Goal: Task Accomplishment & Management: Manage account settings

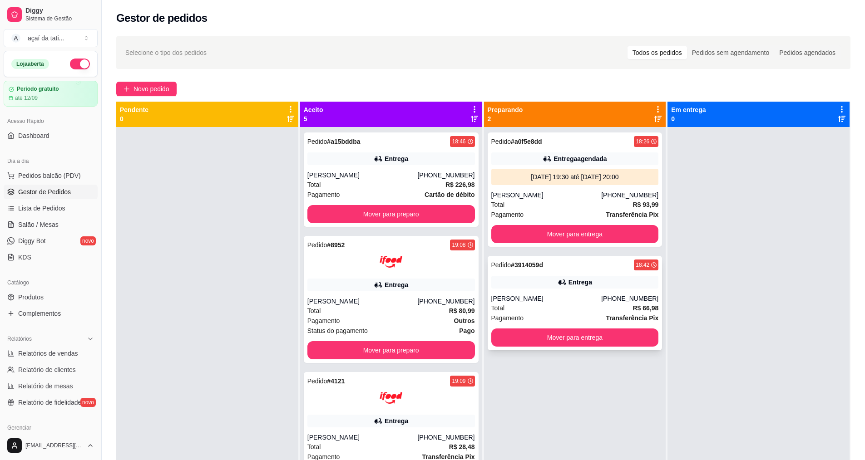
click at [522, 303] on div "[PERSON_NAME]" at bounding box center [546, 298] width 110 height 9
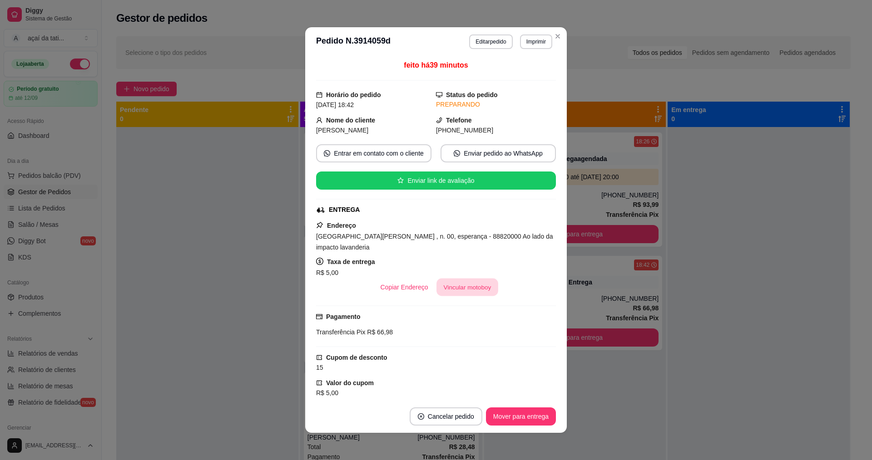
click at [446, 281] on button "Vincular motoboy" at bounding box center [467, 288] width 62 height 18
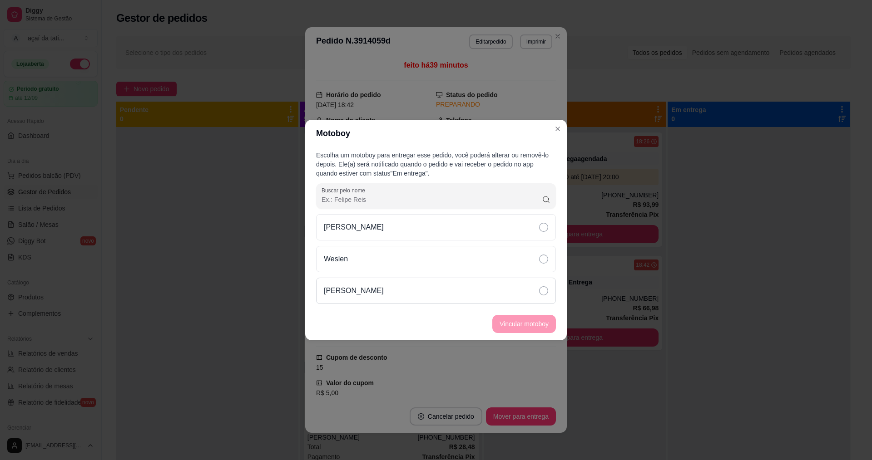
click at [519, 290] on div "[PERSON_NAME]" at bounding box center [436, 291] width 240 height 26
click at [527, 324] on button "Vincular motoboy" at bounding box center [524, 325] width 62 height 18
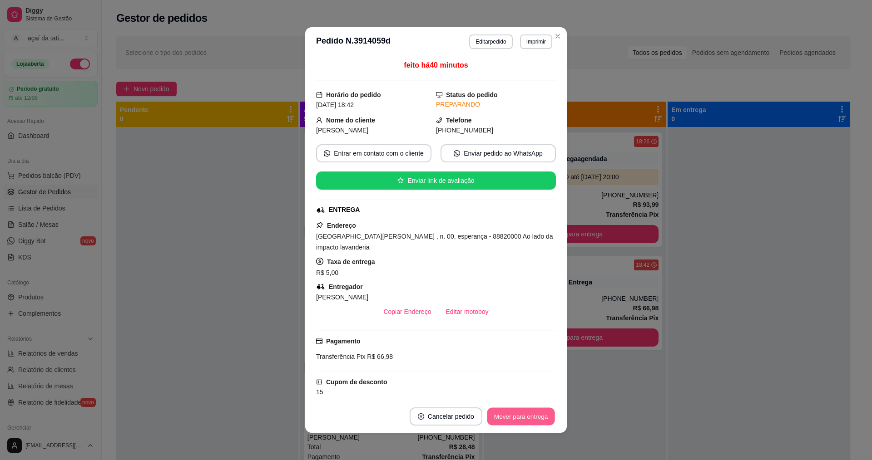
click at [523, 411] on button "Mover para entrega" at bounding box center [521, 417] width 68 height 18
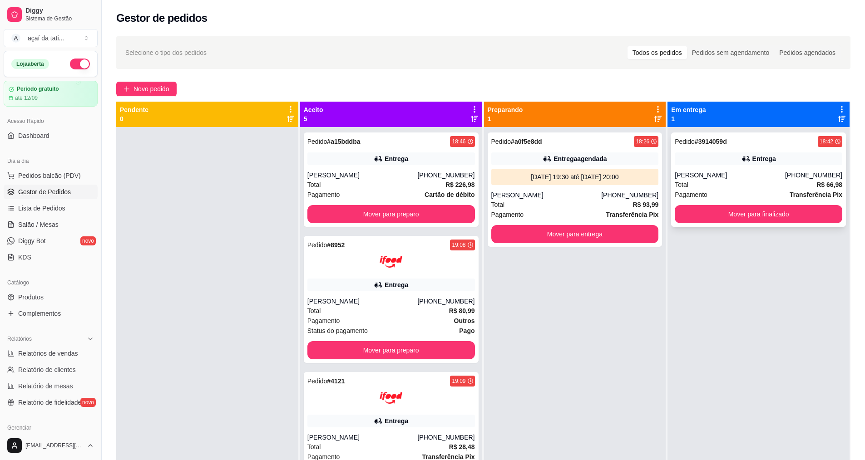
click at [758, 181] on div "Total R$ 66,98" at bounding box center [759, 185] width 168 height 10
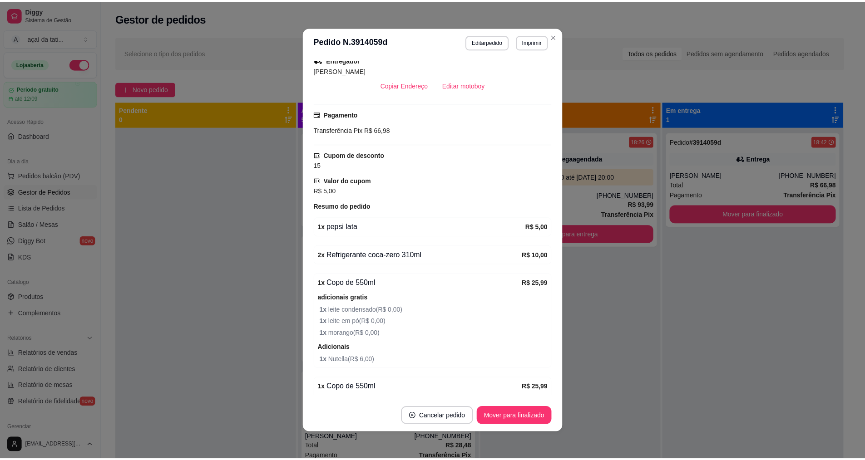
scroll to position [272, 0]
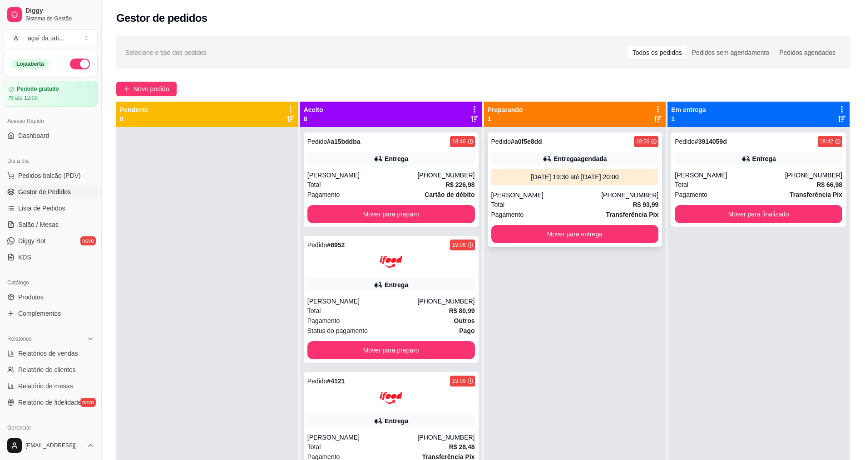
click at [559, 192] on div "[PERSON_NAME]" at bounding box center [546, 195] width 110 height 9
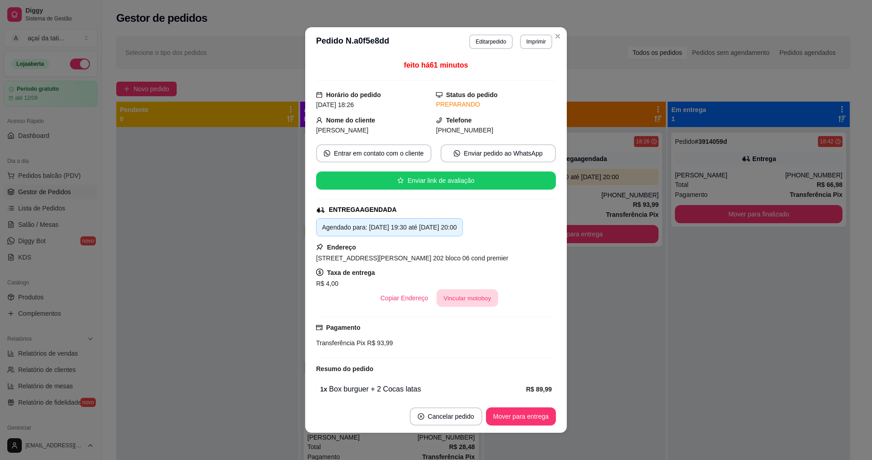
click at [454, 298] on button "Vincular motoboy" at bounding box center [467, 299] width 62 height 18
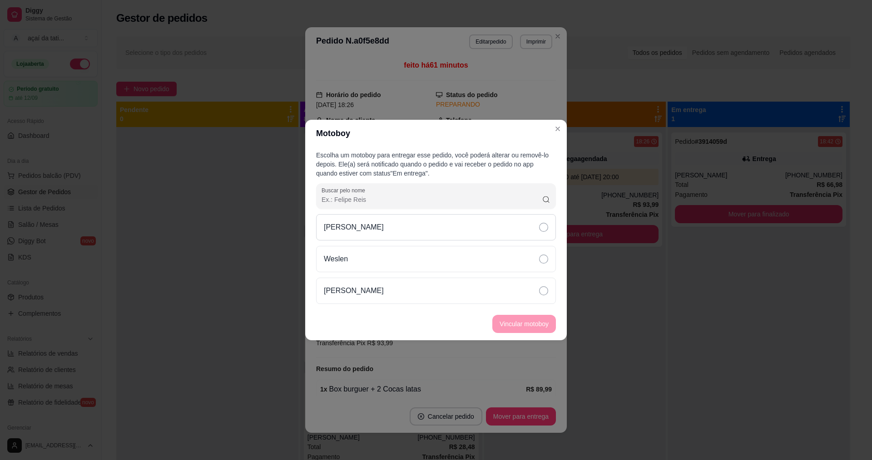
click at [423, 223] on div "[PERSON_NAME]" at bounding box center [436, 227] width 240 height 26
click at [544, 321] on button "Vincular motoboy" at bounding box center [524, 324] width 64 height 18
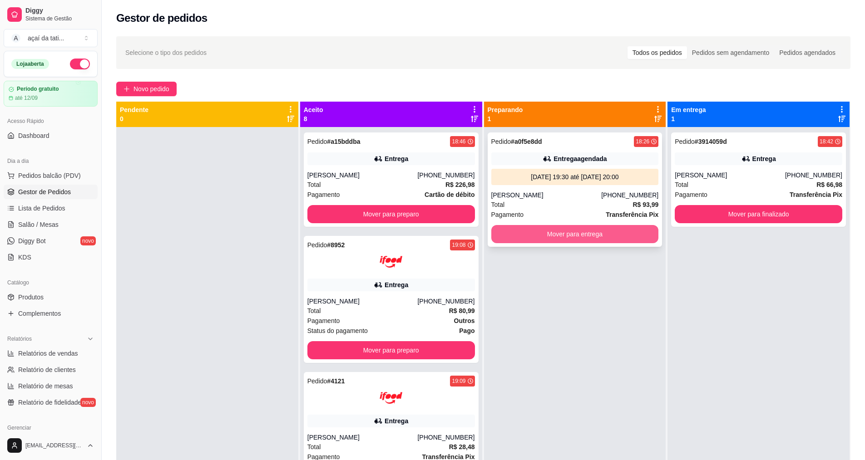
click at [533, 232] on button "Mover para entrega" at bounding box center [575, 234] width 168 height 18
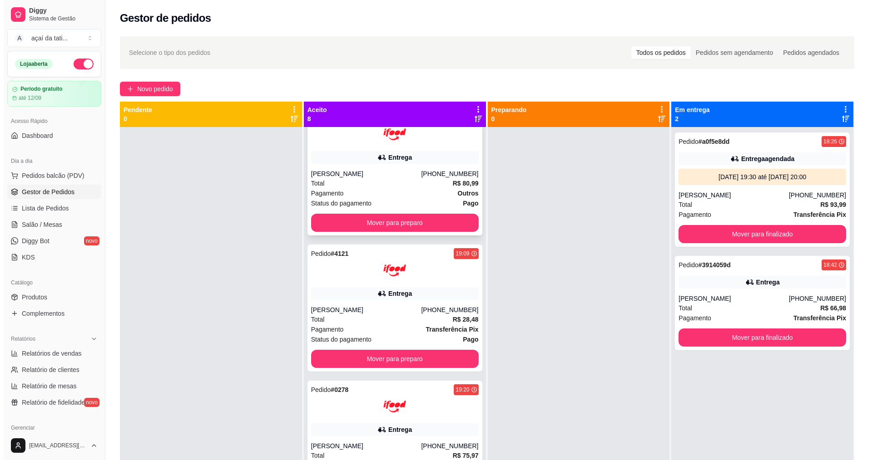
scroll to position [136, 0]
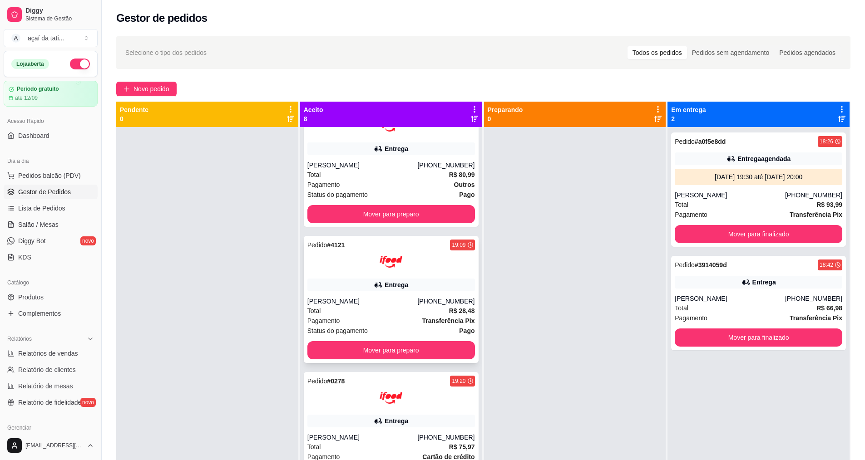
click at [334, 281] on div "Entrega" at bounding box center [391, 285] width 168 height 13
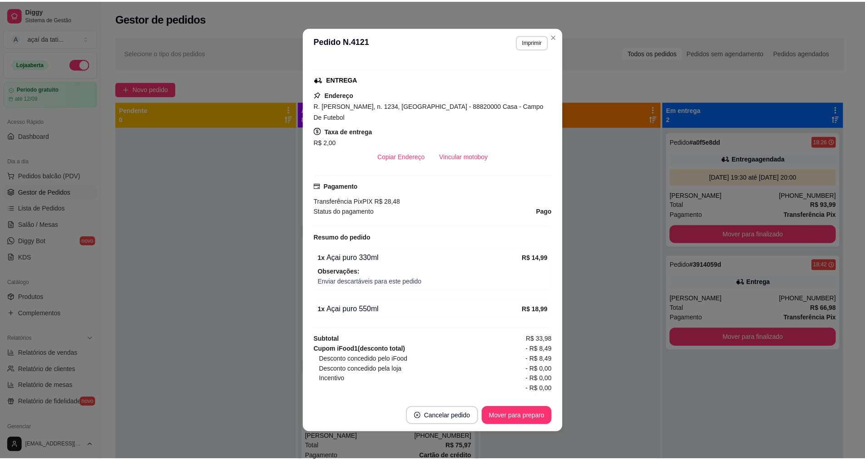
scroll to position [161, 0]
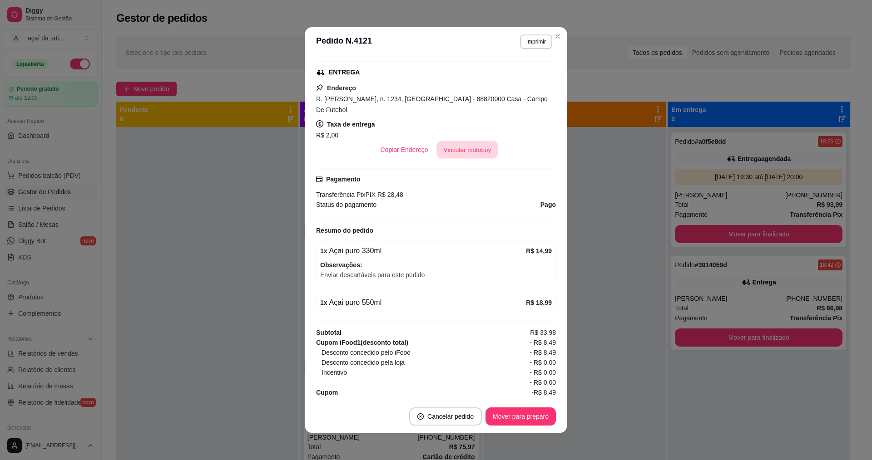
click at [483, 144] on button "Vincular motoboy" at bounding box center [467, 150] width 62 height 18
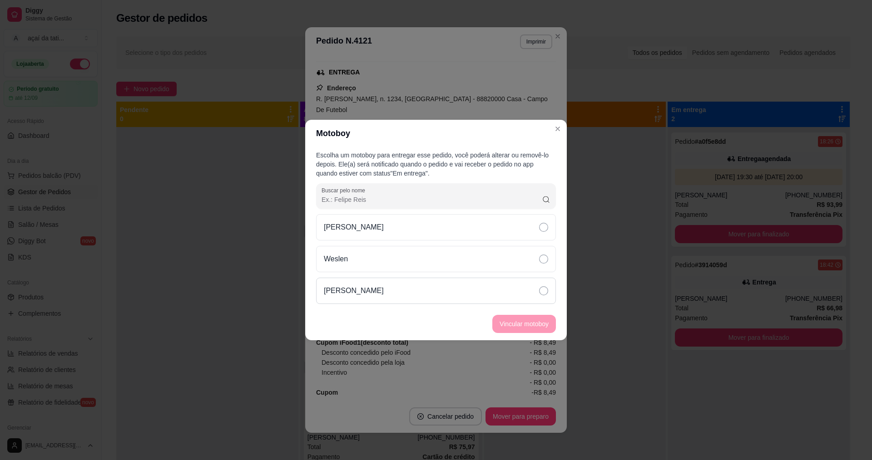
click at [526, 284] on div "[PERSON_NAME]" at bounding box center [436, 291] width 240 height 26
click at [553, 328] on button "Vincular motoboy" at bounding box center [524, 325] width 62 height 18
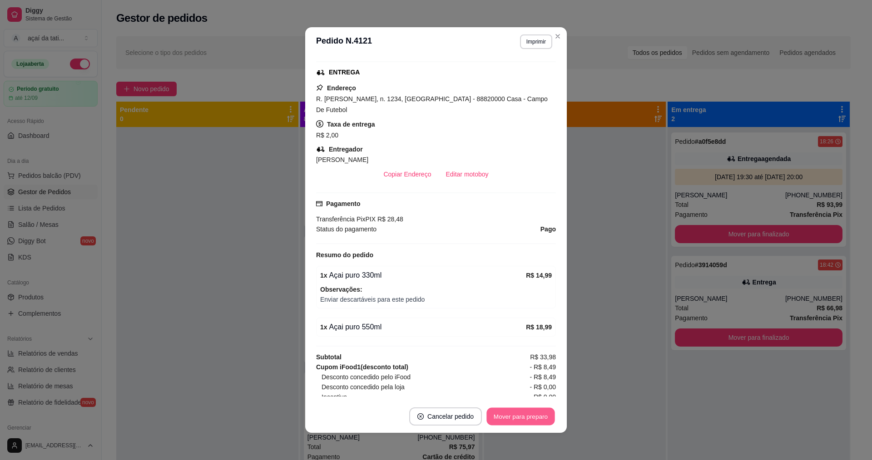
click at [529, 413] on button "Mover para preparo" at bounding box center [520, 417] width 68 height 18
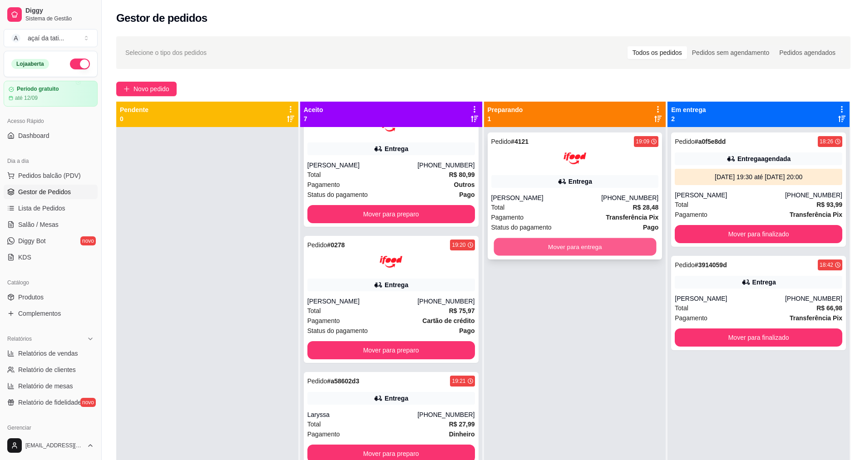
click at [606, 243] on button "Mover para entrega" at bounding box center [574, 247] width 163 height 18
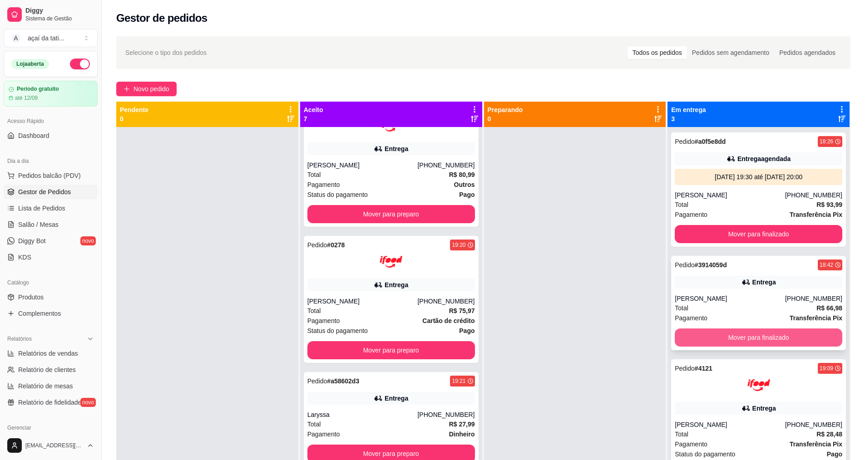
click at [769, 333] on button "Mover para finalizado" at bounding box center [759, 338] width 168 height 18
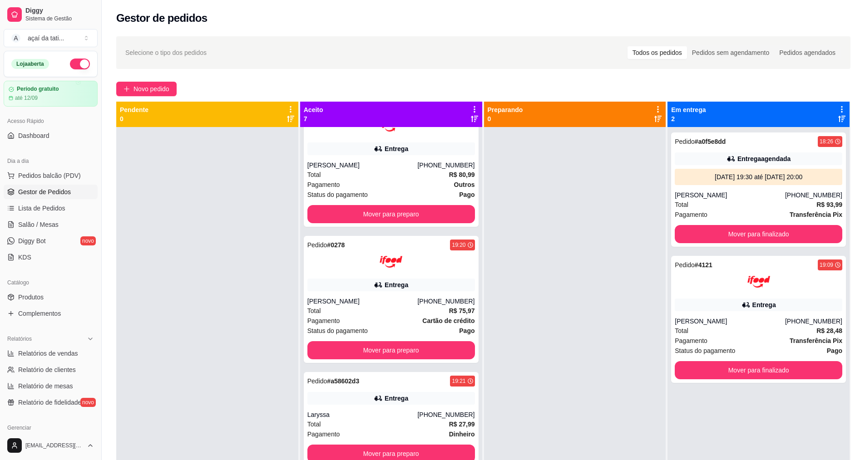
drag, startPoint x: 723, startPoint y: 163, endPoint x: 555, endPoint y: 143, distance: 169.2
click at [555, 143] on div at bounding box center [575, 357] width 182 height 460
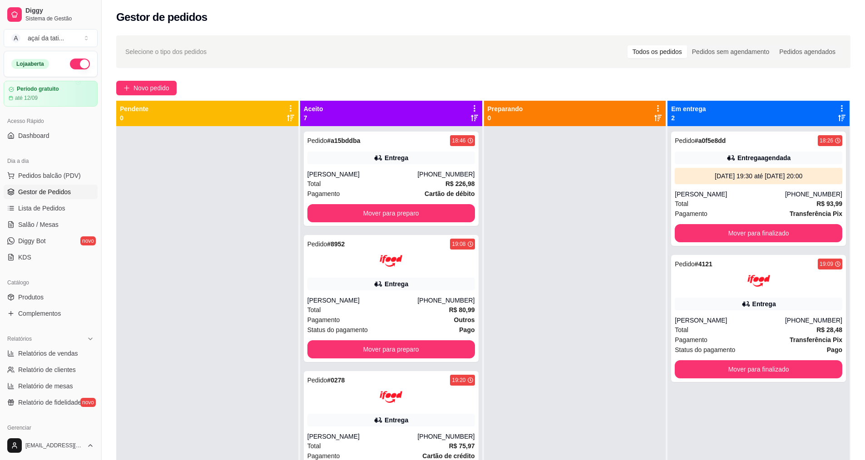
scroll to position [0, 0]
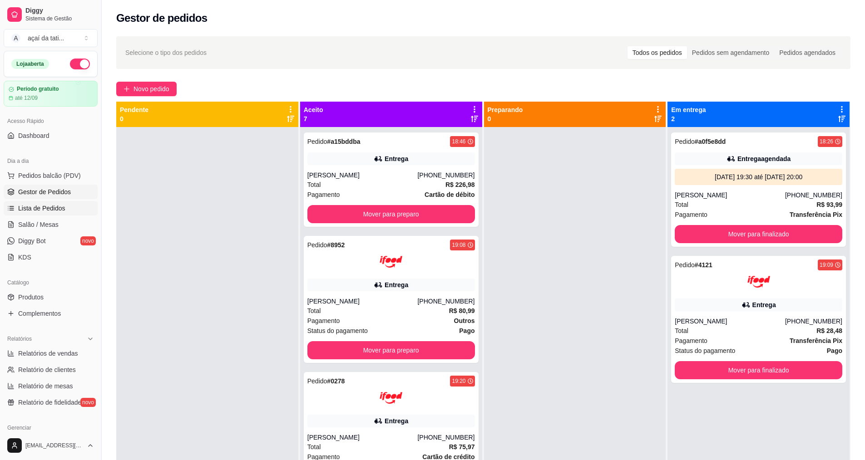
click at [46, 203] on link "Lista de Pedidos" at bounding box center [51, 208] width 94 height 15
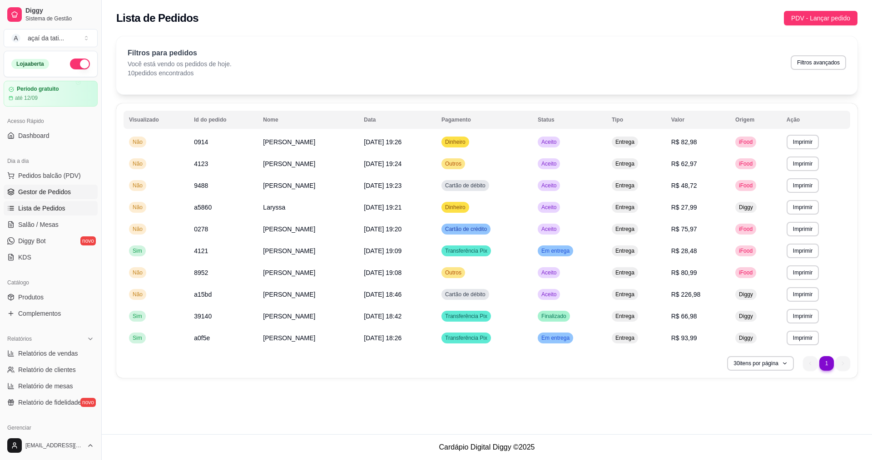
click at [54, 196] on span "Gestor de Pedidos" at bounding box center [44, 191] width 53 height 9
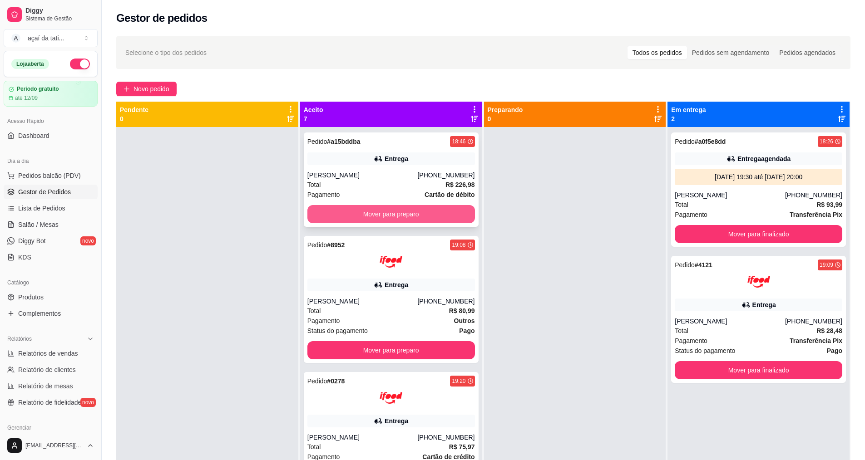
click at [395, 214] on button "Mover para preparo" at bounding box center [391, 214] width 168 height 18
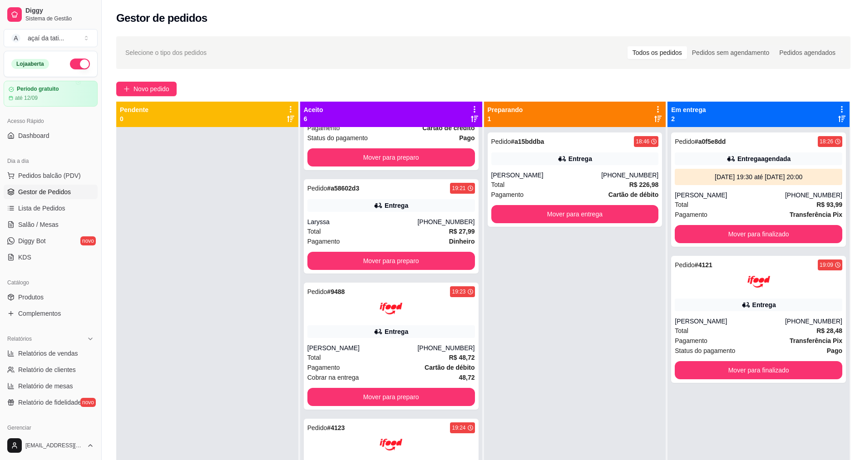
scroll to position [227, 0]
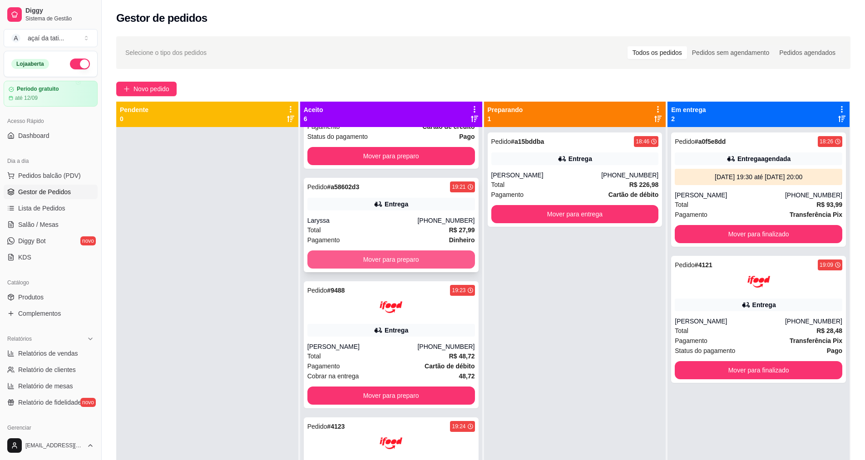
click at [401, 258] on button "Mover para preparo" at bounding box center [391, 260] width 168 height 18
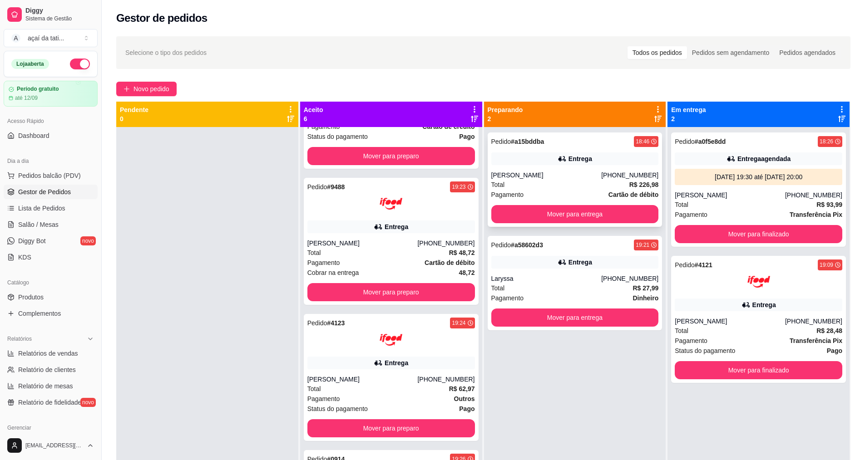
click at [583, 167] on div "Pedido # a15bddba 18:46 Entrega [PERSON_NAME] [PHONE_NUMBER] Total R$ 226,98 Pa…" at bounding box center [575, 180] width 175 height 94
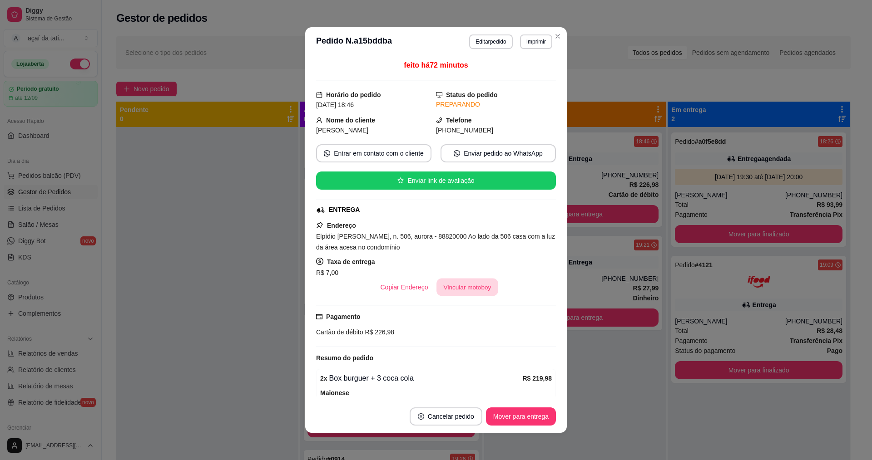
click at [481, 284] on button "Vincular motoboy" at bounding box center [467, 288] width 62 height 18
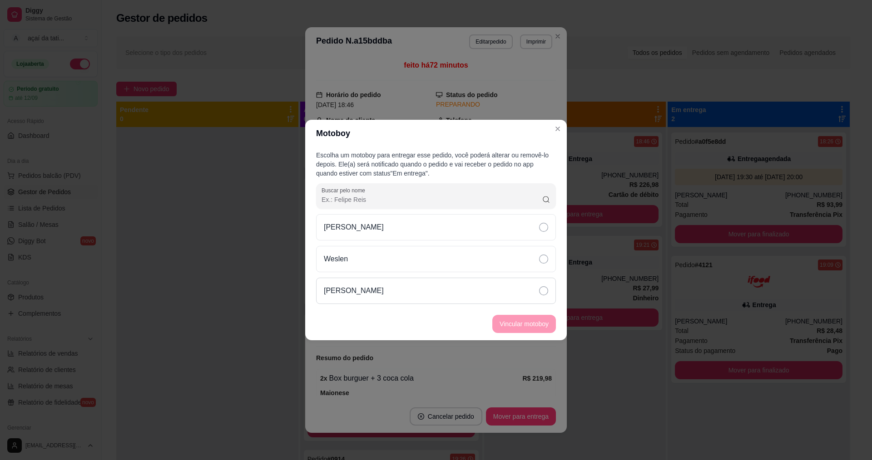
click at [475, 286] on div "[PERSON_NAME]" at bounding box center [436, 291] width 240 height 26
click at [535, 321] on button "Vincular motoboy" at bounding box center [524, 325] width 62 height 18
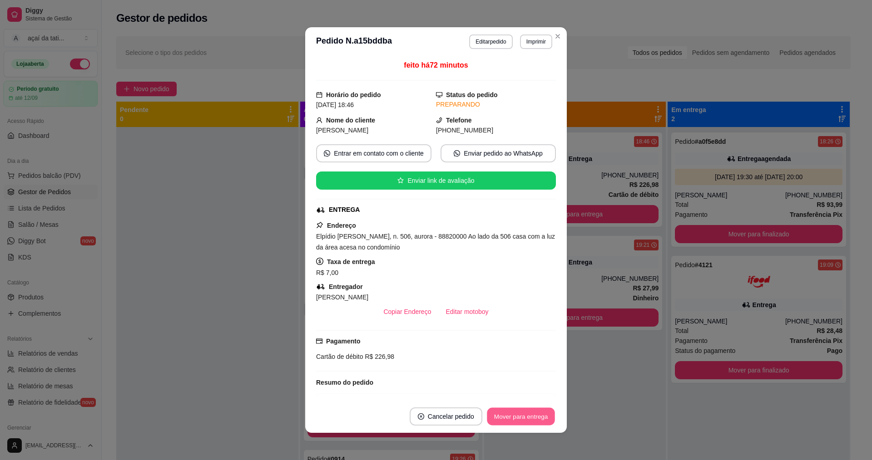
click at [531, 417] on button "Mover para entrega" at bounding box center [521, 417] width 68 height 18
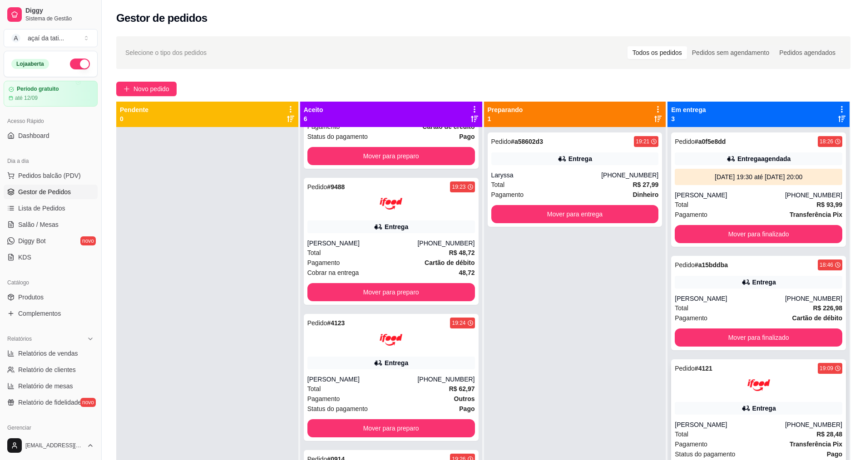
scroll to position [25, 0]
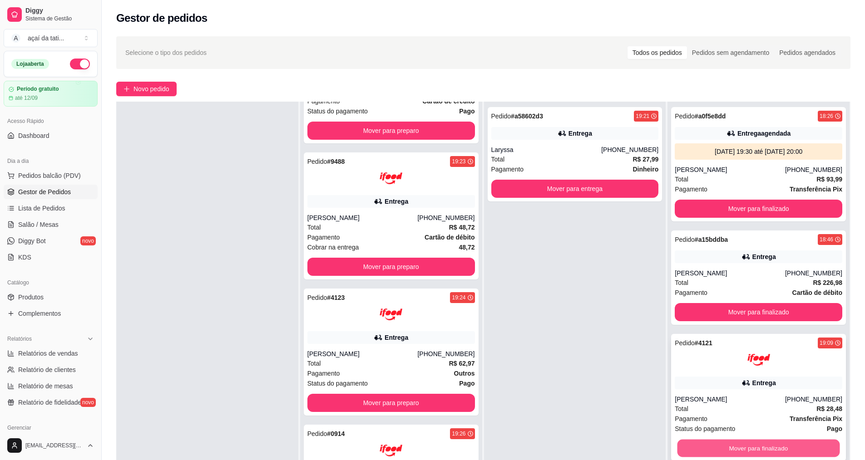
click at [717, 441] on button "Mover para finalizado" at bounding box center [758, 449] width 163 height 18
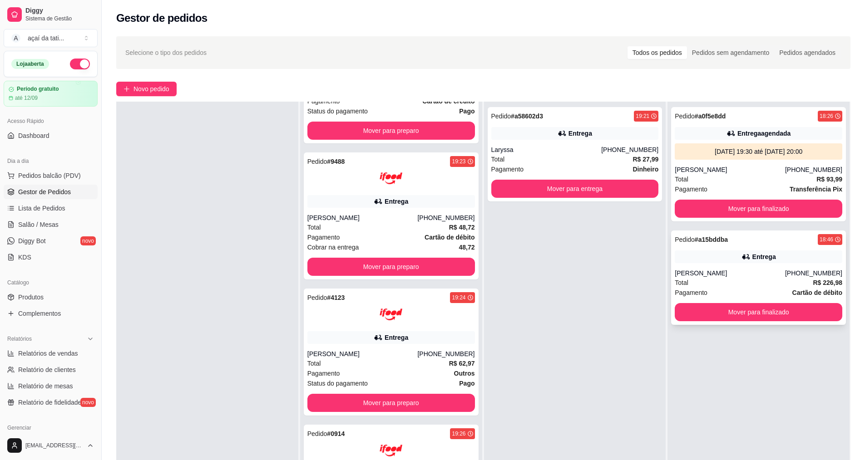
click at [750, 268] on div "Pedido # a15bddba 18:46 Entrega [PERSON_NAME] [PHONE_NUMBER] Total R$ 226,98 Pa…" at bounding box center [758, 278] width 175 height 94
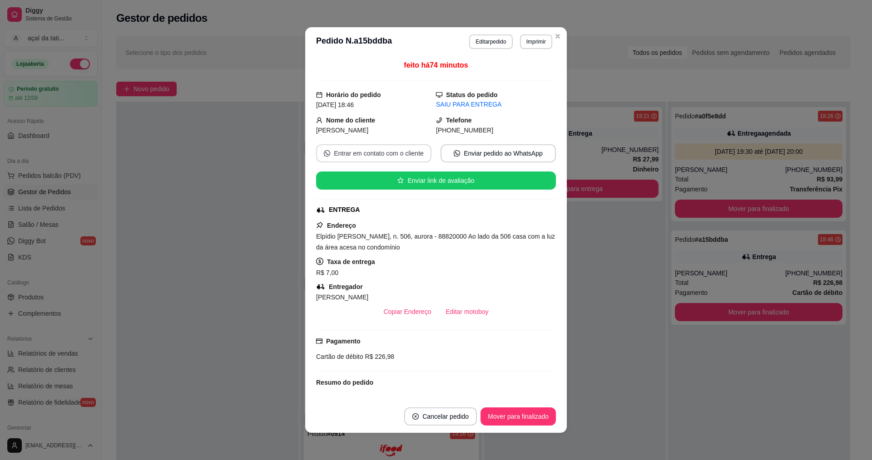
click at [406, 152] on button "Entrar em contato com o cliente" at bounding box center [373, 153] width 115 height 18
click at [496, 149] on button "Enviar pedido ao WhatsApp" at bounding box center [497, 153] width 115 height 18
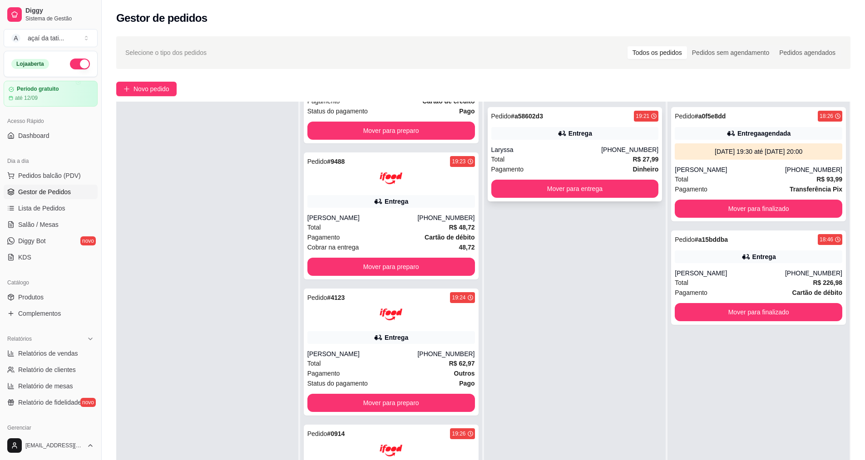
click at [534, 153] on div "Laryssa" at bounding box center [546, 149] width 110 height 9
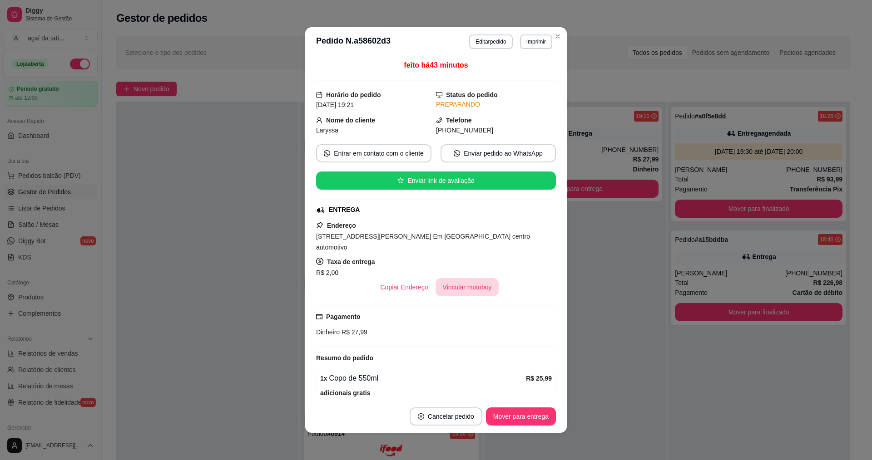
click at [461, 294] on button "Vincular motoboy" at bounding box center [467, 287] width 64 height 18
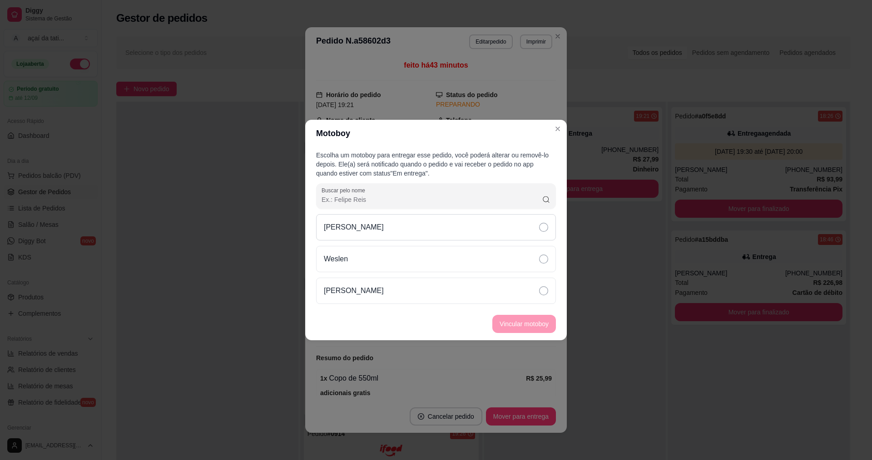
click at [507, 232] on div "[PERSON_NAME]" at bounding box center [436, 227] width 240 height 26
click at [526, 317] on button "Vincular motoboy" at bounding box center [524, 325] width 62 height 18
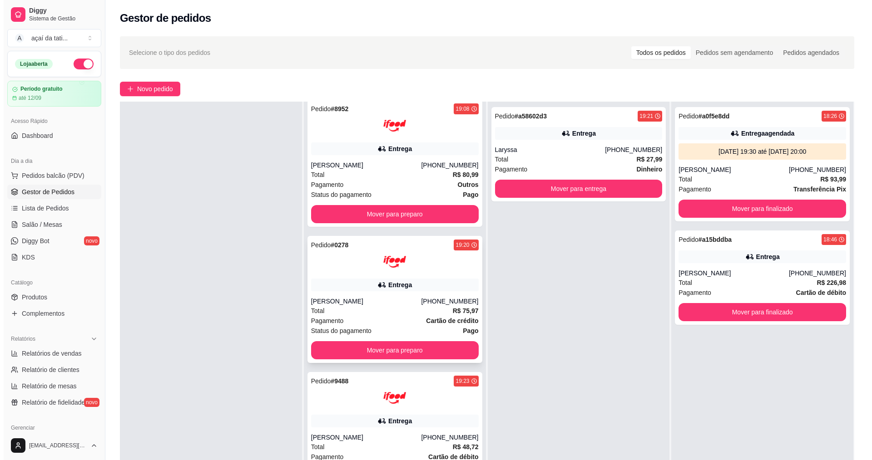
scroll to position [0, 0]
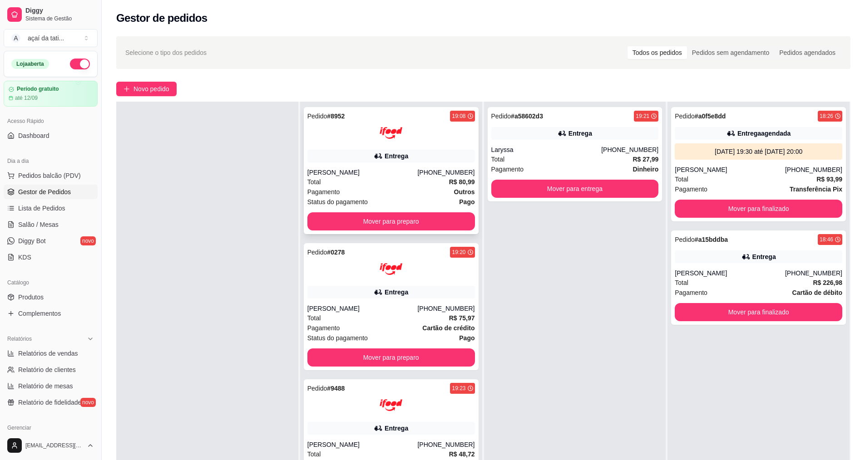
click at [346, 172] on div "[PERSON_NAME]" at bounding box center [362, 172] width 110 height 9
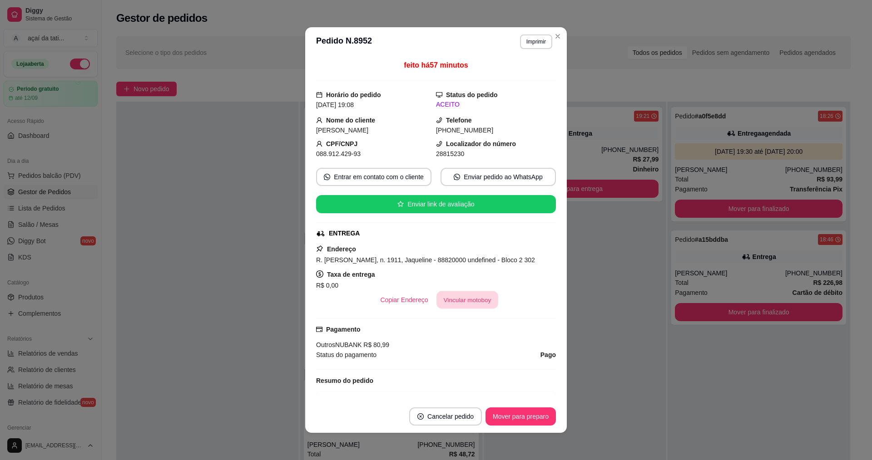
click at [452, 309] on button "Vincular motoboy" at bounding box center [467, 300] width 62 height 18
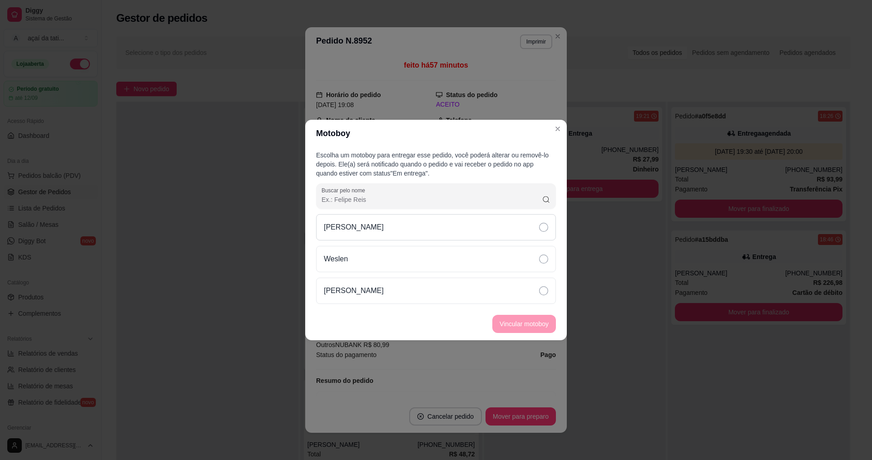
click at [522, 230] on div "[PERSON_NAME]" at bounding box center [436, 227] width 240 height 26
click at [528, 323] on button "Vincular motoboy" at bounding box center [524, 324] width 64 height 18
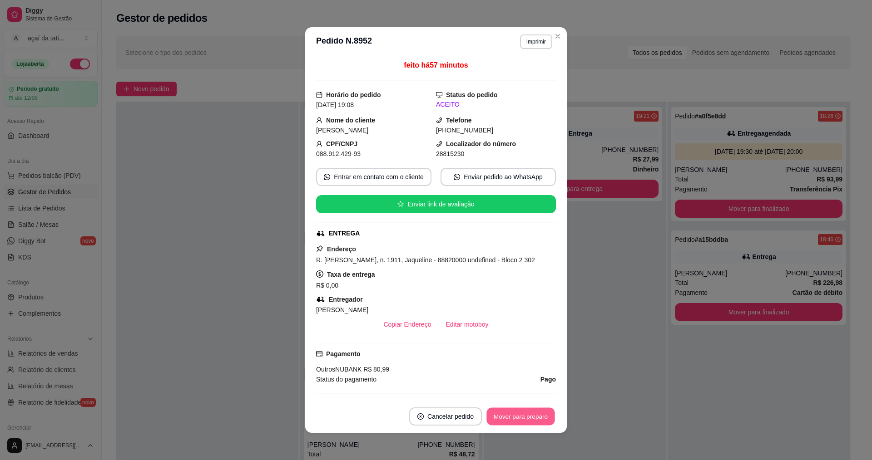
click at [537, 414] on button "Mover para preparo" at bounding box center [520, 417] width 68 height 18
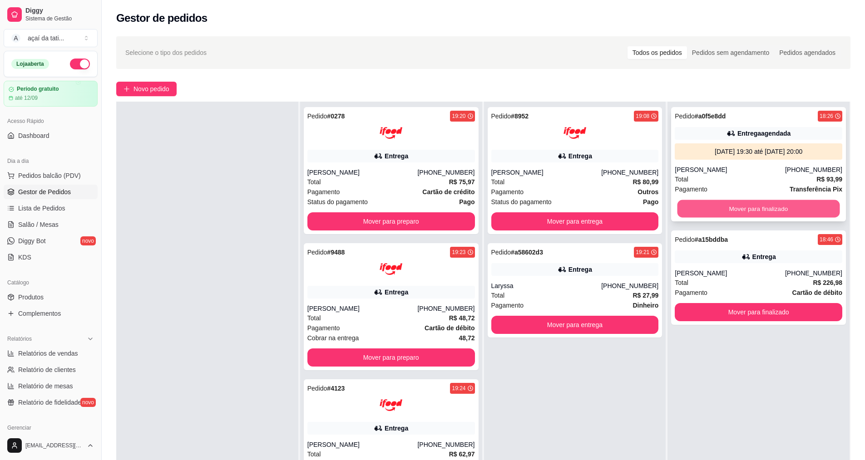
click at [749, 206] on button "Mover para finalizado" at bounding box center [758, 209] width 163 height 18
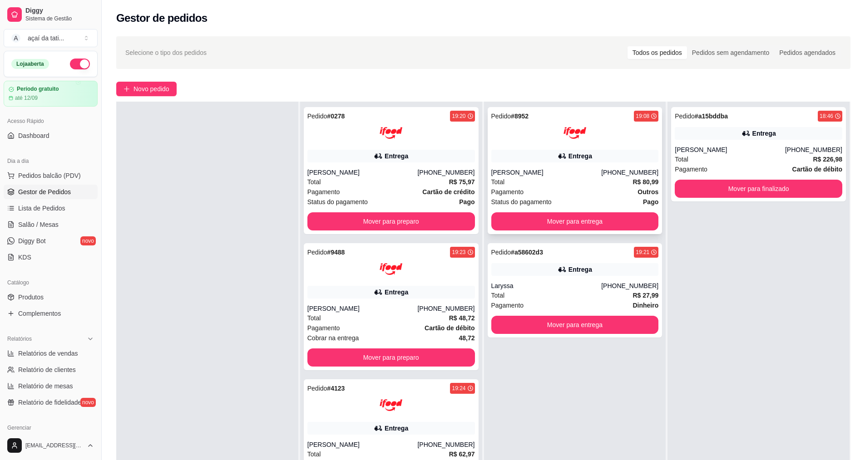
click at [533, 185] on div "Total R$ 80,99" at bounding box center [575, 182] width 168 height 10
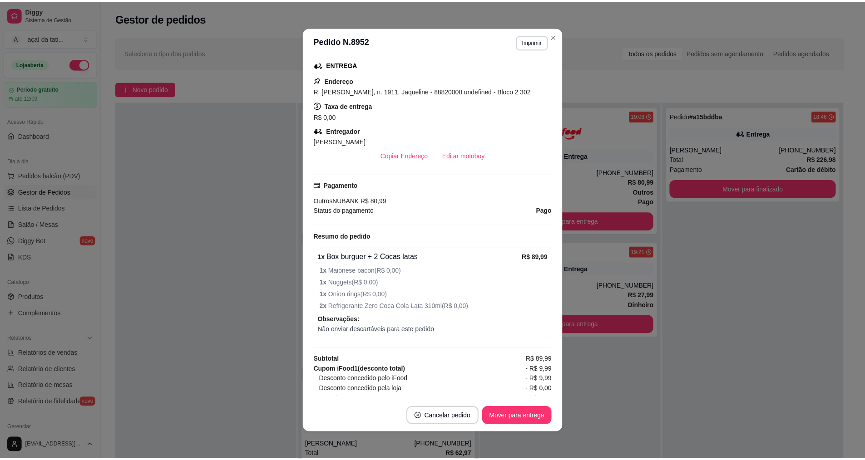
scroll to position [182, 0]
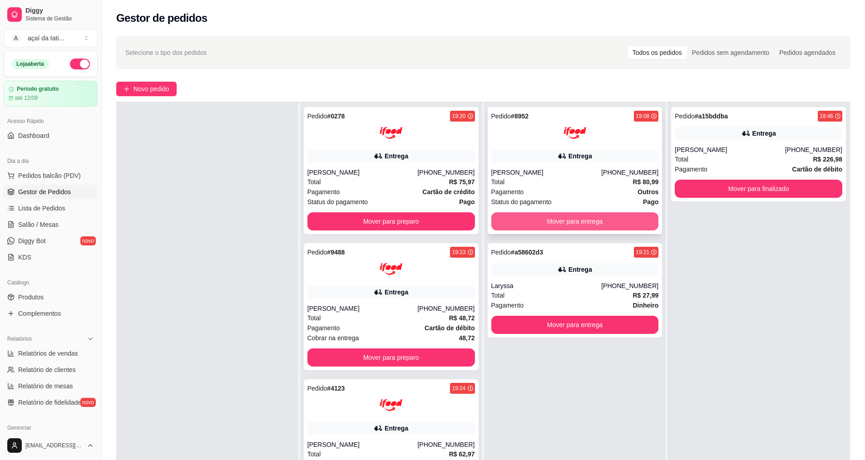
click at [599, 226] on button "Mover para entrega" at bounding box center [575, 221] width 168 height 18
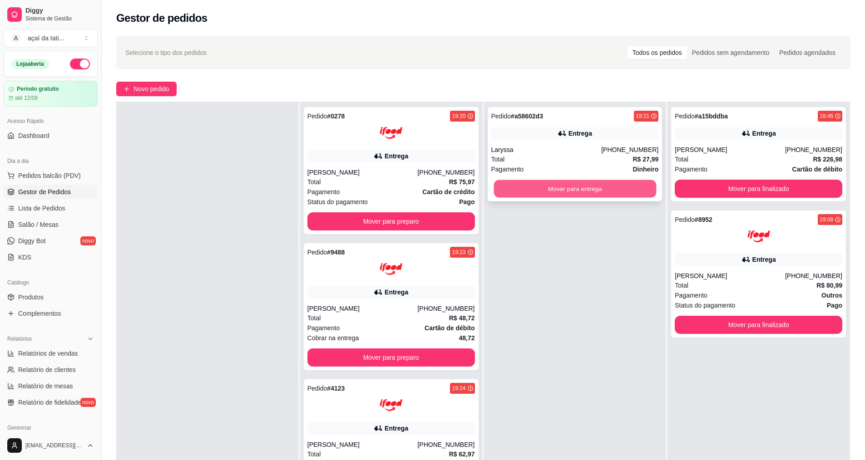
click at [621, 193] on button "Mover para entrega" at bounding box center [574, 189] width 163 height 18
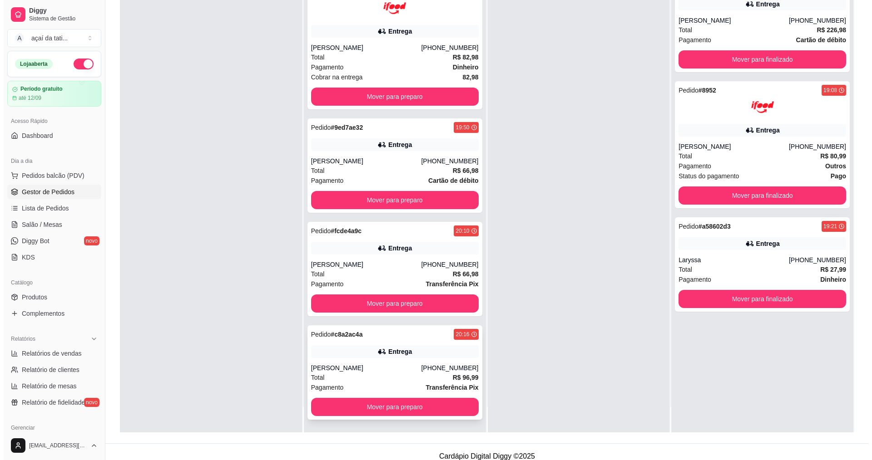
scroll to position [138, 0]
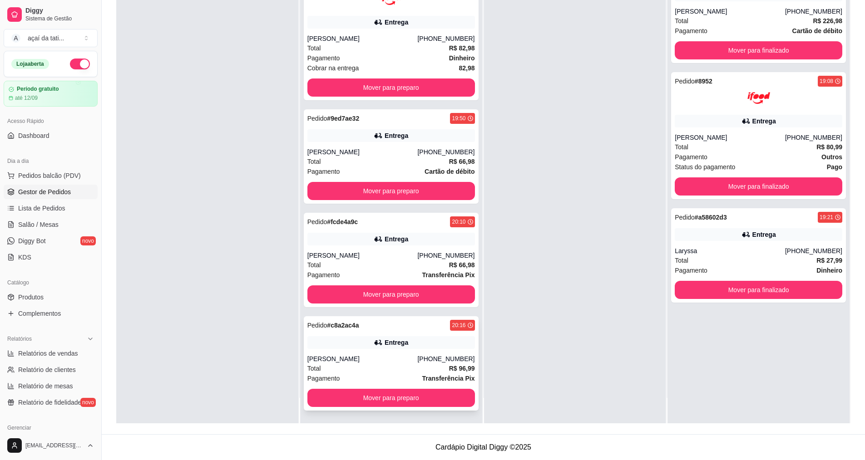
click at [350, 355] on div "[PERSON_NAME]" at bounding box center [362, 359] width 110 height 9
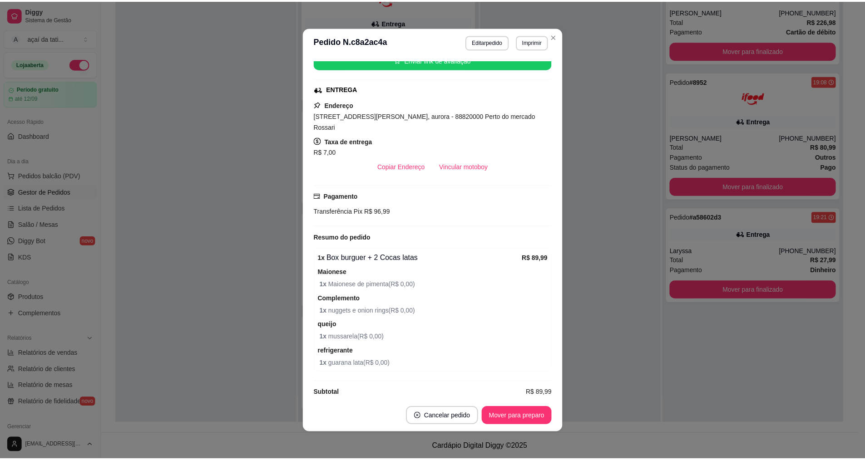
scroll to position [121, 0]
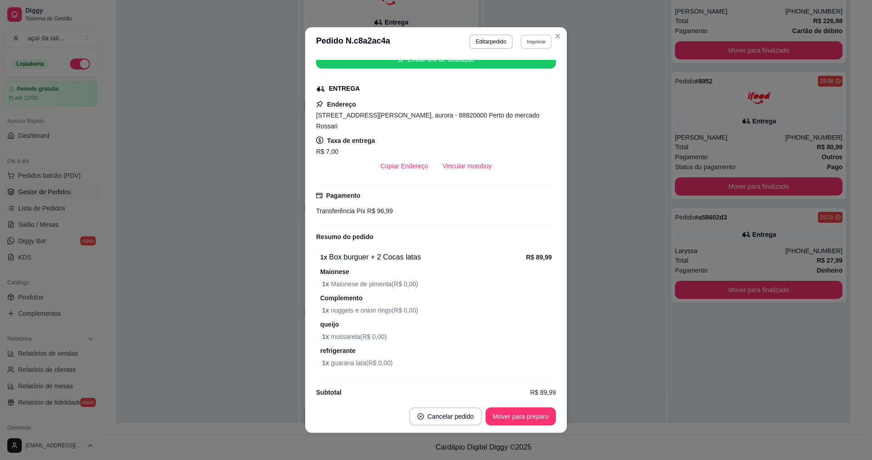
click at [534, 46] on button "Imprimir" at bounding box center [535, 42] width 31 height 14
click at [523, 73] on button "IMPRESSORA" at bounding box center [516, 73] width 64 height 14
click at [530, 46] on button "Imprimir" at bounding box center [536, 42] width 32 height 15
click at [528, 69] on button "IMPRESSORA" at bounding box center [516, 73] width 66 height 15
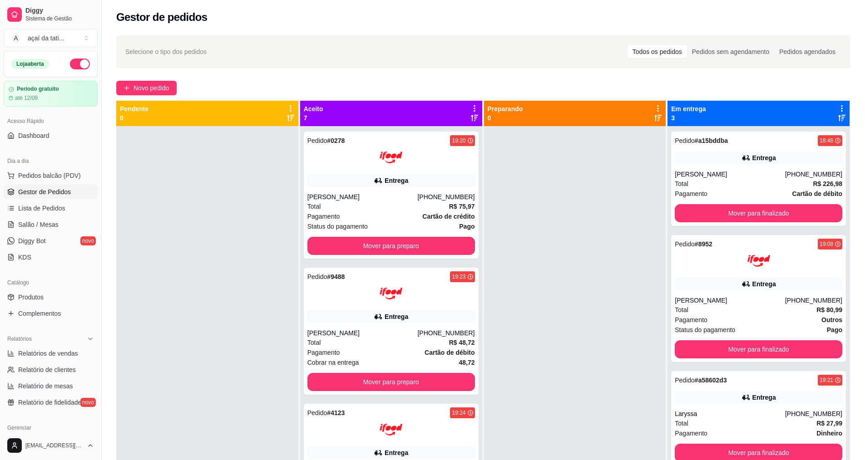
scroll to position [0, 0]
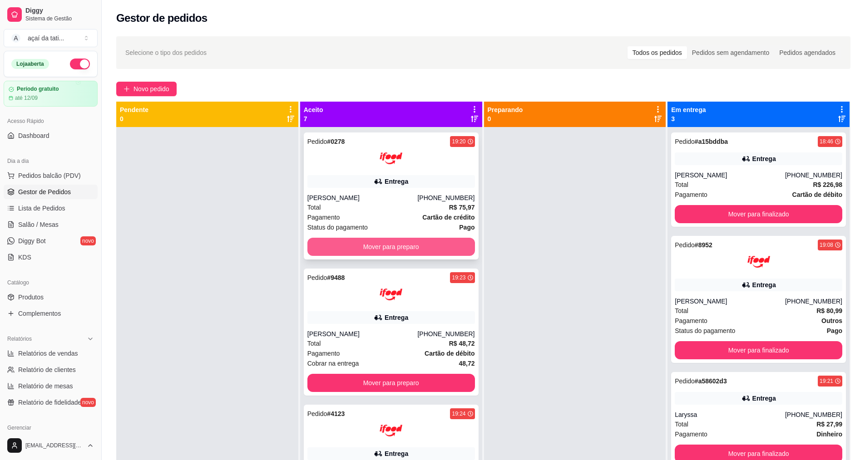
click at [378, 246] on button "Mover para preparo" at bounding box center [391, 247] width 168 height 18
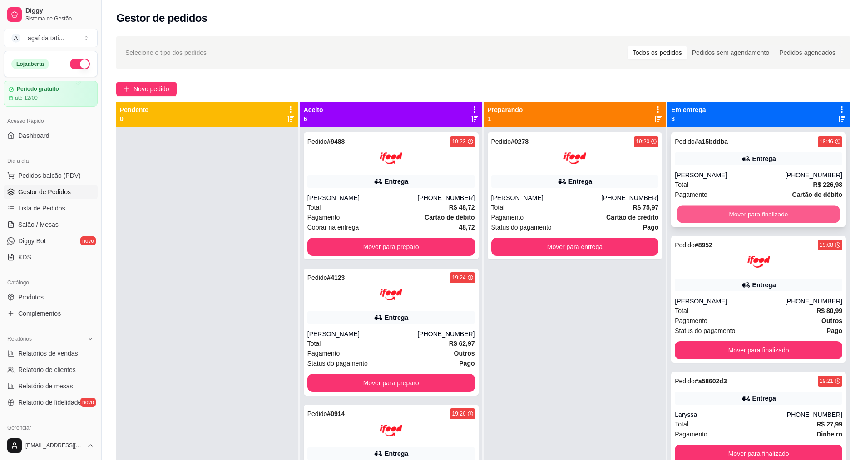
click at [794, 206] on button "Mover para finalizado" at bounding box center [758, 215] width 163 height 18
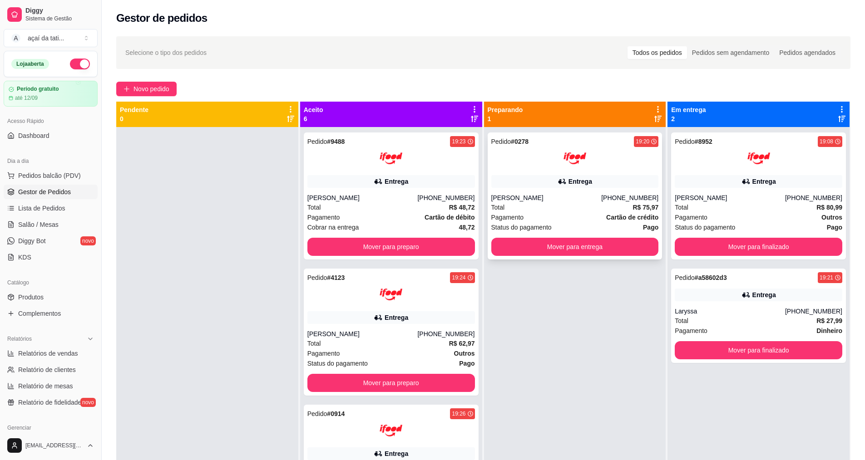
click at [523, 180] on div "Entrega" at bounding box center [575, 181] width 168 height 13
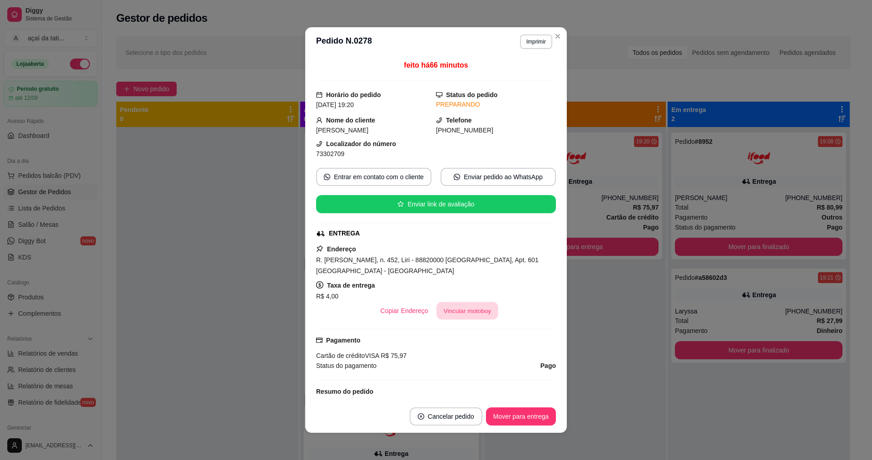
click at [454, 310] on button "Vincular motoboy" at bounding box center [467, 311] width 62 height 18
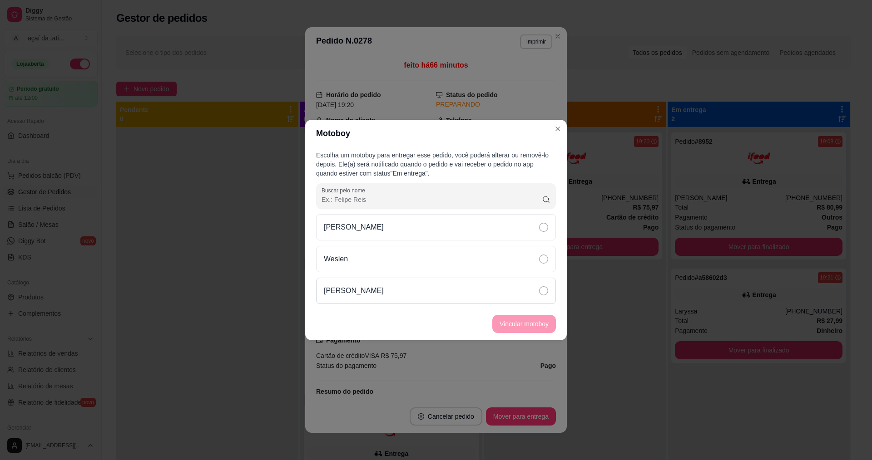
click at [479, 298] on div "[PERSON_NAME]" at bounding box center [436, 291] width 240 height 26
click at [526, 328] on button "Vincular motoboy" at bounding box center [524, 324] width 64 height 18
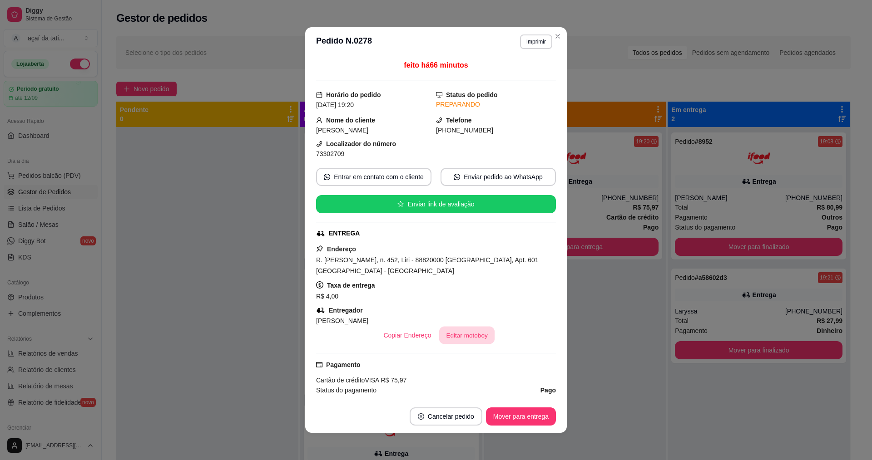
click at [479, 335] on button "Editar motoboy" at bounding box center [466, 336] width 55 height 18
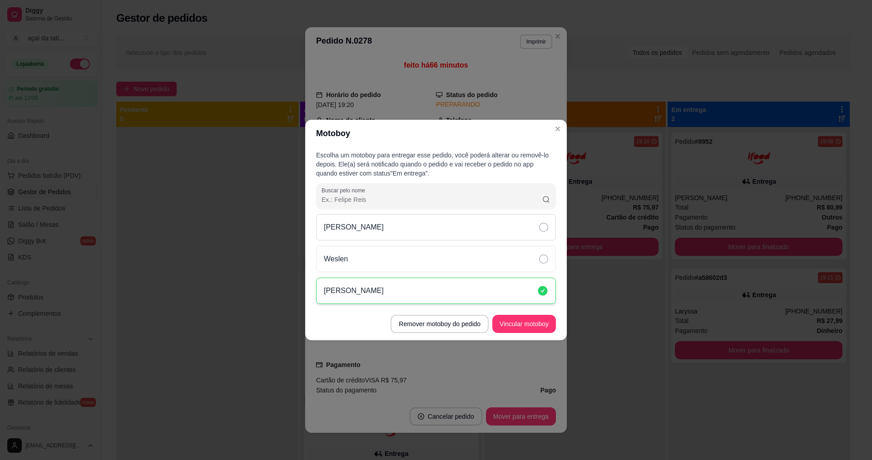
click at [508, 230] on div "[PERSON_NAME]" at bounding box center [436, 227] width 240 height 26
click at [536, 311] on footer "Remover motoboy do pedido Vincular motoboy" at bounding box center [435, 324] width 261 height 33
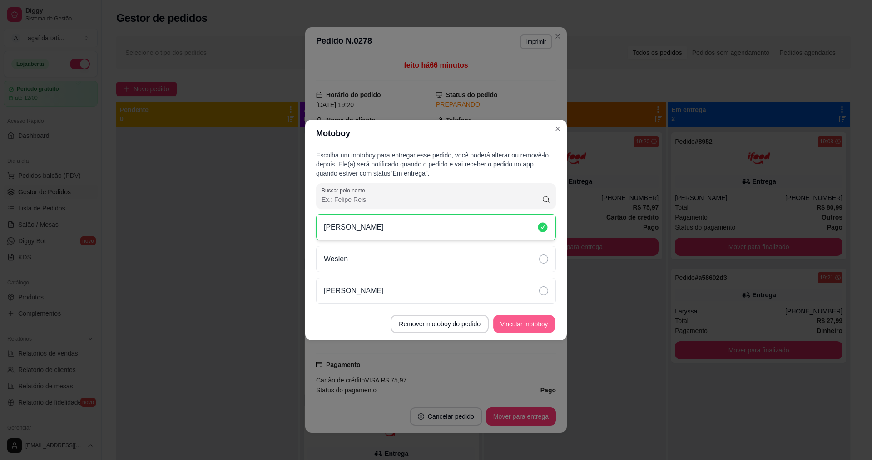
click at [536, 321] on button "Vincular motoboy" at bounding box center [524, 325] width 62 height 18
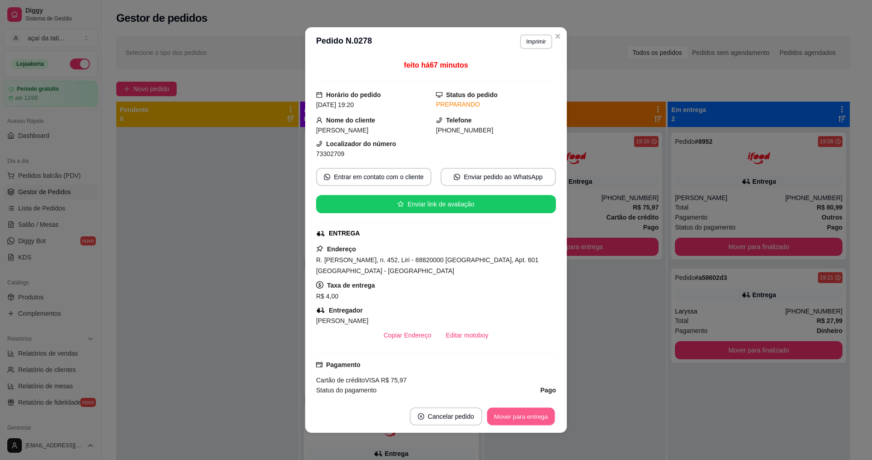
click at [534, 418] on button "Mover para entrega" at bounding box center [521, 417] width 68 height 18
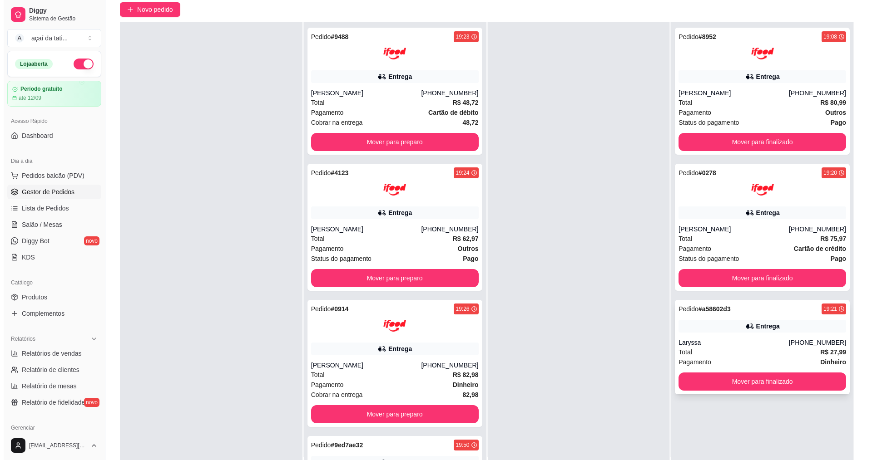
scroll to position [91, 0]
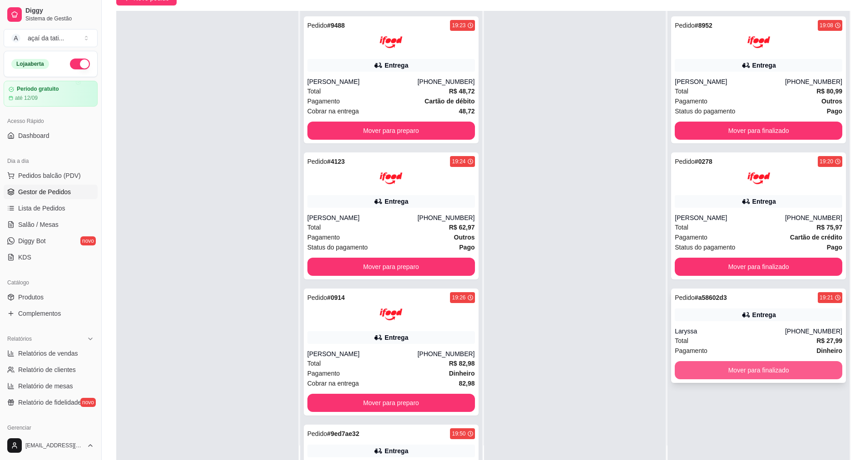
click at [742, 371] on button "Mover para finalizado" at bounding box center [759, 370] width 168 height 18
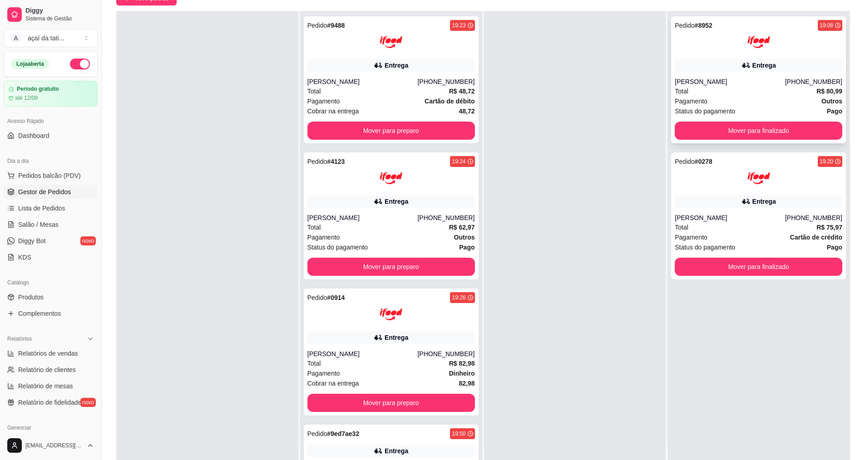
click at [736, 87] on div "Total R$ 80,99" at bounding box center [759, 91] width 168 height 10
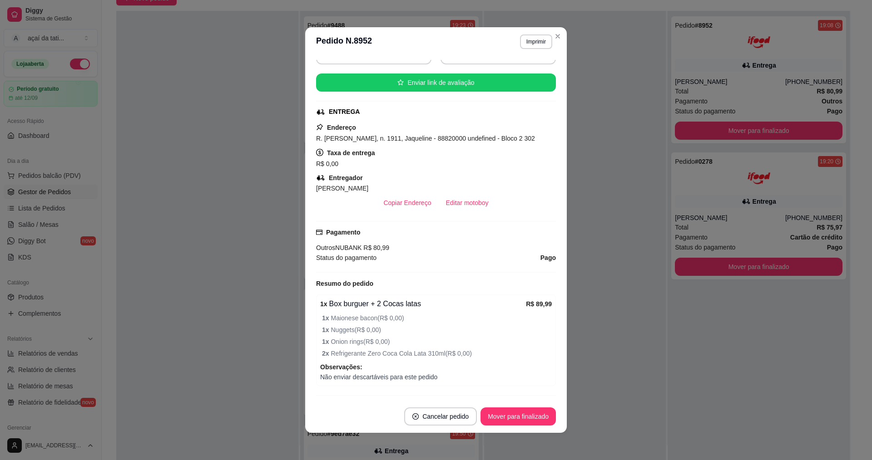
scroll to position [217, 0]
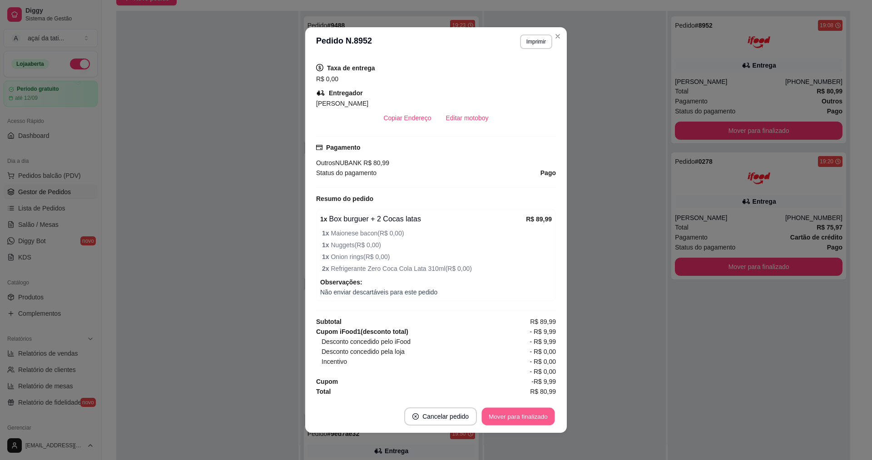
click at [528, 413] on button "Mover para finalizado" at bounding box center [518, 417] width 73 height 18
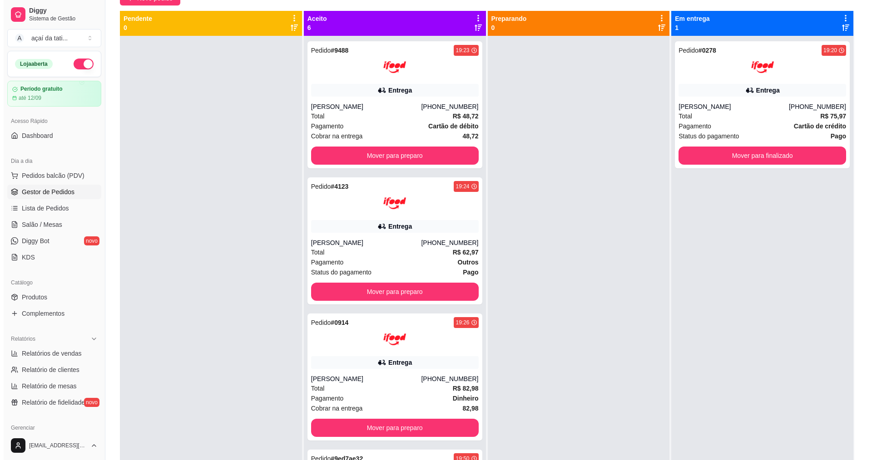
scroll to position [0, 0]
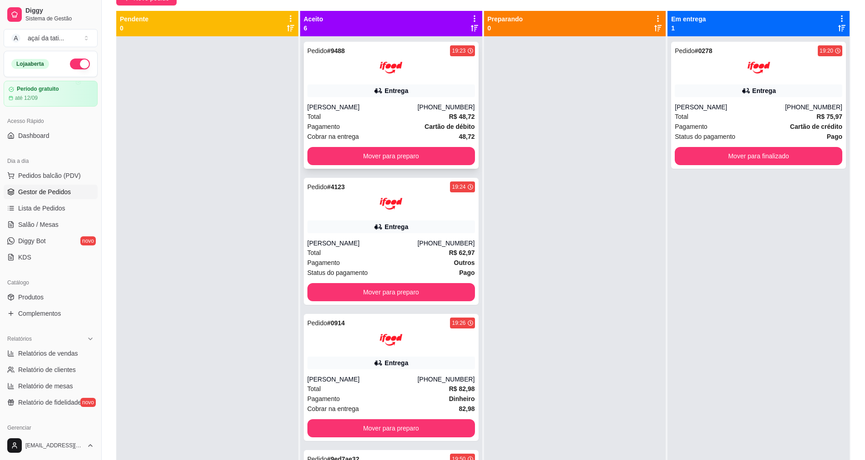
click at [404, 86] on div "Entrega" at bounding box center [391, 90] width 168 height 13
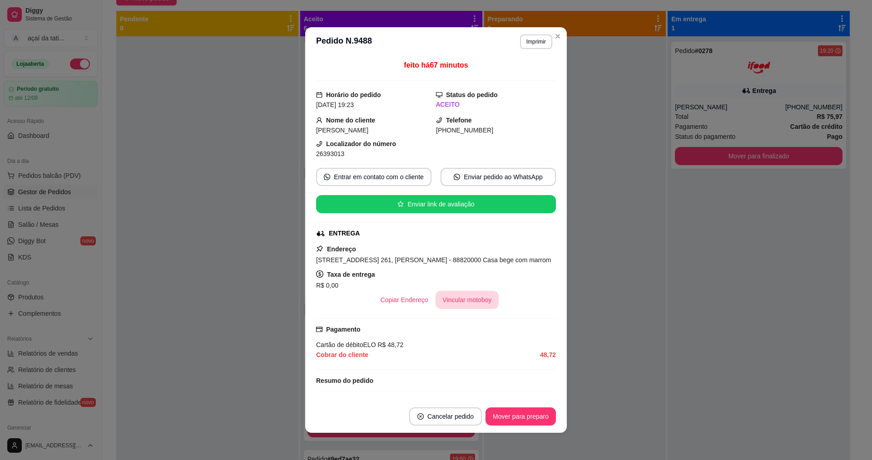
click at [446, 300] on button "Vincular motoboy" at bounding box center [467, 300] width 64 height 18
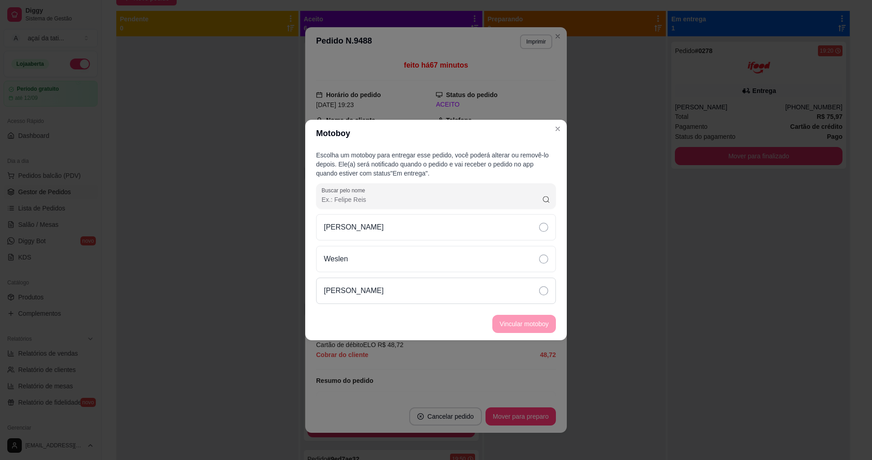
drag, startPoint x: 385, startPoint y: 283, endPoint x: 425, endPoint y: 292, distance: 41.0
click at [392, 285] on div "[PERSON_NAME]" at bounding box center [436, 291] width 240 height 26
click at [534, 317] on button "Vincular motoboy" at bounding box center [524, 324] width 64 height 18
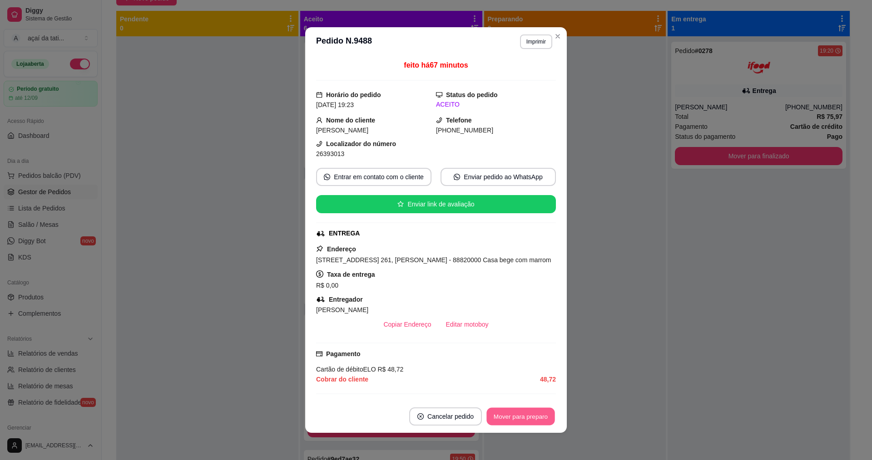
click at [531, 418] on button "Mover para preparo" at bounding box center [520, 417] width 68 height 18
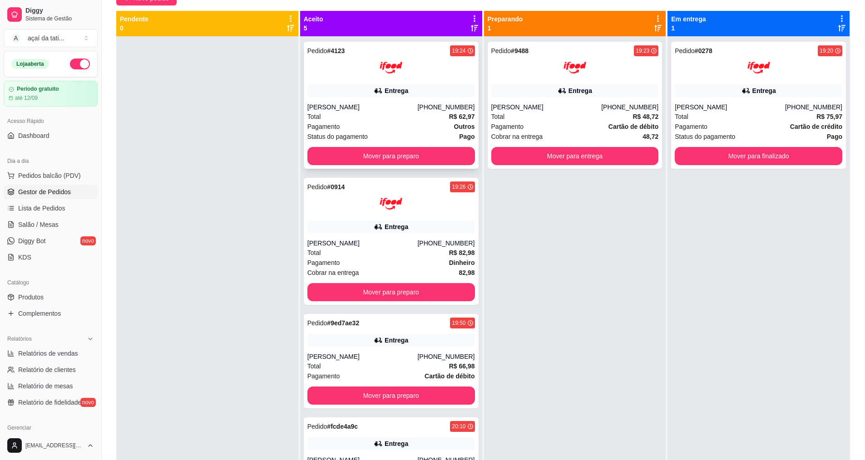
click at [414, 113] on div "Total R$ 62,97" at bounding box center [391, 117] width 168 height 10
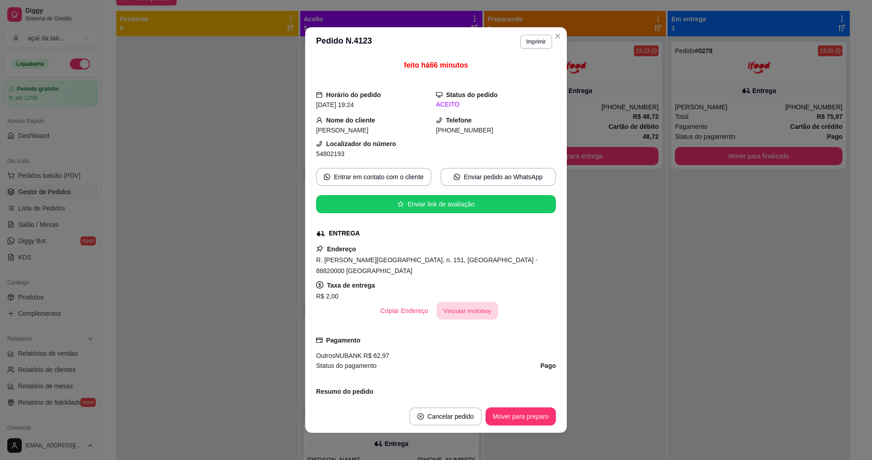
click at [482, 302] on button "Vincular motoboy" at bounding box center [467, 311] width 62 height 18
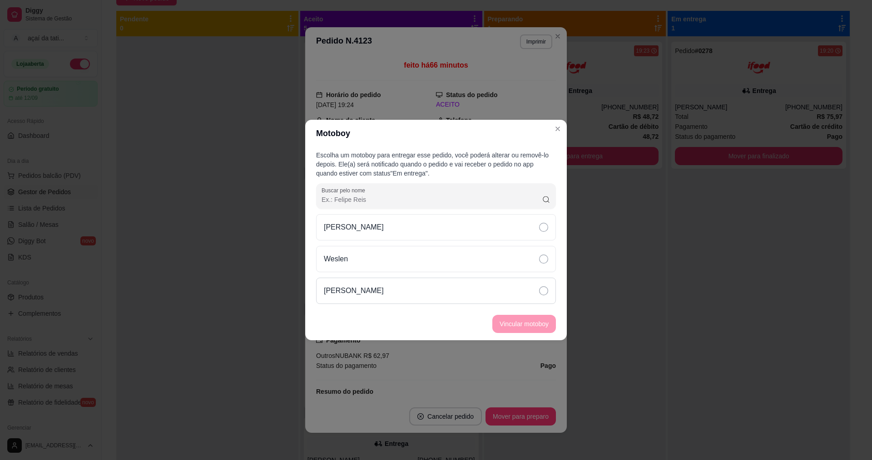
drag, startPoint x: 503, startPoint y: 292, endPoint x: 508, endPoint y: 299, distance: 8.4
click at [507, 297] on div "[PERSON_NAME]" at bounding box center [436, 291] width 240 height 26
click at [520, 323] on button "Vincular motoboy" at bounding box center [524, 325] width 62 height 18
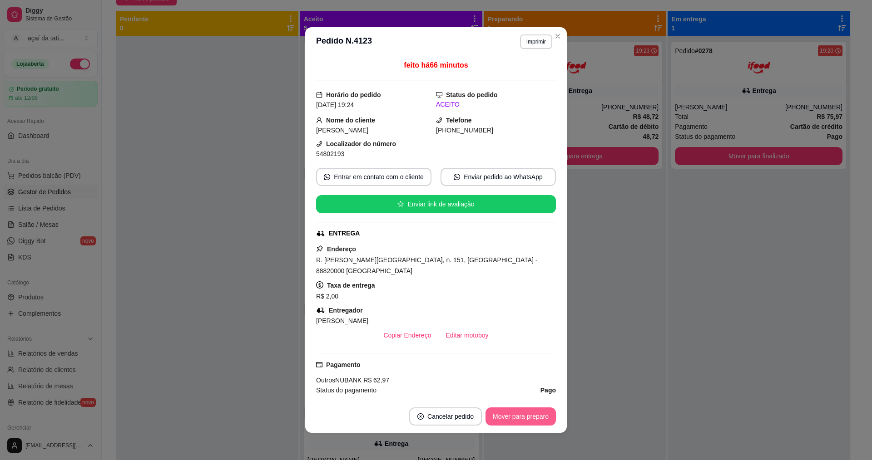
click at [522, 415] on button "Mover para preparo" at bounding box center [520, 417] width 70 height 18
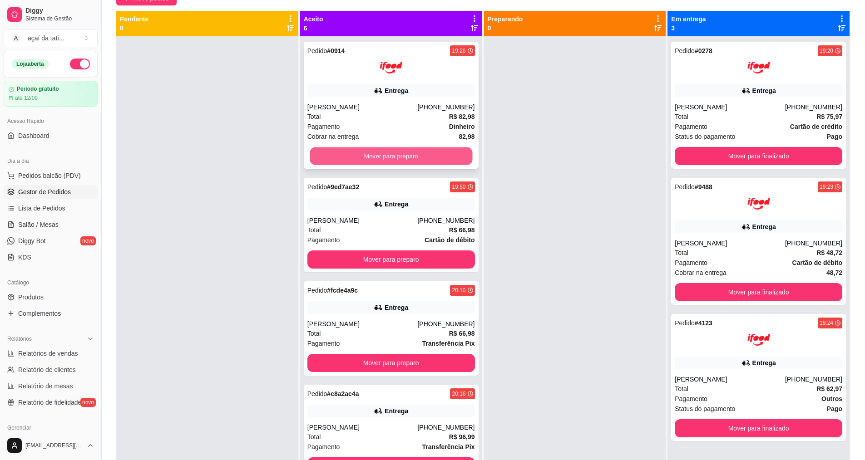
click at [389, 154] on button "Mover para preparo" at bounding box center [391, 157] width 163 height 18
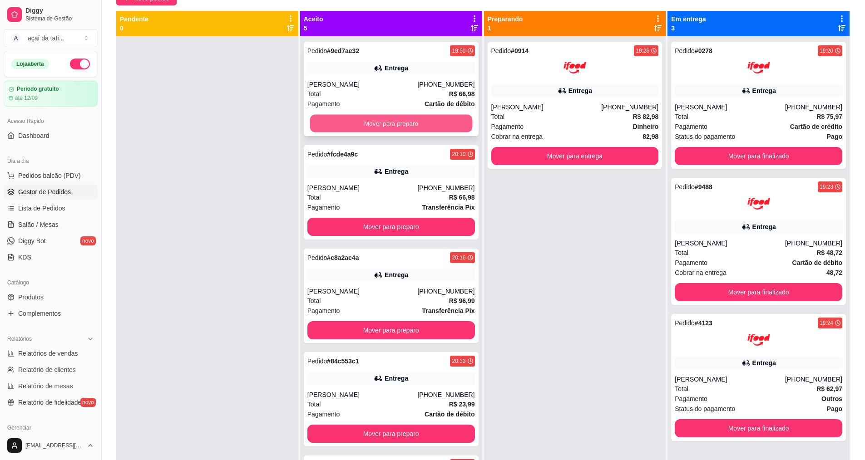
click at [377, 126] on button "Mover para preparo" at bounding box center [391, 124] width 163 height 18
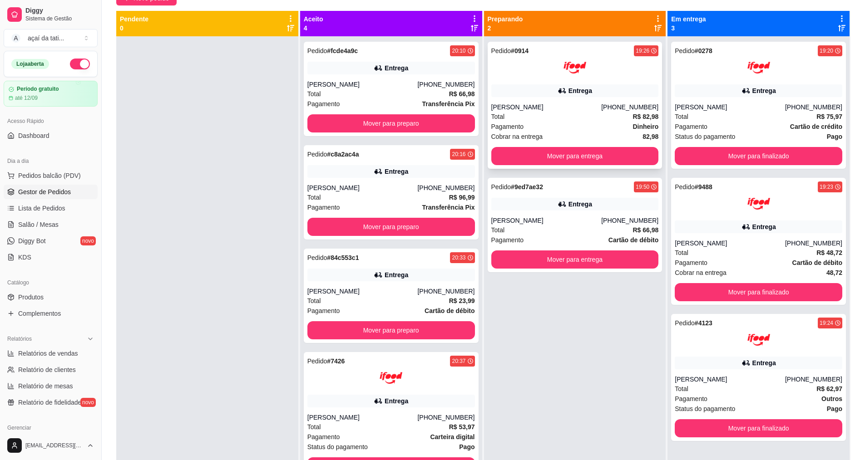
click at [518, 77] on div at bounding box center [575, 67] width 168 height 23
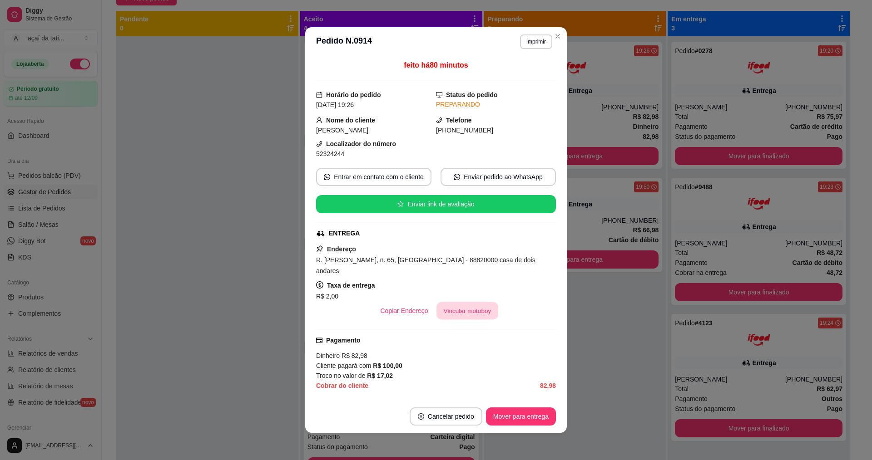
click at [473, 306] on button "Vincular motoboy" at bounding box center [467, 311] width 62 height 18
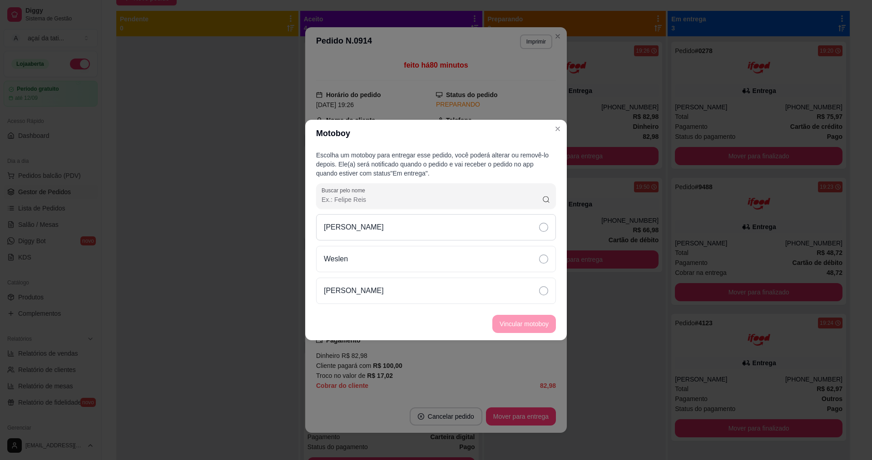
click at [449, 225] on div "[PERSON_NAME]" at bounding box center [436, 227] width 240 height 26
click at [513, 320] on button "Vincular motoboy" at bounding box center [524, 325] width 62 height 18
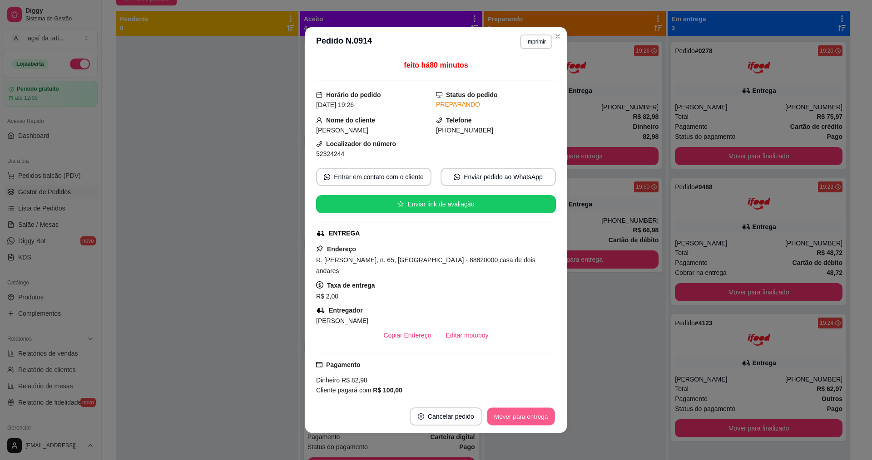
click at [522, 418] on button "Mover para entrega" at bounding box center [521, 417] width 68 height 18
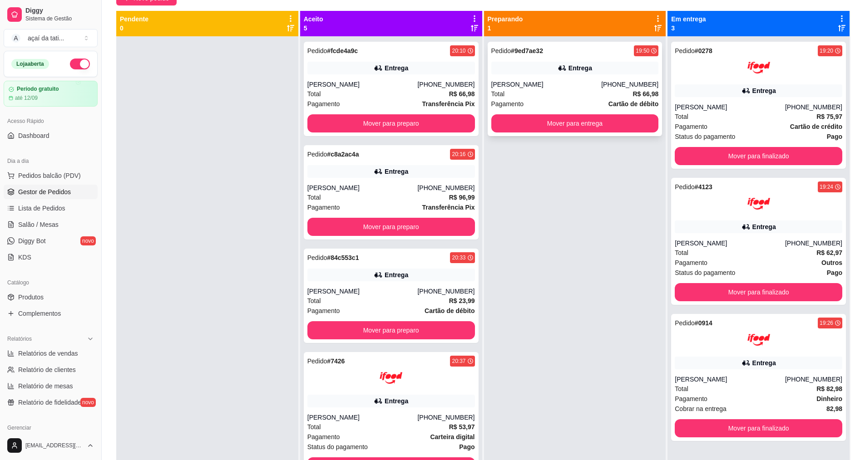
click at [513, 85] on div "[PERSON_NAME]" at bounding box center [546, 84] width 110 height 9
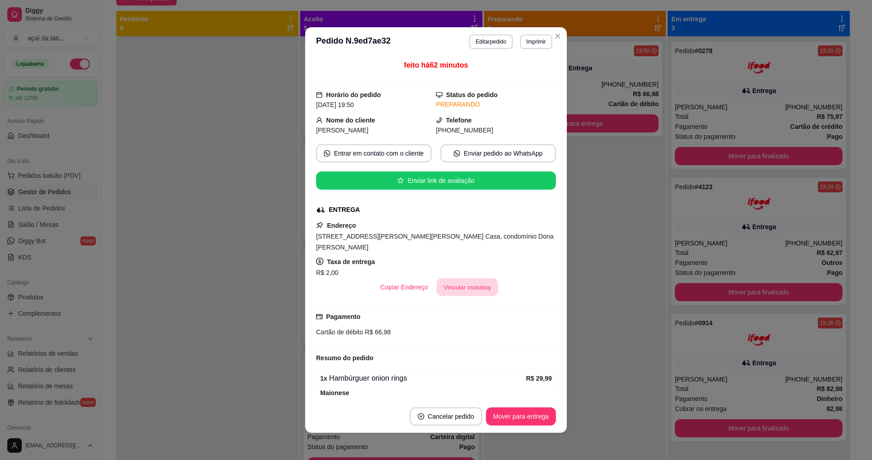
click at [470, 286] on button "Vincular motoboy" at bounding box center [467, 288] width 62 height 18
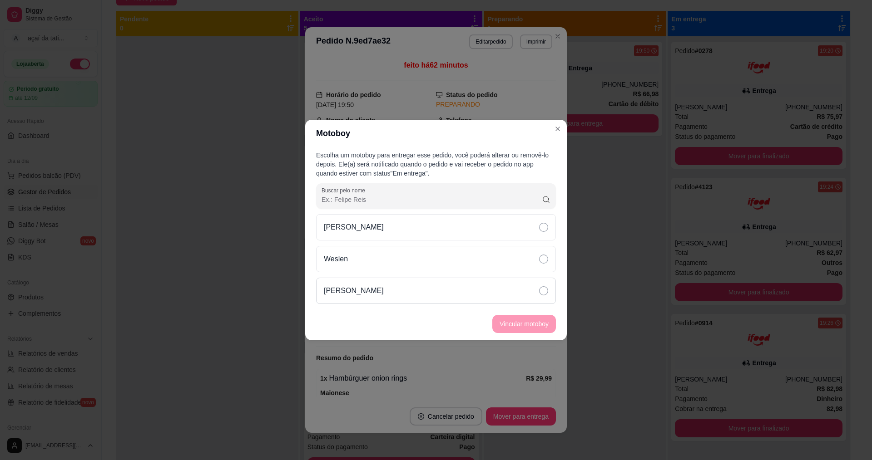
drag, startPoint x: 416, startPoint y: 281, endPoint x: 419, endPoint y: 286, distance: 6.7
click at [416, 281] on div "[PERSON_NAME]" at bounding box center [436, 291] width 240 height 26
click at [537, 324] on button "Vincular motoboy" at bounding box center [524, 325] width 62 height 18
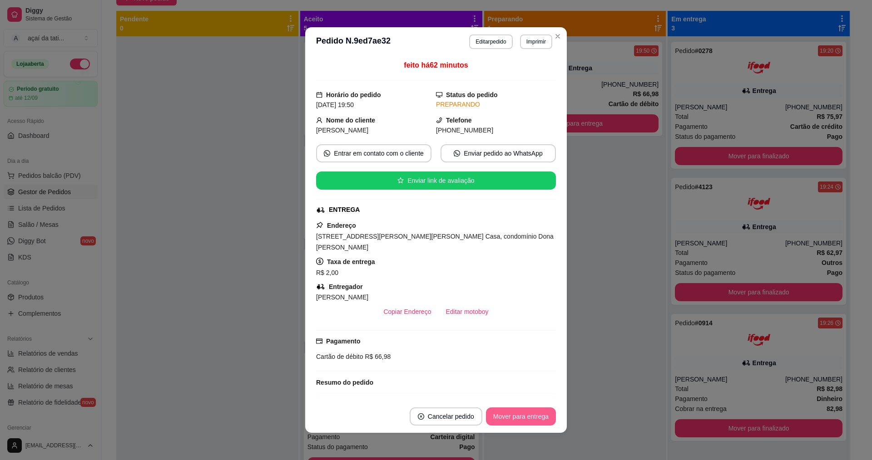
click at [526, 419] on button "Mover para entrega" at bounding box center [521, 417] width 70 height 18
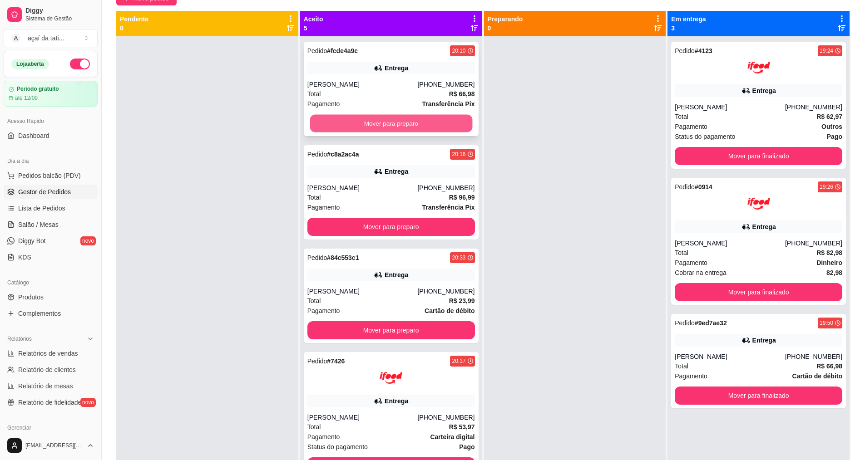
click at [379, 126] on button "Mover para preparo" at bounding box center [391, 124] width 163 height 18
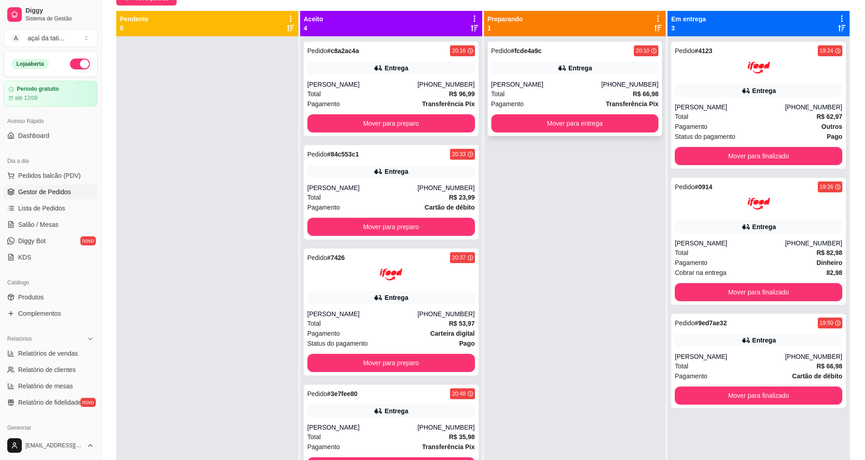
click at [510, 69] on div "Entrega" at bounding box center [575, 68] width 168 height 13
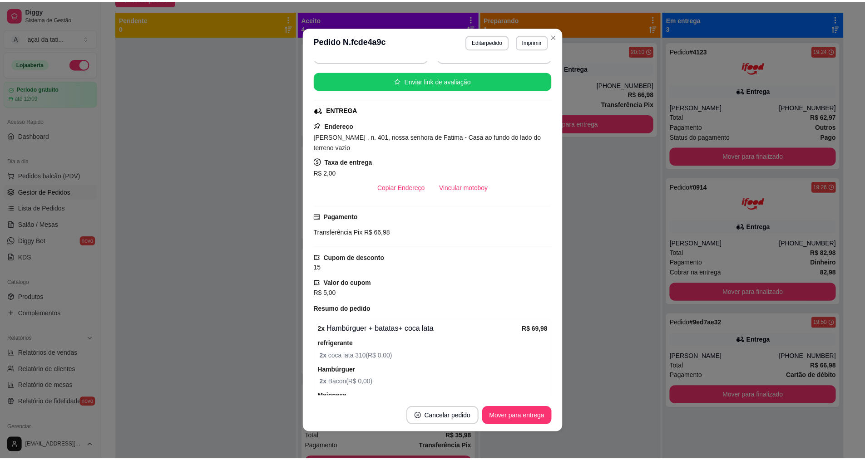
scroll to position [80, 0]
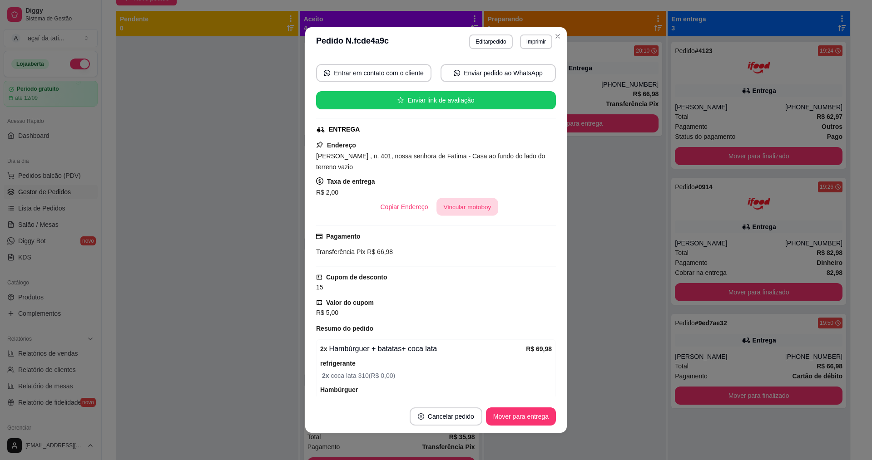
click at [464, 202] on button "Vincular motoboy" at bounding box center [467, 207] width 62 height 18
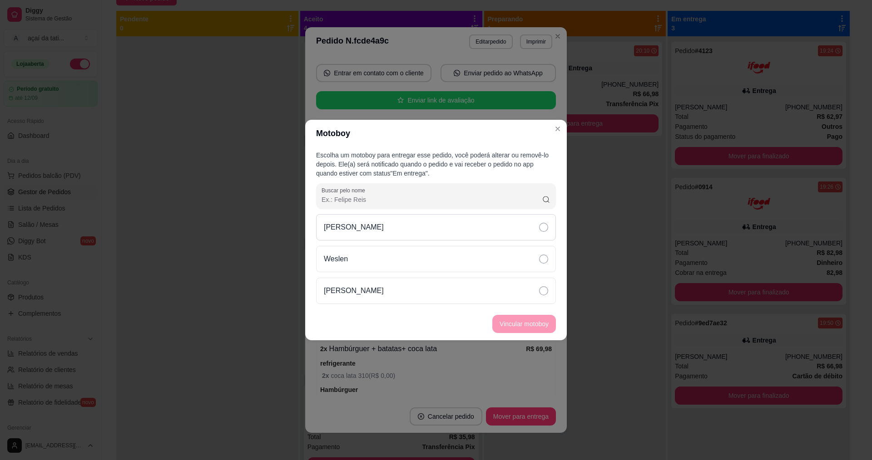
click at [441, 223] on div "[PERSON_NAME]" at bounding box center [436, 227] width 240 height 26
click at [526, 331] on button "Vincular motoboy" at bounding box center [524, 324] width 64 height 18
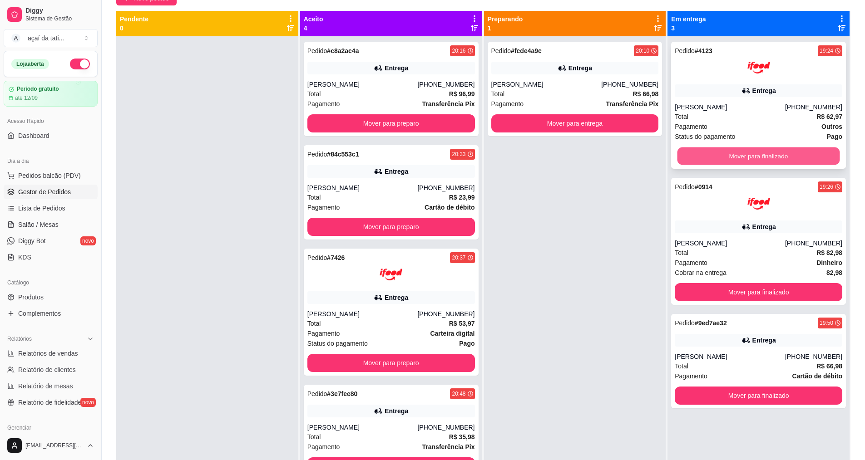
click at [791, 155] on button "Mover para finalizado" at bounding box center [758, 157] width 163 height 18
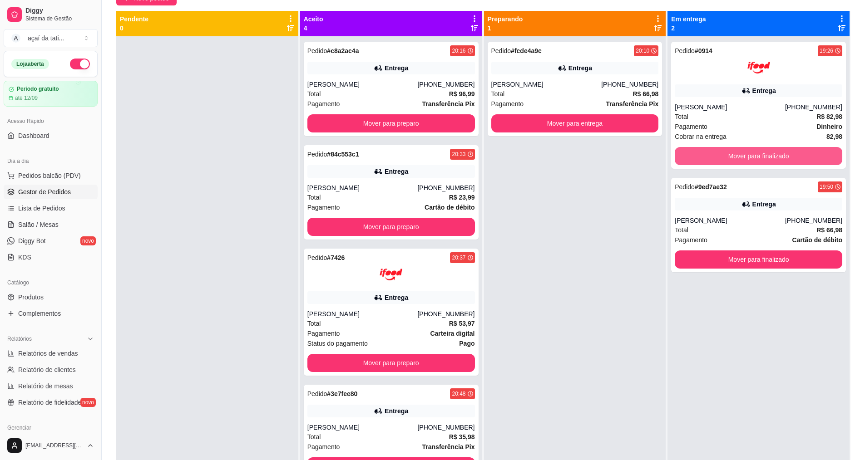
click at [791, 155] on button "Mover para finalizado" at bounding box center [759, 156] width 168 height 18
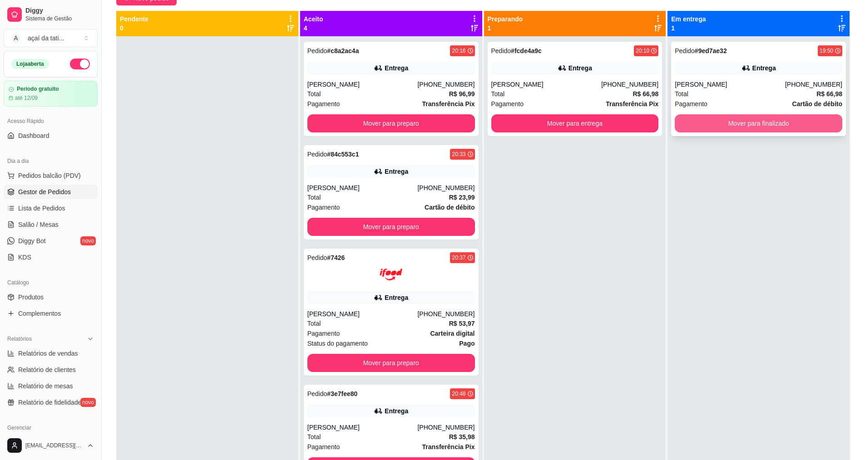
click at [789, 127] on button "Mover para finalizado" at bounding box center [759, 123] width 168 height 18
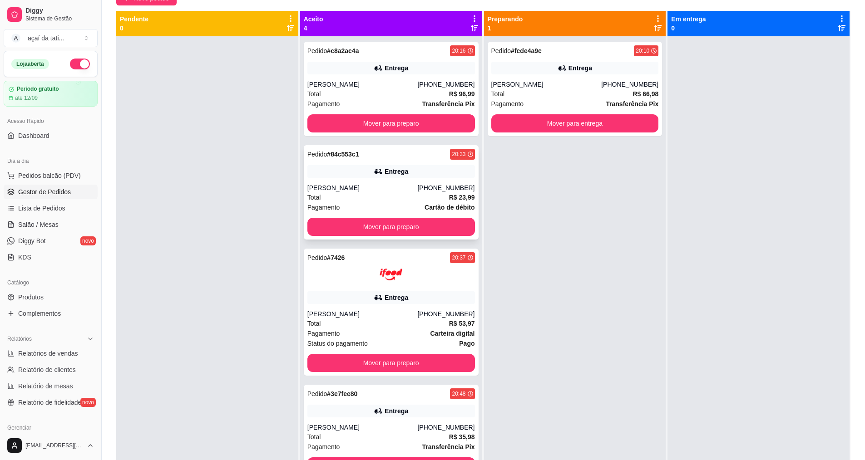
click at [389, 192] on div "[PERSON_NAME]" at bounding box center [362, 187] width 110 height 9
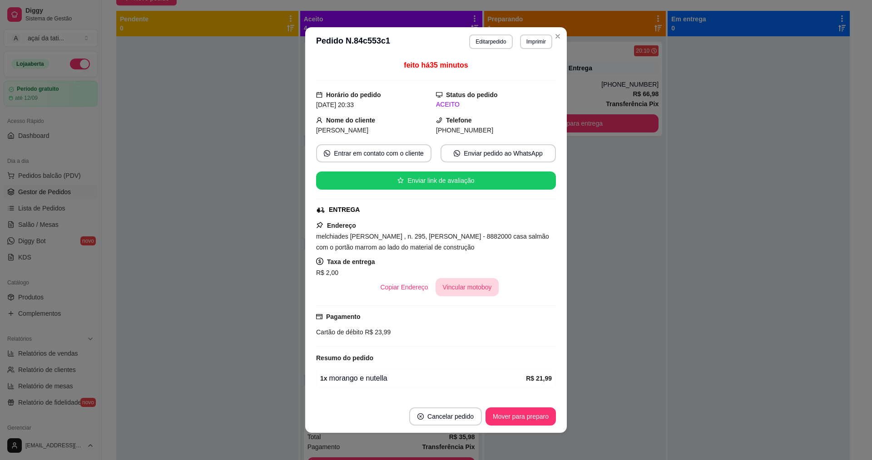
click at [458, 279] on button "Vincular motoboy" at bounding box center [467, 287] width 64 height 18
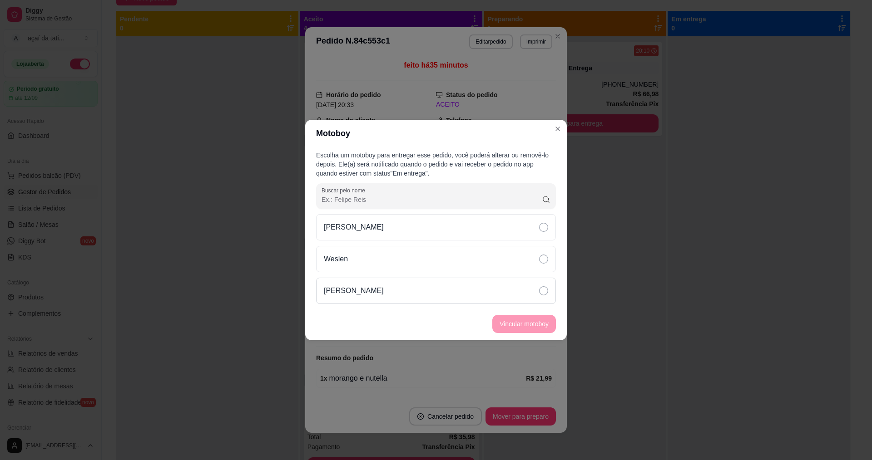
click at [509, 295] on div "[PERSON_NAME]" at bounding box center [436, 291] width 240 height 26
click at [511, 224] on div "[PERSON_NAME]" at bounding box center [436, 227] width 240 height 26
click at [539, 326] on button "Vincular motoboy" at bounding box center [524, 324] width 64 height 18
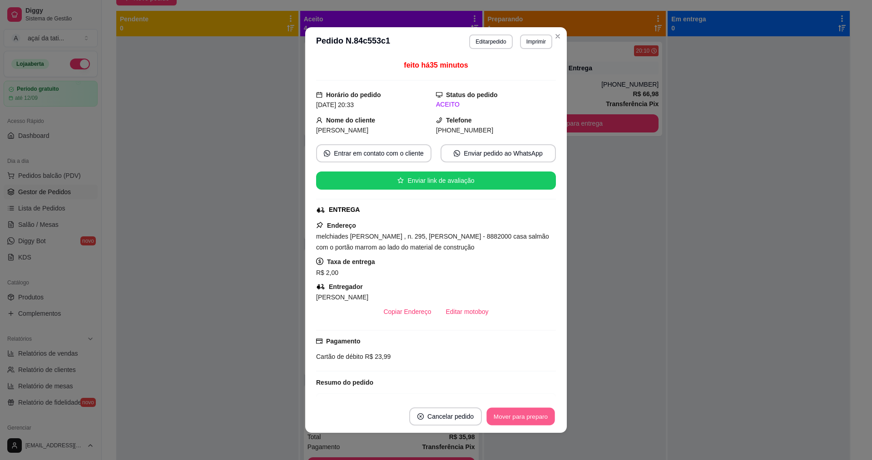
click at [533, 408] on button "Mover para preparo" at bounding box center [520, 417] width 68 height 18
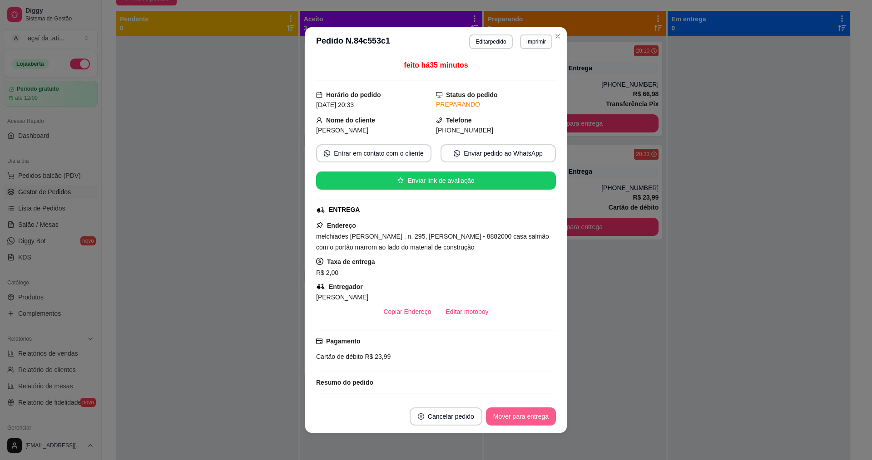
click at [532, 413] on button "Mover para entrega" at bounding box center [521, 417] width 70 height 18
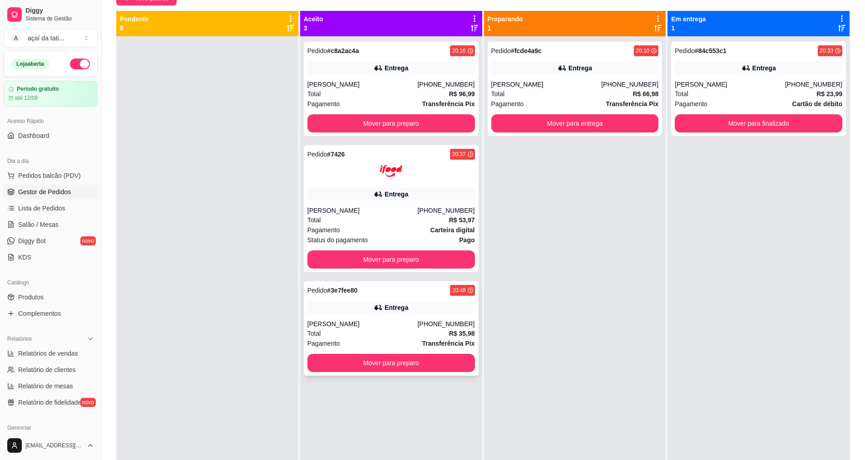
click at [343, 322] on div "[PERSON_NAME]" at bounding box center [362, 324] width 110 height 9
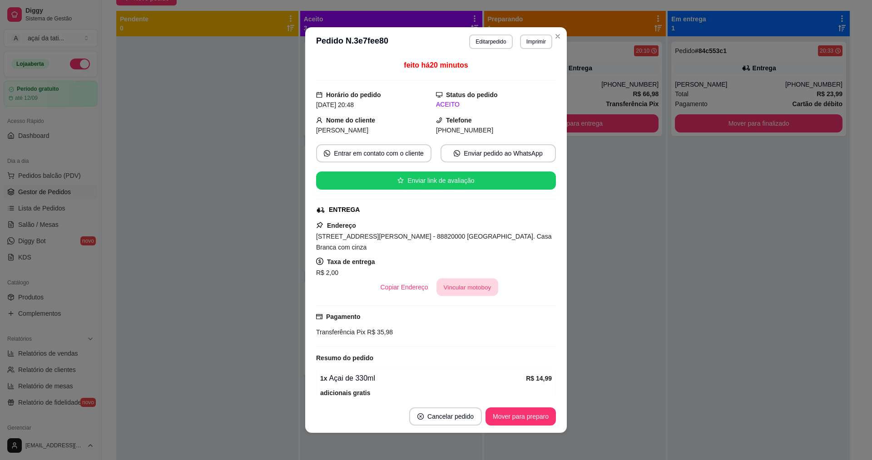
click at [461, 288] on button "Vincular motoboy" at bounding box center [467, 288] width 62 height 18
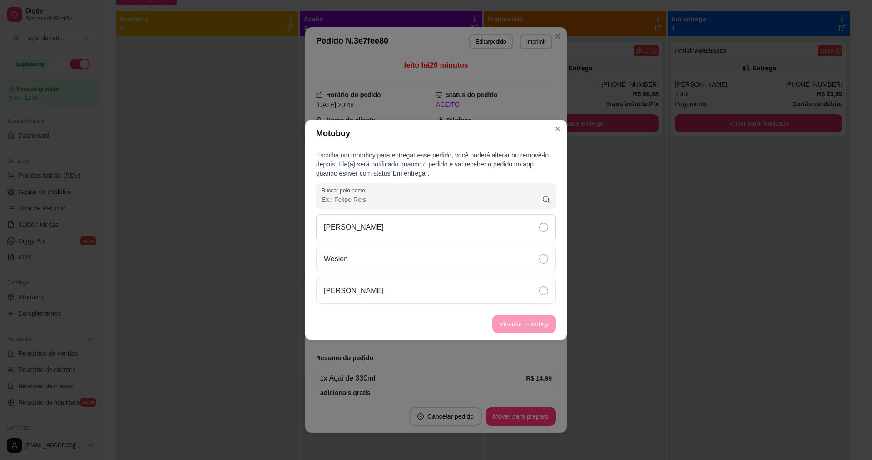
click at [396, 230] on div "[PERSON_NAME]" at bounding box center [436, 227] width 240 height 26
click at [527, 325] on button "Vincular motoboy" at bounding box center [524, 324] width 64 height 18
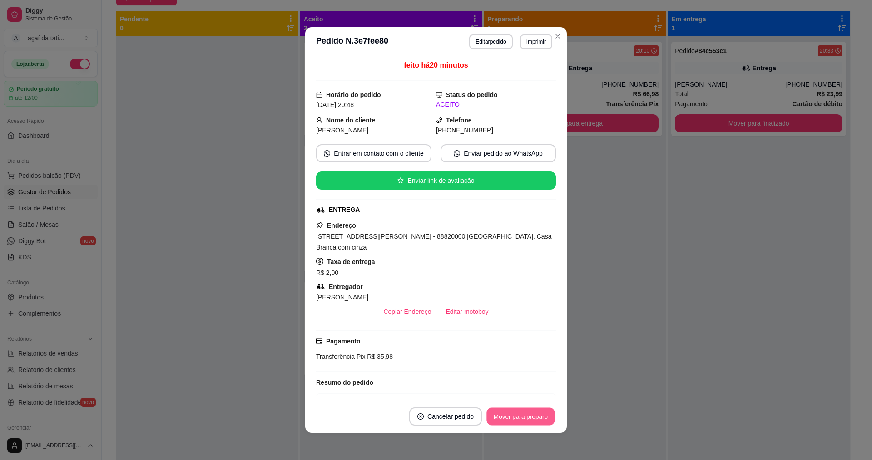
click at [524, 419] on button "Mover para preparo" at bounding box center [520, 417] width 68 height 18
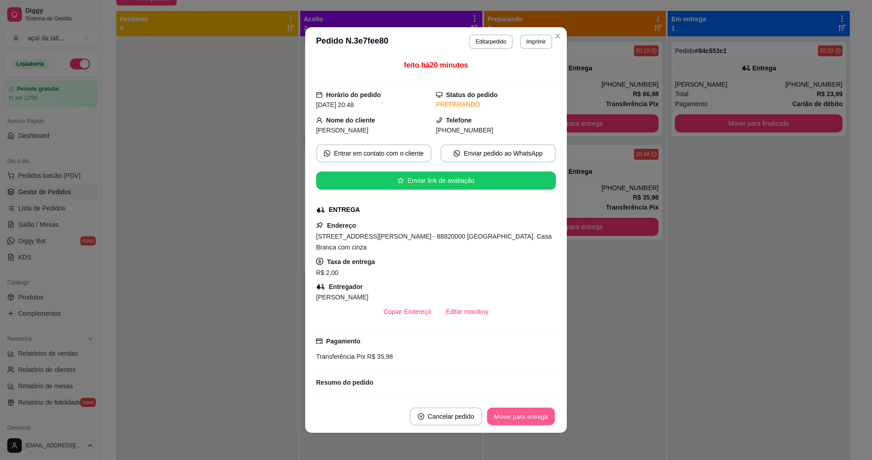
click at [524, 419] on button "Mover para entrega" at bounding box center [521, 417] width 68 height 18
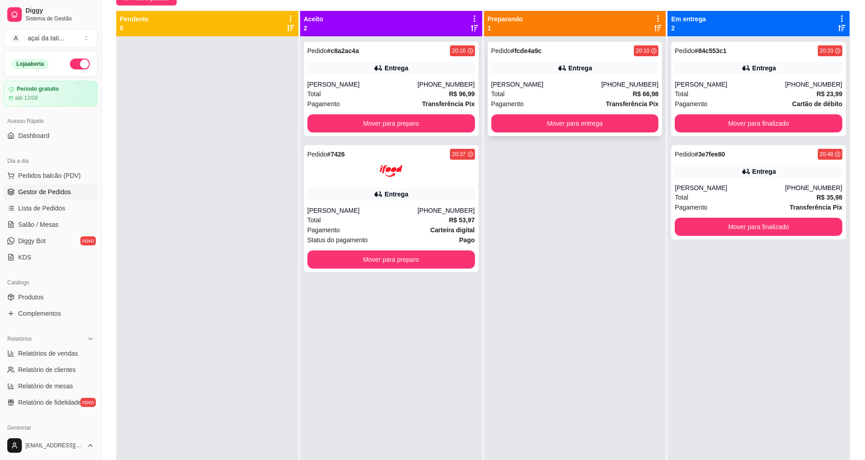
click at [562, 84] on div "[PERSON_NAME]" at bounding box center [546, 84] width 110 height 9
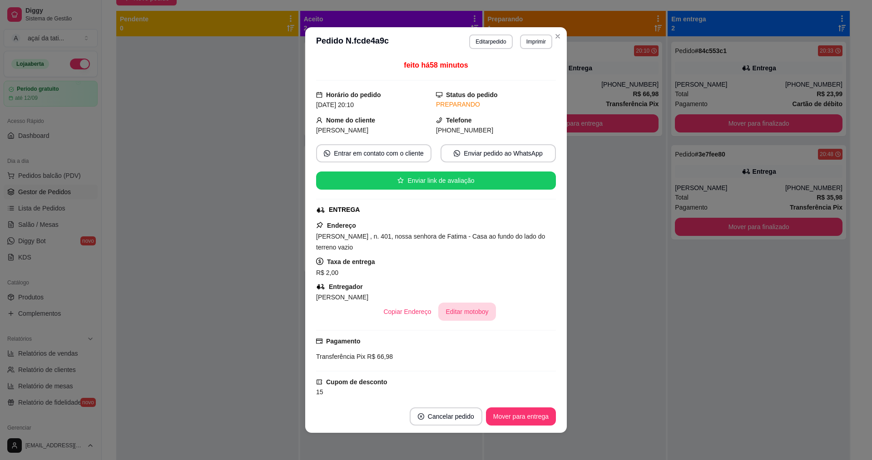
click at [455, 311] on button "Editar motoboy" at bounding box center [466, 312] width 57 height 18
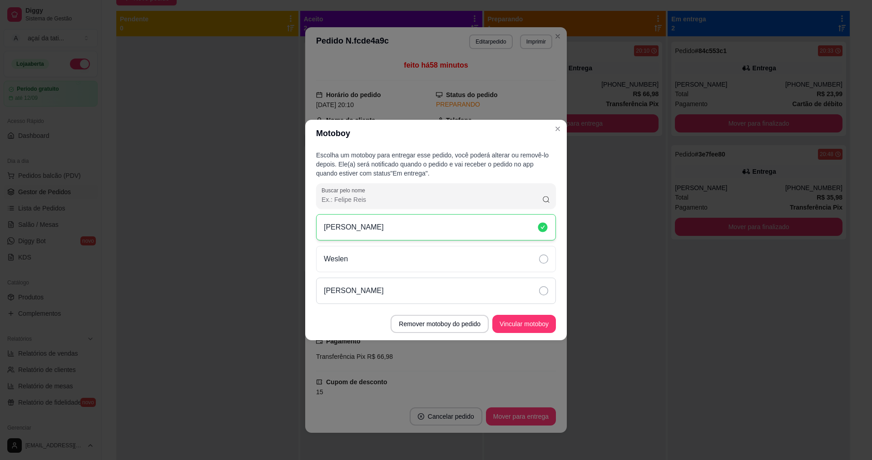
click at [438, 283] on div "[PERSON_NAME]" at bounding box center [436, 291] width 240 height 26
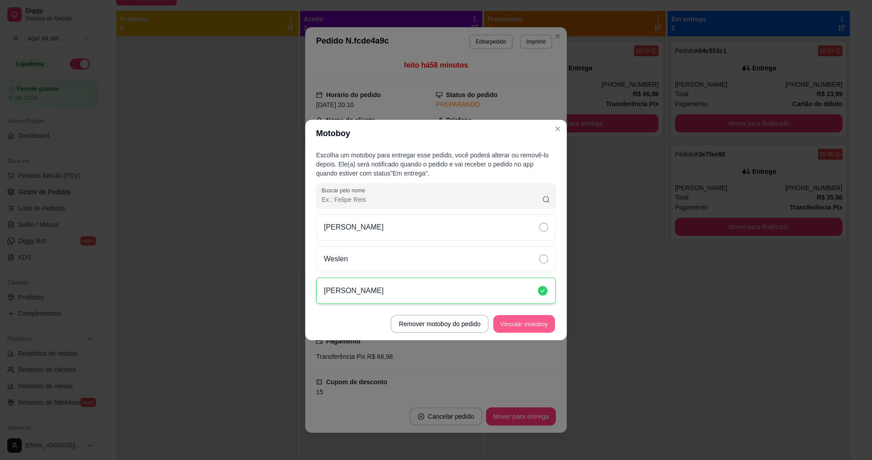
click at [509, 326] on button "Vincular motoboy" at bounding box center [524, 325] width 62 height 18
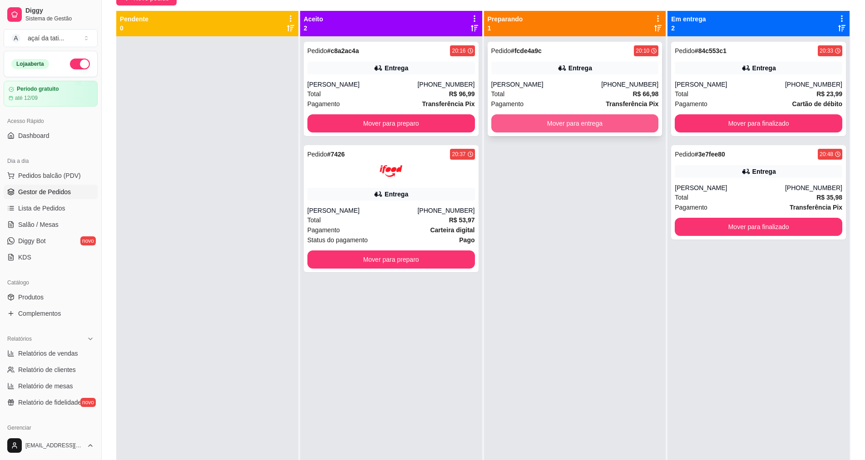
click at [576, 121] on button "Mover para entrega" at bounding box center [575, 123] width 168 height 18
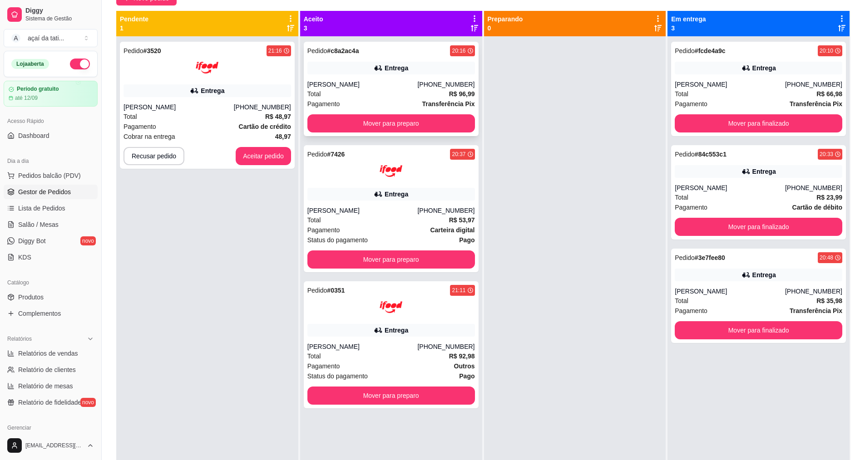
click at [337, 91] on div "Total R$ 96,99" at bounding box center [391, 94] width 168 height 10
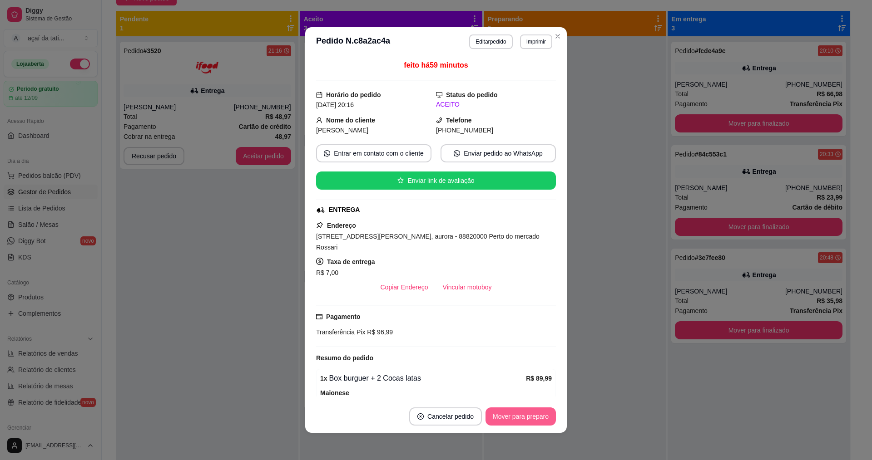
click at [506, 415] on button "Mover para preparo" at bounding box center [520, 417] width 70 height 18
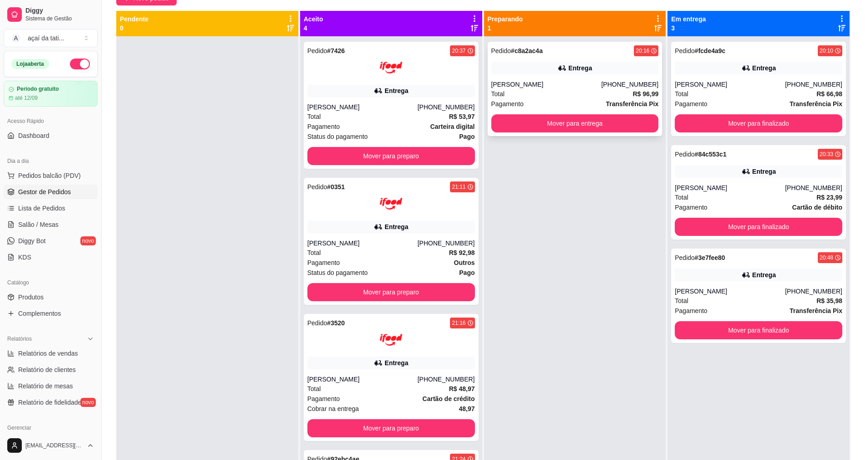
click at [532, 97] on div "Total R$ 96,99" at bounding box center [575, 94] width 168 height 10
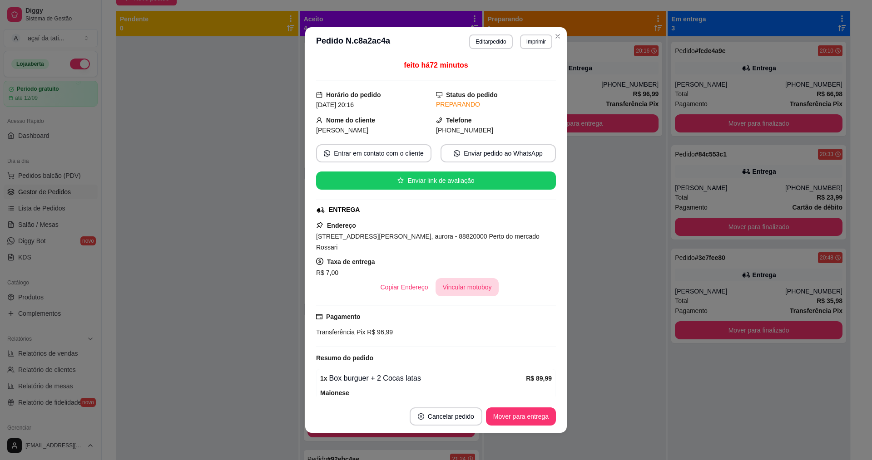
click at [473, 278] on button "Vincular motoboy" at bounding box center [467, 287] width 64 height 18
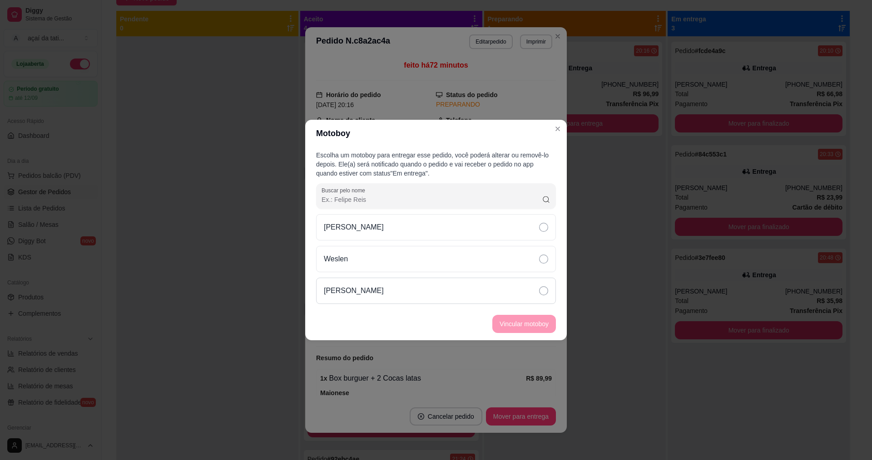
drag, startPoint x: 474, startPoint y: 287, endPoint x: 481, endPoint y: 293, distance: 9.4
click at [474, 287] on div "[PERSON_NAME]" at bounding box center [436, 291] width 240 height 26
click at [516, 325] on button "Vincular motoboy" at bounding box center [524, 325] width 62 height 18
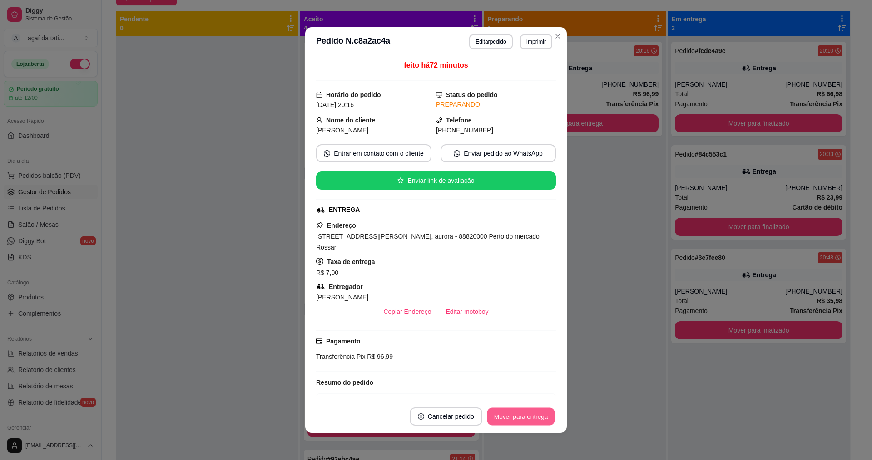
click at [528, 413] on button "Mover para entrega" at bounding box center [521, 417] width 68 height 18
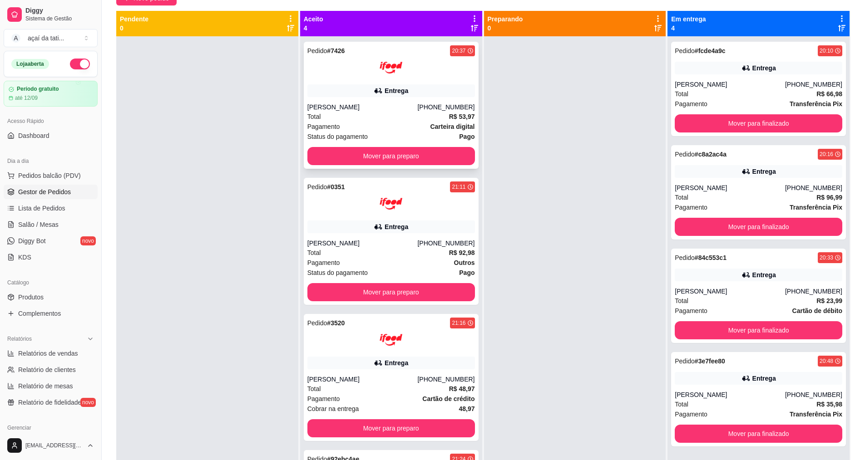
click at [401, 95] on div "Entrega" at bounding box center [397, 90] width 24 height 9
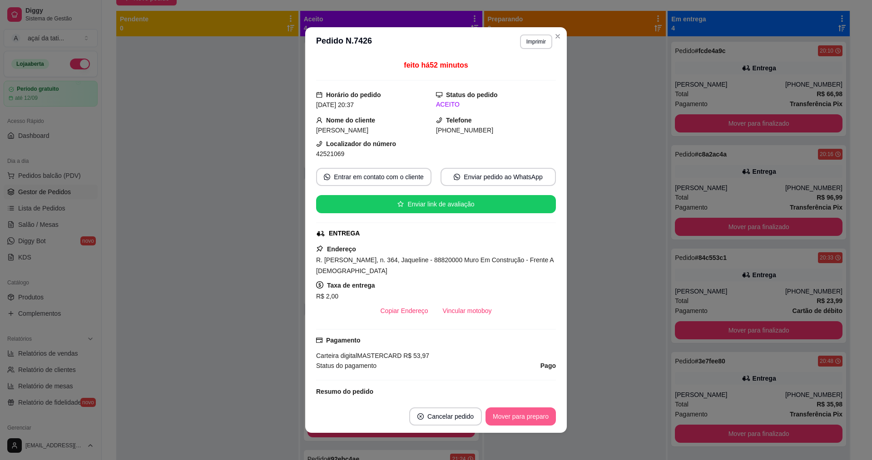
click at [524, 421] on button "Mover para preparo" at bounding box center [520, 417] width 70 height 18
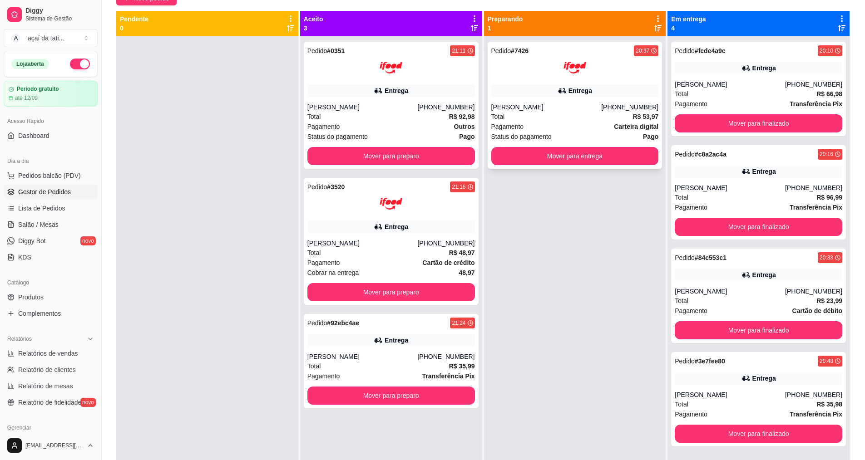
click at [577, 119] on div "Total R$ 53,97" at bounding box center [575, 117] width 168 height 10
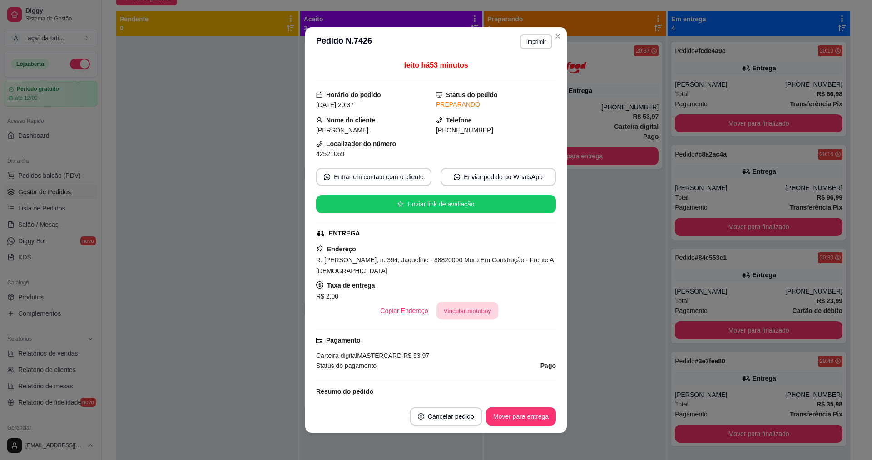
click at [478, 304] on button "Vincular motoboy" at bounding box center [467, 311] width 62 height 18
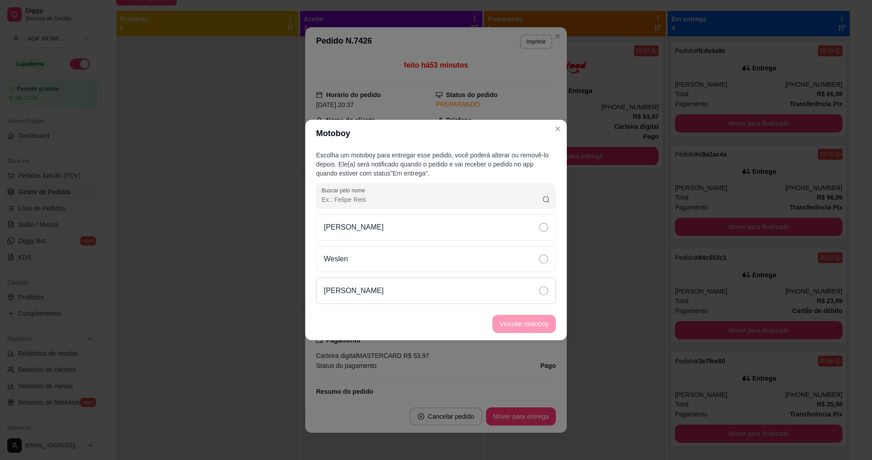
click at [490, 281] on div "[PERSON_NAME]" at bounding box center [436, 291] width 240 height 26
click at [524, 326] on button "Vincular motoboy" at bounding box center [524, 325] width 62 height 18
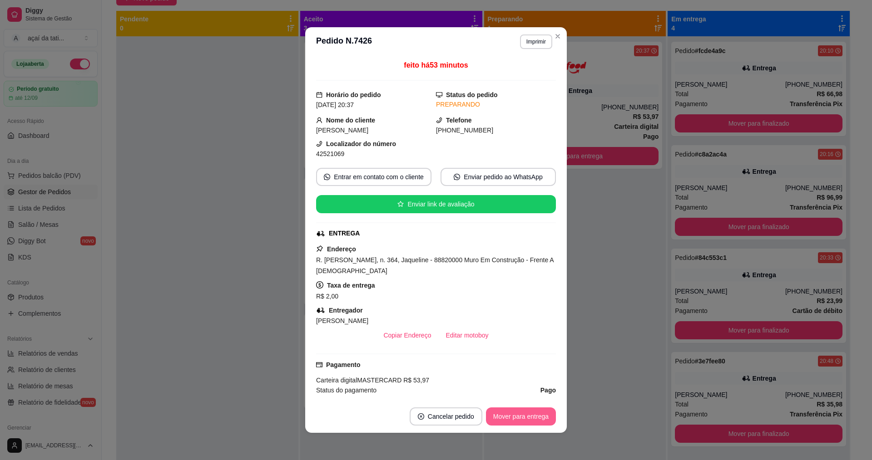
click at [528, 410] on button "Mover para entrega" at bounding box center [521, 417] width 70 height 18
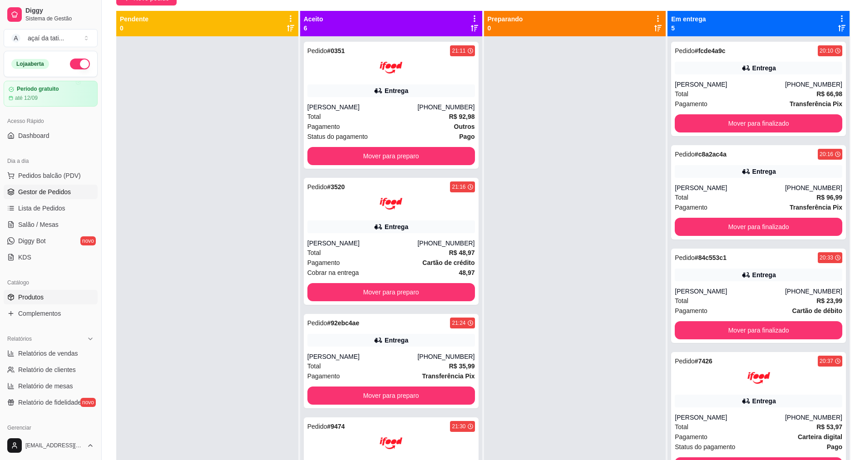
click at [47, 297] on link "Produtos" at bounding box center [51, 297] width 94 height 15
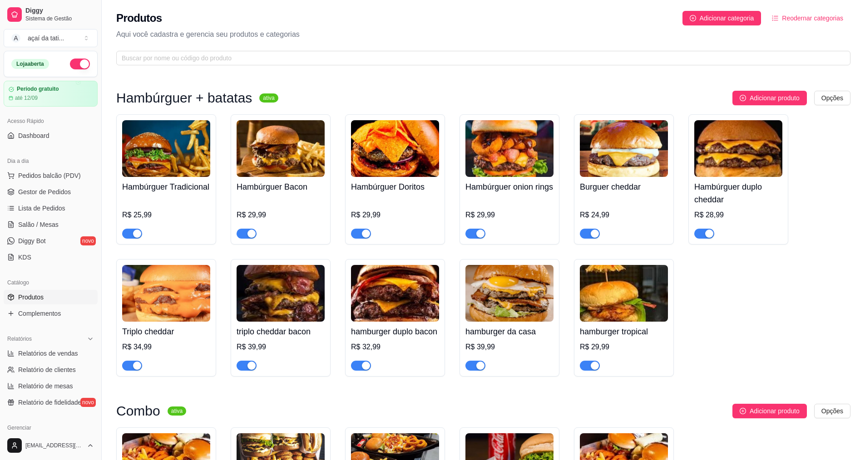
click at [189, 341] on div "Triplo cheddar R$ 34,99" at bounding box center [166, 346] width 88 height 49
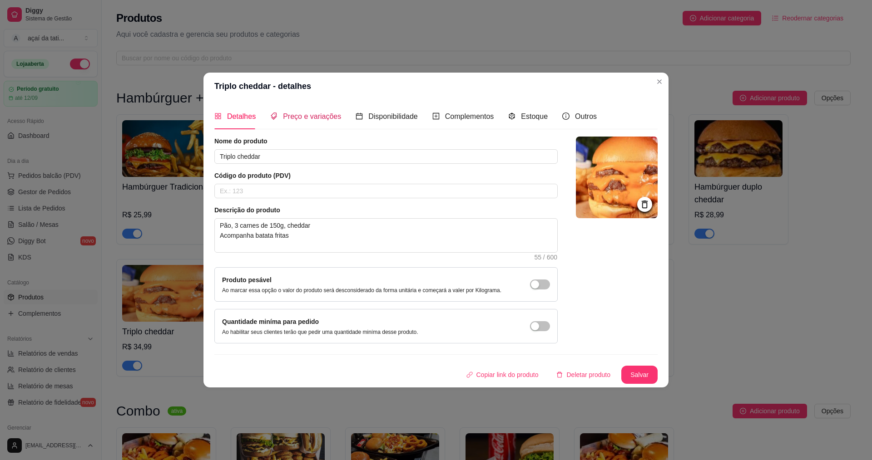
click at [324, 118] on span "Preço e variações" at bounding box center [312, 117] width 58 height 8
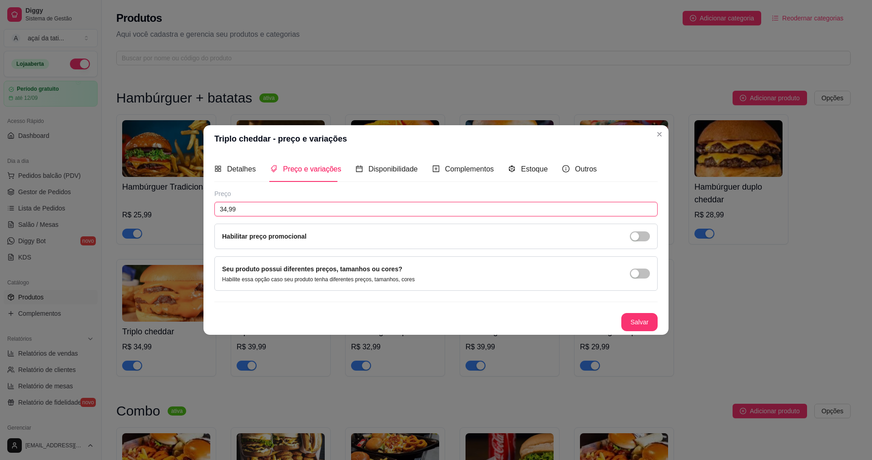
click at [281, 211] on input "34,99" at bounding box center [435, 209] width 443 height 15
type input "39,99"
click at [644, 321] on button "Salvar" at bounding box center [639, 322] width 36 height 18
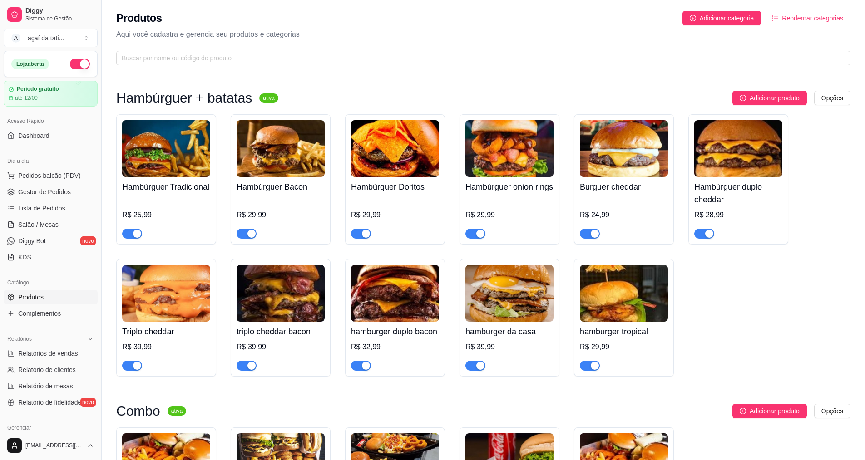
click at [300, 342] on div "R$ 39,99" at bounding box center [281, 356] width 88 height 29
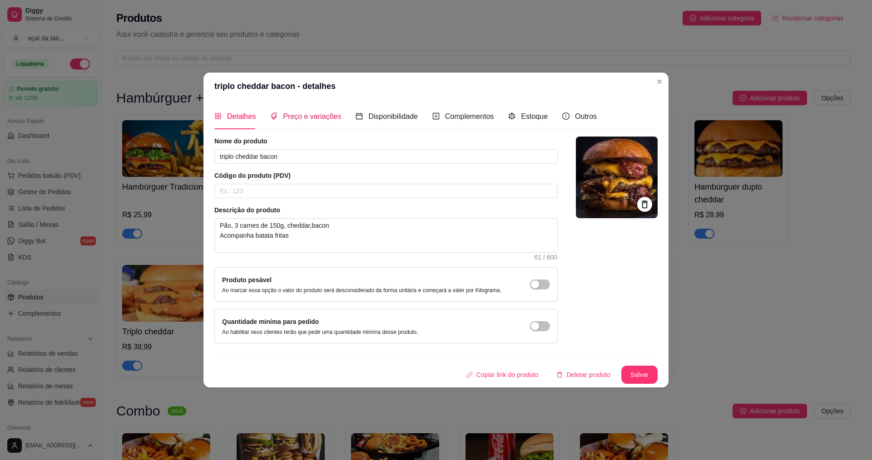
click at [321, 117] on span "Preço e variações" at bounding box center [312, 117] width 58 height 8
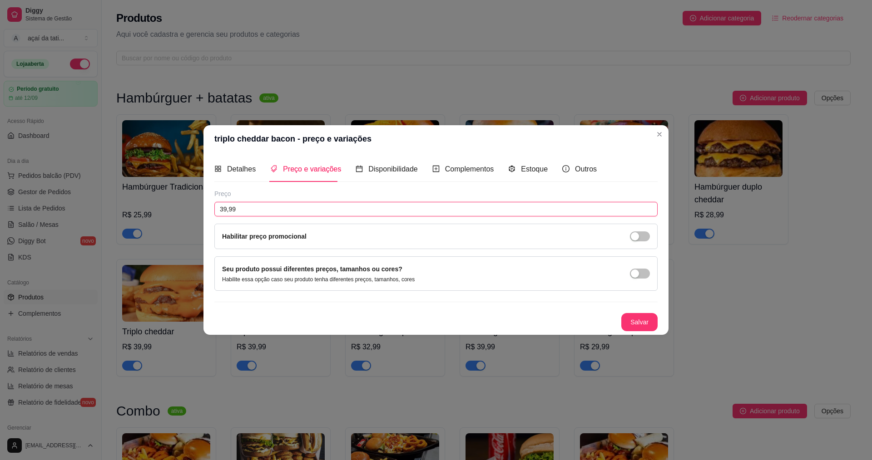
click at [279, 207] on input "39,99" at bounding box center [435, 209] width 443 height 15
type input "44,99"
click at [636, 326] on button "Salvar" at bounding box center [639, 322] width 36 height 18
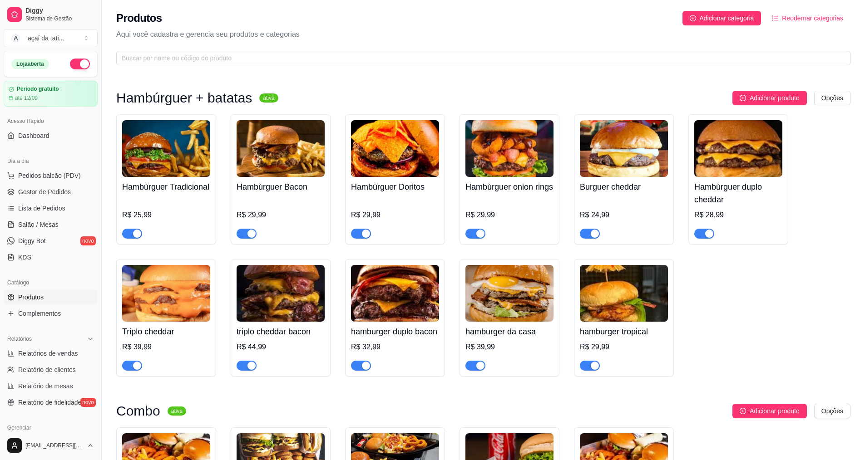
click at [727, 304] on div "Hambúrguer Tradicional R$ 25,99 Hambúrguer Bacon R$ 29,99 Hambúrguer Doritos R$…" at bounding box center [483, 245] width 734 height 262
click at [754, 307] on div "Hambúrguer Tradicional R$ 25,99 Hambúrguer Bacon R$ 29,99 Hambúrguer Doritos R$…" at bounding box center [483, 245] width 734 height 262
click at [50, 208] on span "Lista de Pedidos" at bounding box center [41, 208] width 47 height 9
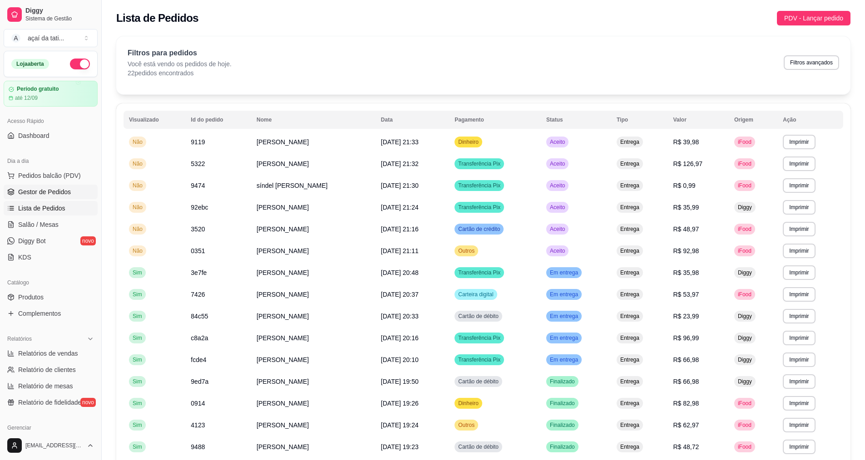
click at [70, 190] on link "Gestor de Pedidos" at bounding box center [51, 192] width 94 height 15
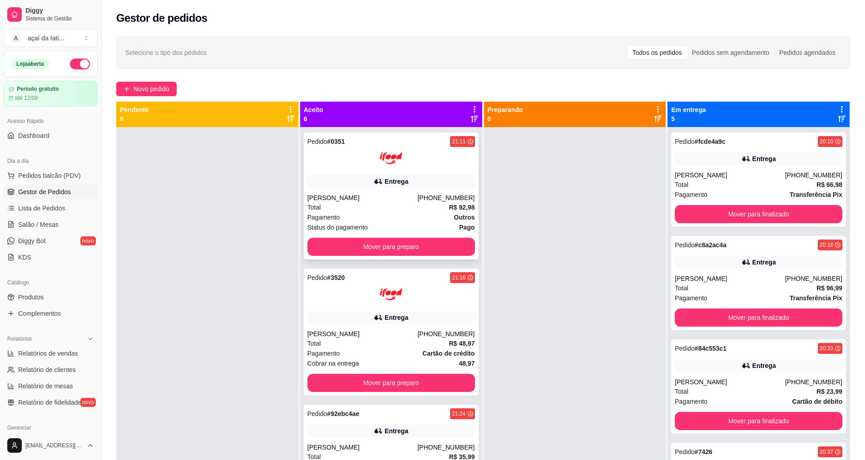
click at [314, 201] on div "[PERSON_NAME]" at bounding box center [362, 197] width 110 height 9
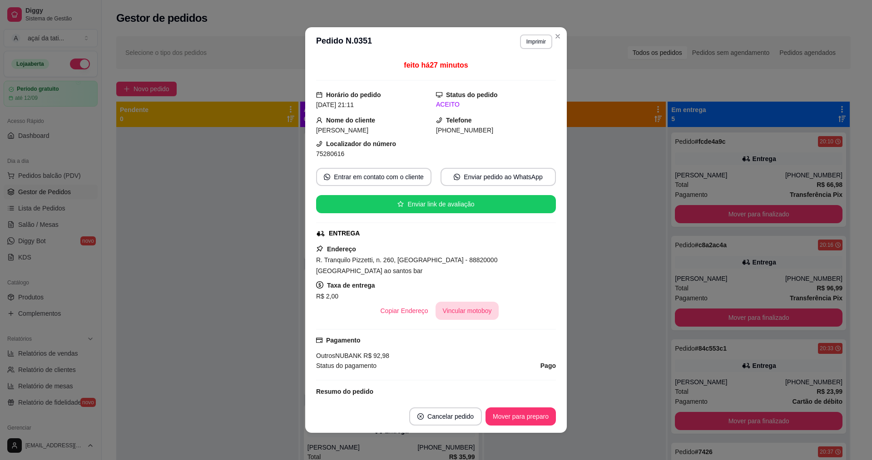
click at [452, 312] on button "Vincular motoboy" at bounding box center [467, 311] width 64 height 18
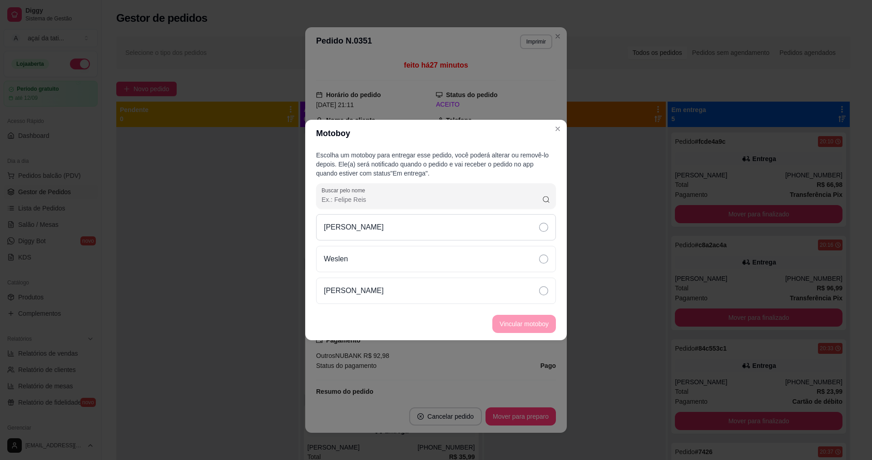
click at [423, 228] on div "[PERSON_NAME]" at bounding box center [436, 227] width 240 height 26
click at [540, 331] on button "Vincular motoboy" at bounding box center [524, 325] width 62 height 18
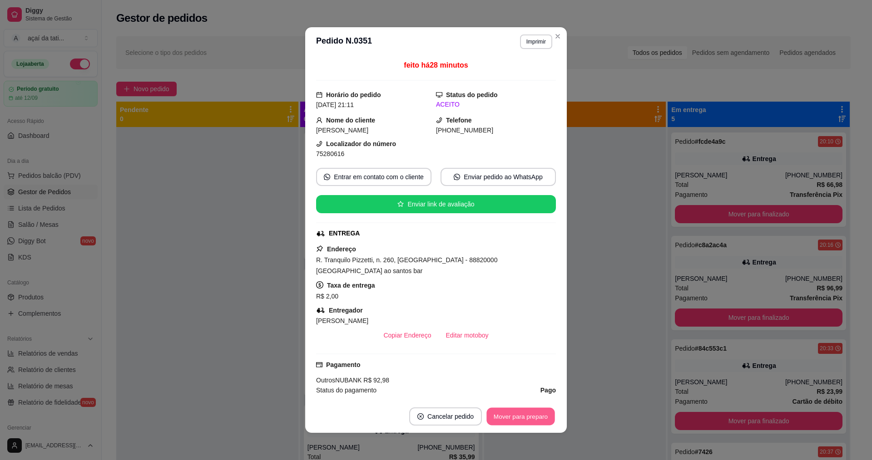
click at [538, 420] on button "Mover para preparo" at bounding box center [520, 417] width 68 height 18
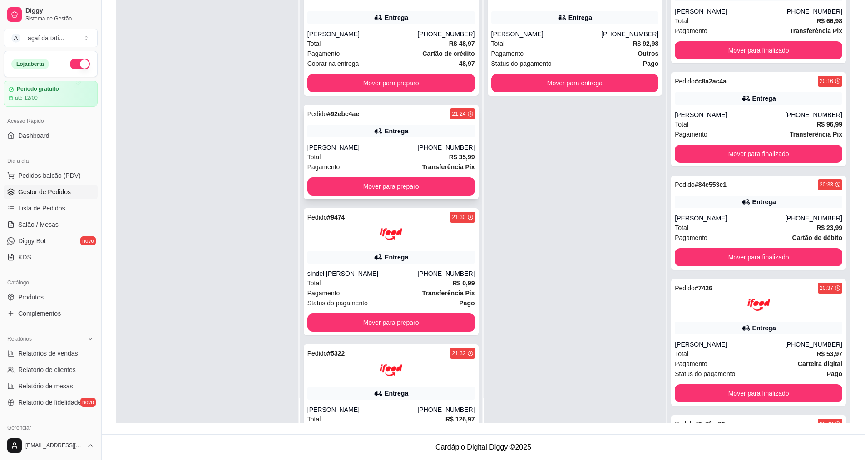
click at [377, 153] on div "Total R$ 35,99" at bounding box center [391, 157] width 168 height 10
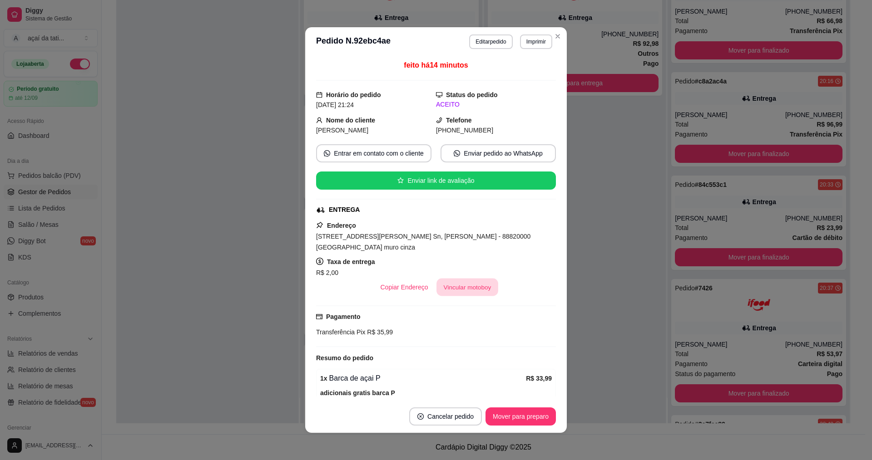
click at [449, 294] on button "Vincular motoboy" at bounding box center [467, 288] width 62 height 18
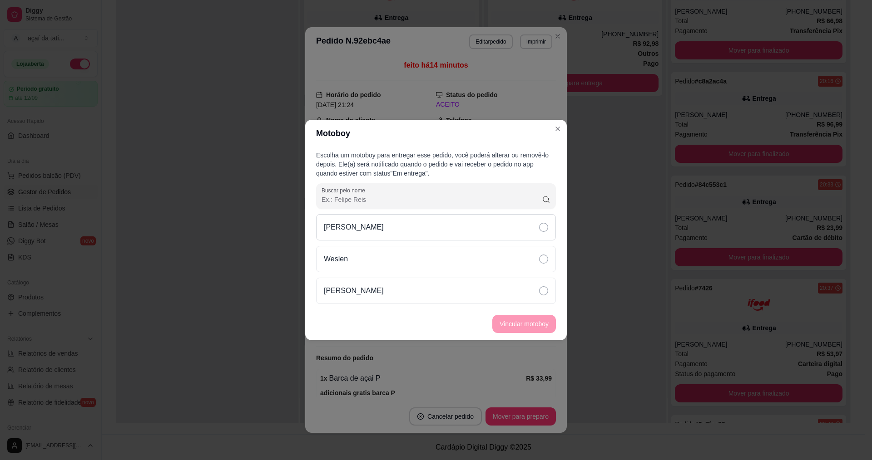
click at [408, 226] on div "[PERSON_NAME]" at bounding box center [436, 227] width 240 height 26
click at [530, 325] on button "Vincular motoboy" at bounding box center [524, 325] width 62 height 18
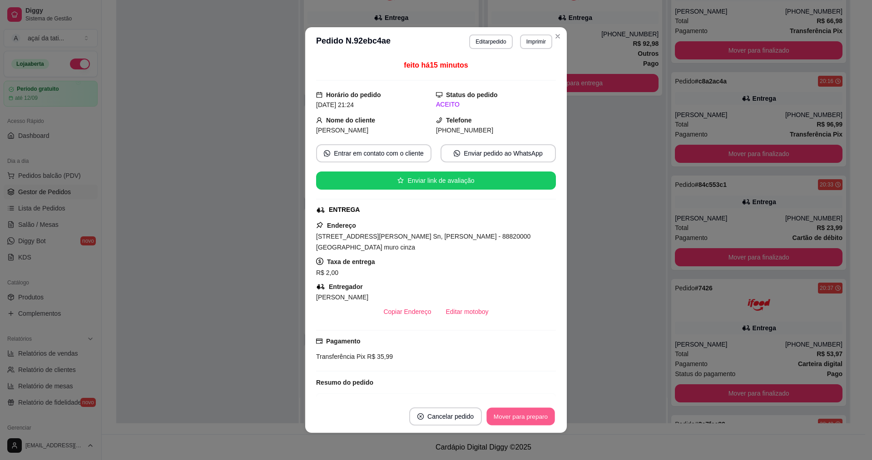
click at [528, 410] on button "Mover para preparo" at bounding box center [520, 417] width 68 height 18
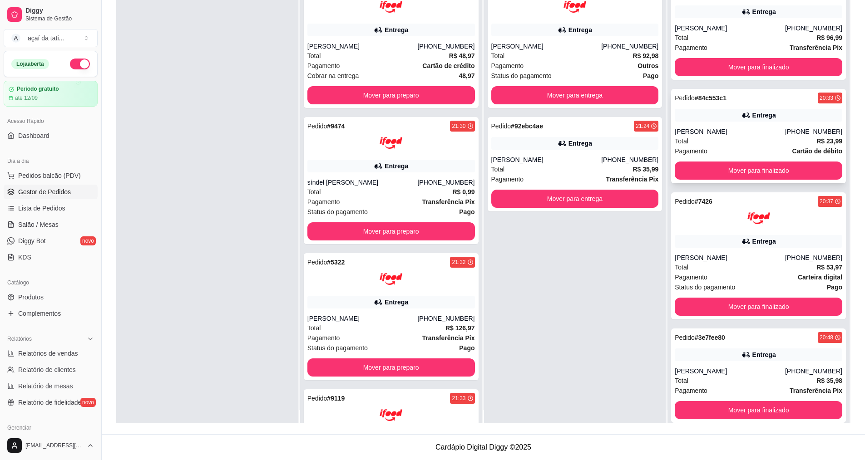
scroll to position [25, 0]
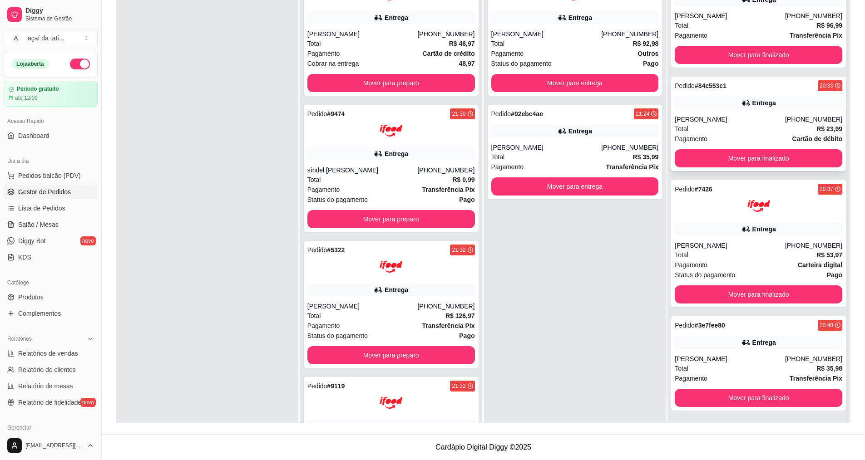
click at [743, 169] on div "Pedido # 84c553c1 20:33 Entrega [PERSON_NAME] [PHONE_NUMBER] Total R$ 23,99 Pag…" at bounding box center [758, 124] width 175 height 94
click at [713, 152] on button "Mover para finalizado" at bounding box center [758, 159] width 163 height 18
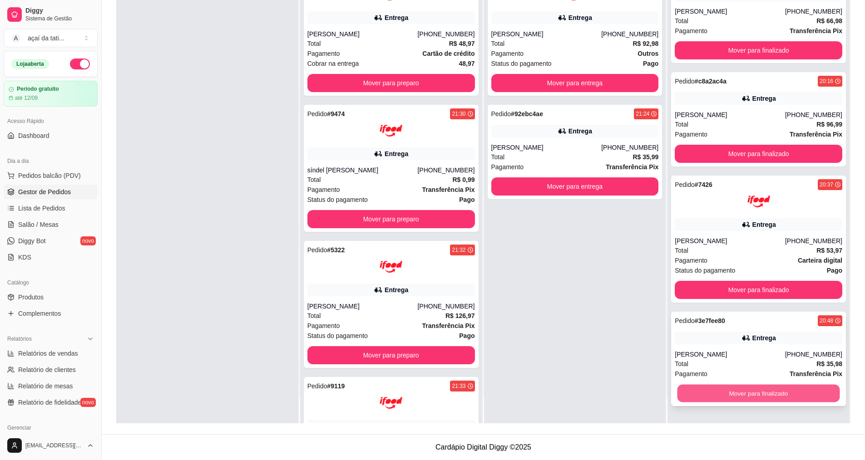
click at [722, 391] on button "Mover para finalizado" at bounding box center [758, 394] width 163 height 18
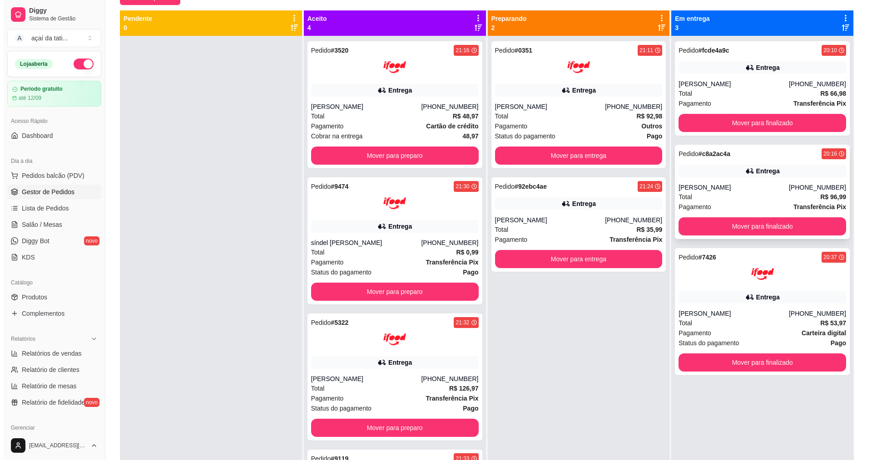
scroll to position [91, 0]
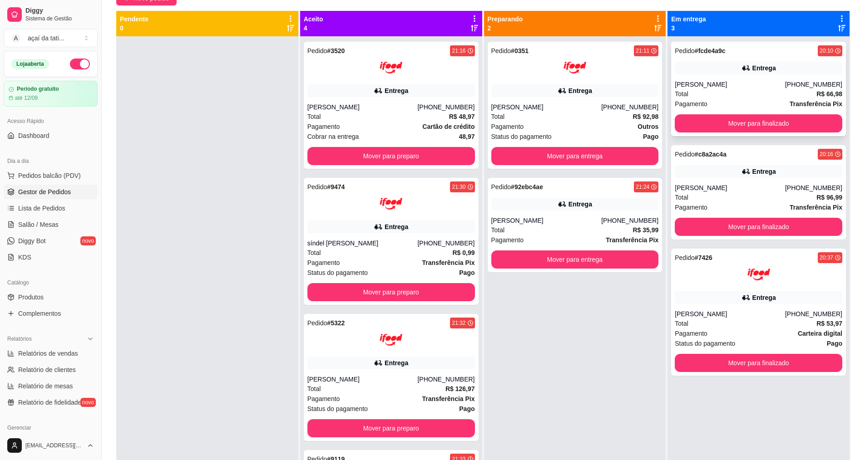
click at [708, 96] on div "Total R$ 66,98" at bounding box center [759, 94] width 168 height 10
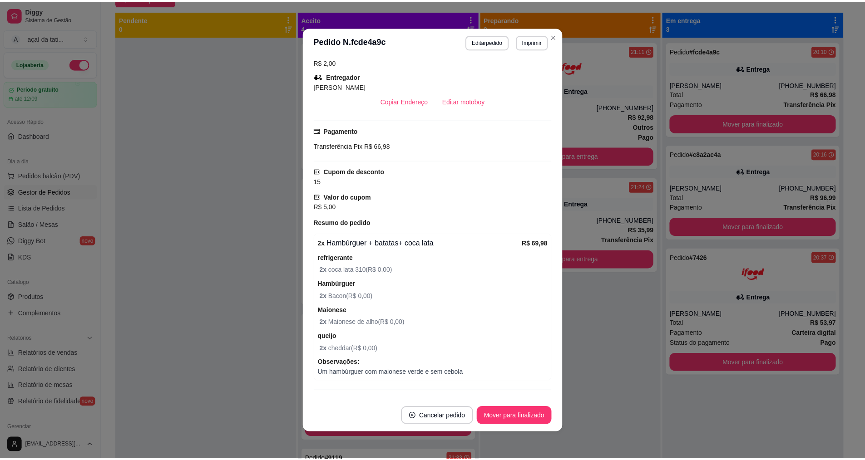
scroll to position [227, 0]
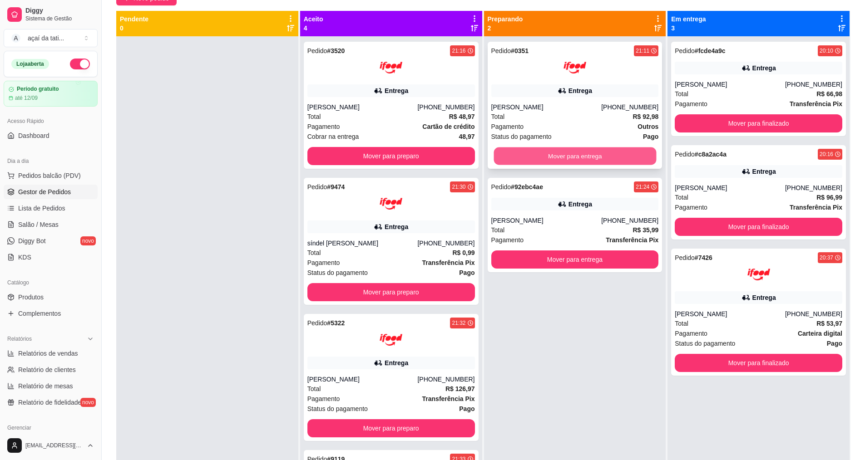
click at [613, 153] on button "Mover para entrega" at bounding box center [574, 157] width 163 height 18
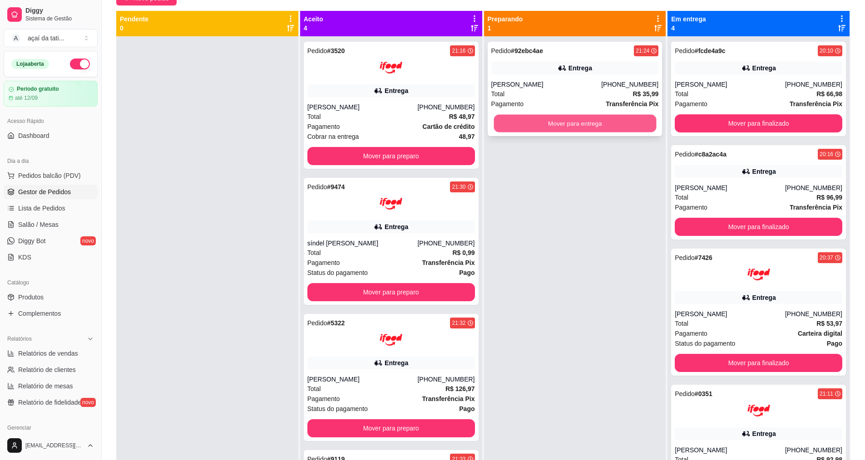
click at [600, 128] on button "Mover para entrega" at bounding box center [574, 124] width 163 height 18
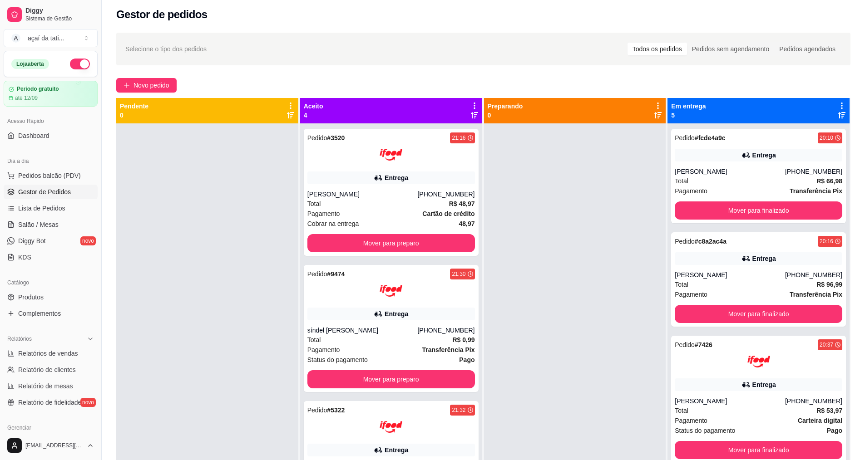
scroll to position [0, 0]
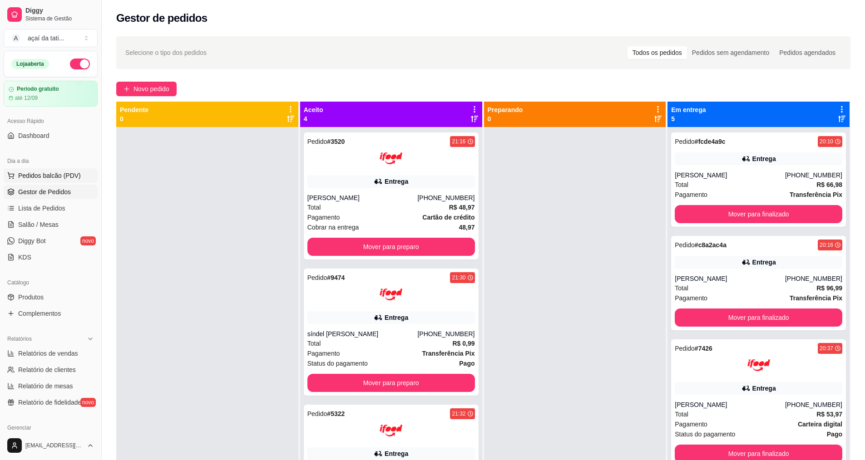
click at [20, 176] on span "Pedidos balcão (PDV)" at bounding box center [49, 175] width 63 height 9
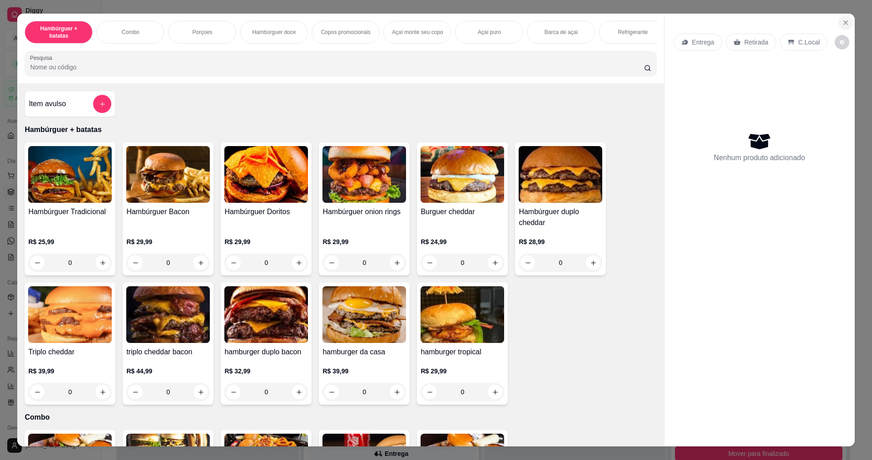
click at [845, 23] on icon "Close" at bounding box center [845, 22] width 7 height 7
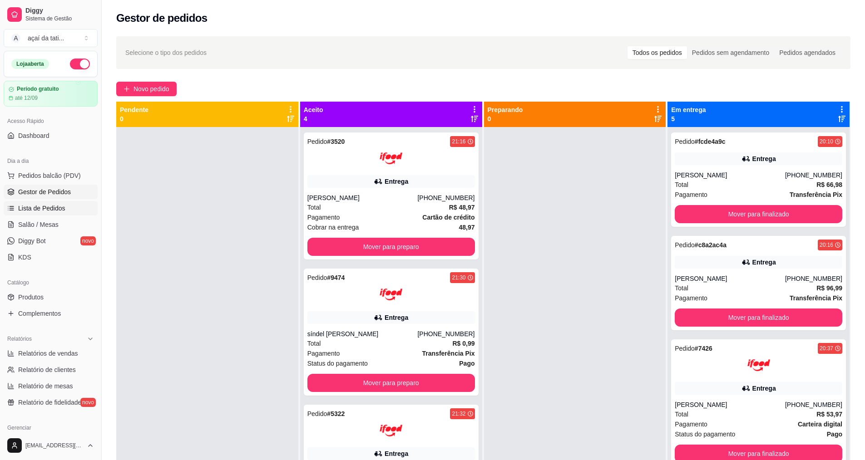
click at [60, 211] on span "Lista de Pedidos" at bounding box center [41, 208] width 47 height 9
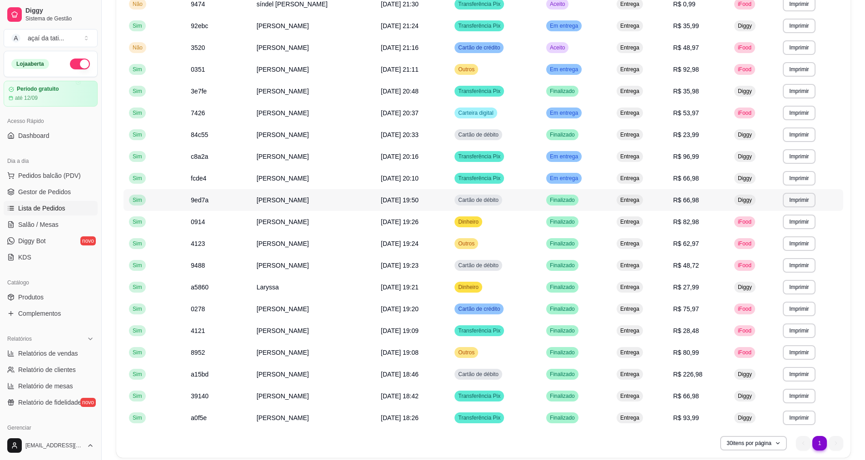
scroll to position [216, 0]
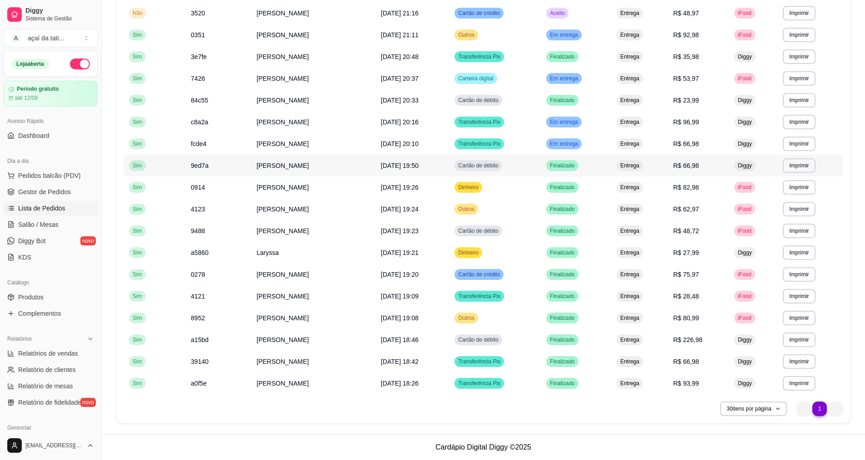
click at [369, 169] on td "[PERSON_NAME]" at bounding box center [313, 166] width 124 height 22
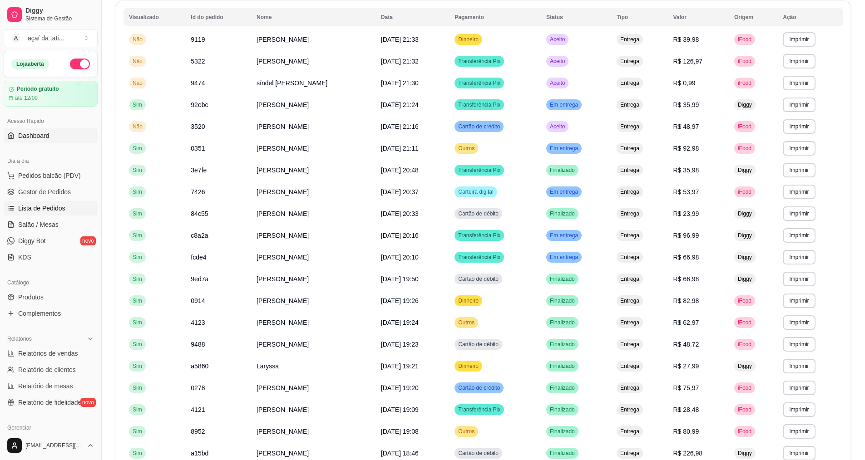
scroll to position [35, 0]
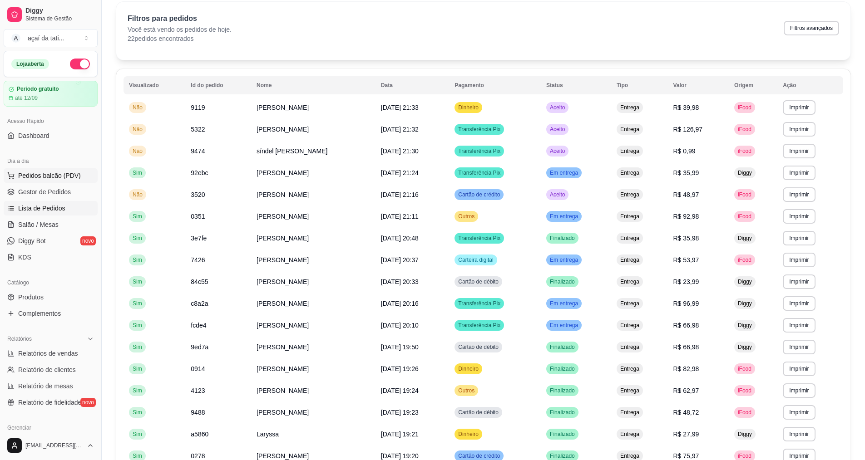
click at [74, 175] on span "Pedidos balcão (PDV)" at bounding box center [49, 175] width 63 height 9
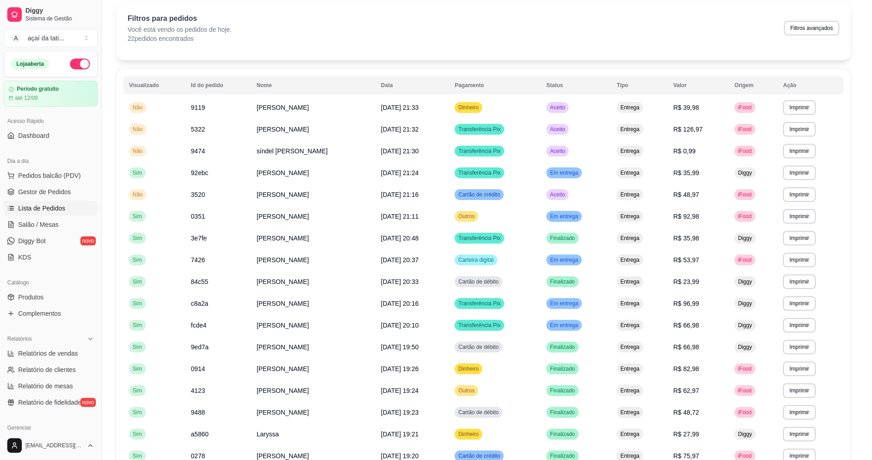
click at [64, 192] on img at bounding box center [70, 174] width 84 height 57
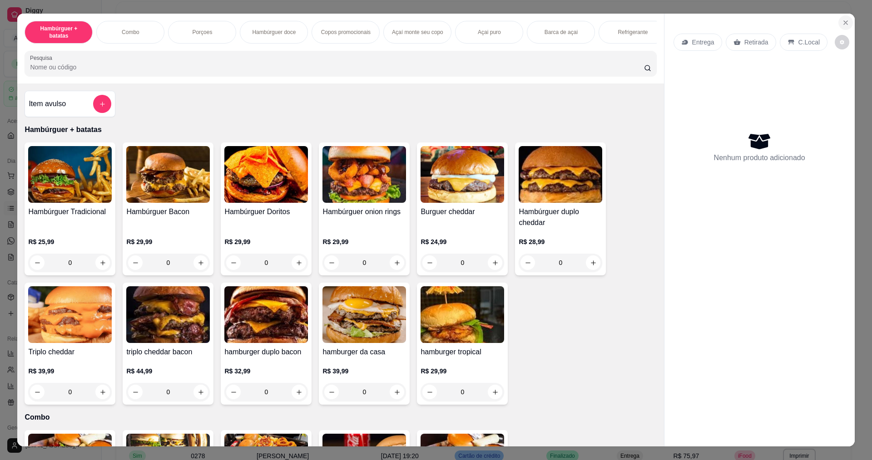
click at [844, 22] on icon "Close" at bounding box center [845, 22] width 7 height 7
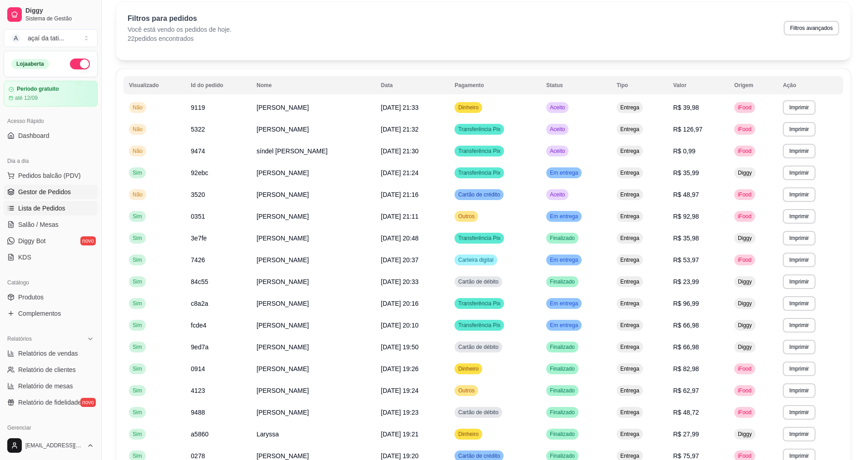
click at [67, 191] on span "Gestor de Pedidos" at bounding box center [44, 191] width 53 height 9
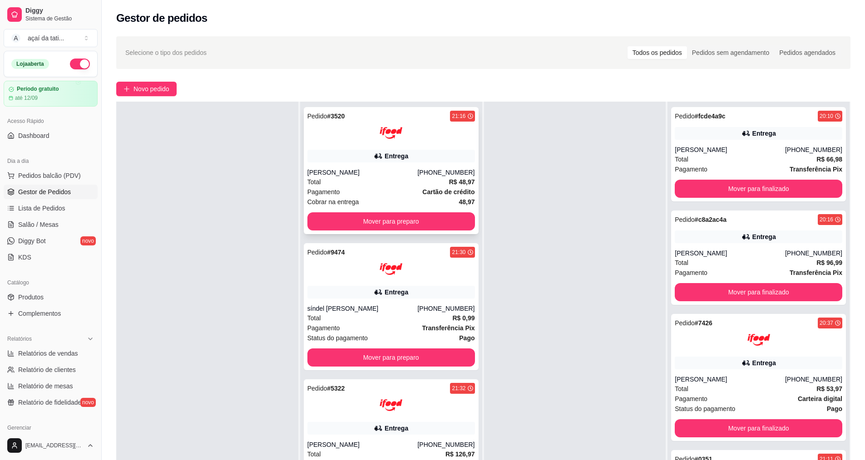
click at [410, 178] on div "Total R$ 48,97" at bounding box center [391, 182] width 168 height 10
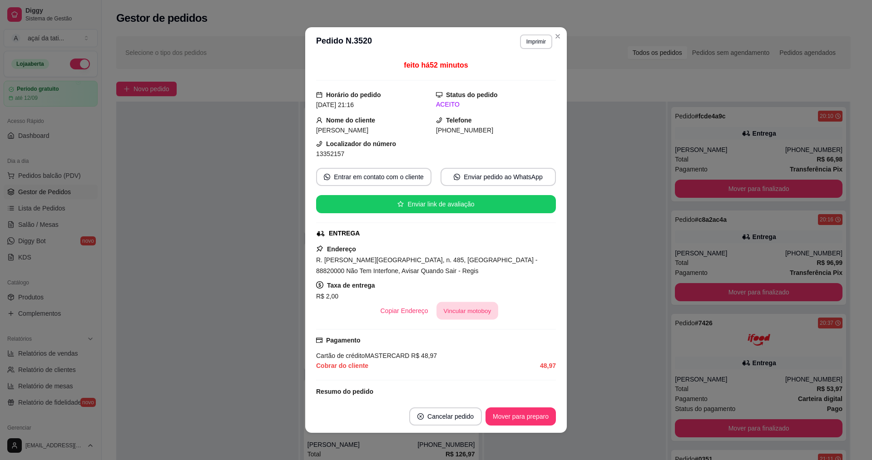
click at [440, 314] on button "Vincular motoboy" at bounding box center [467, 311] width 62 height 18
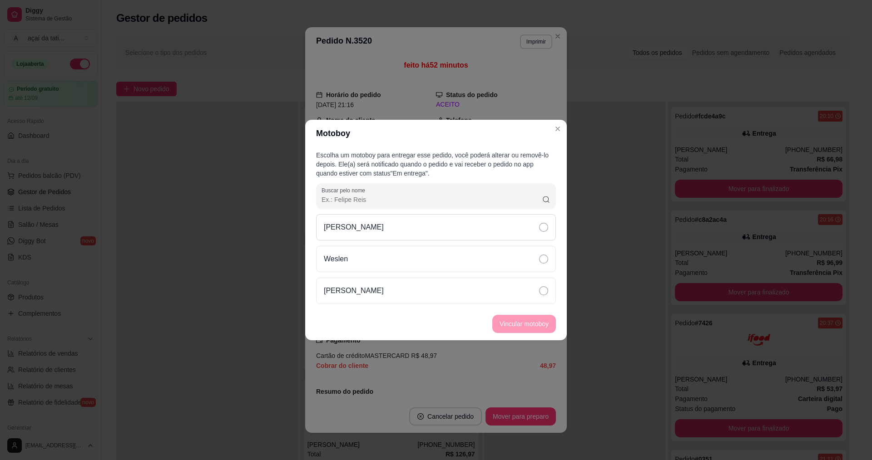
click at [541, 227] on icon at bounding box center [543, 227] width 9 height 9
click at [534, 321] on button "Vincular motoboy" at bounding box center [524, 325] width 62 height 18
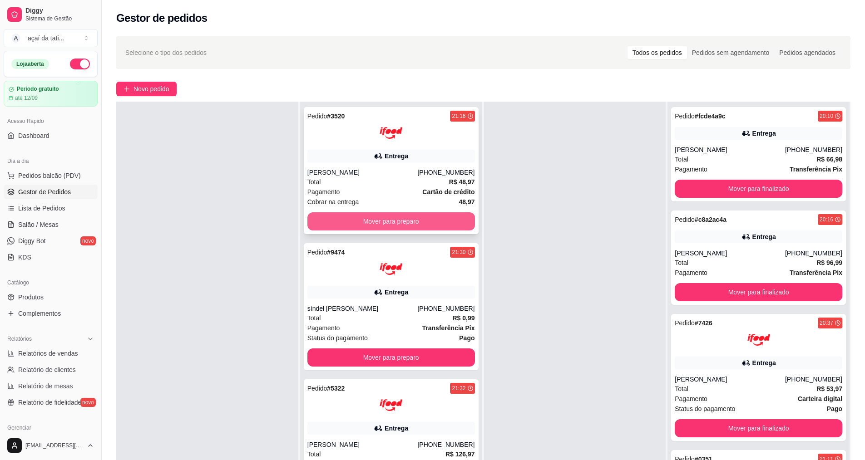
click at [411, 220] on button "Mover para preparo" at bounding box center [391, 221] width 168 height 18
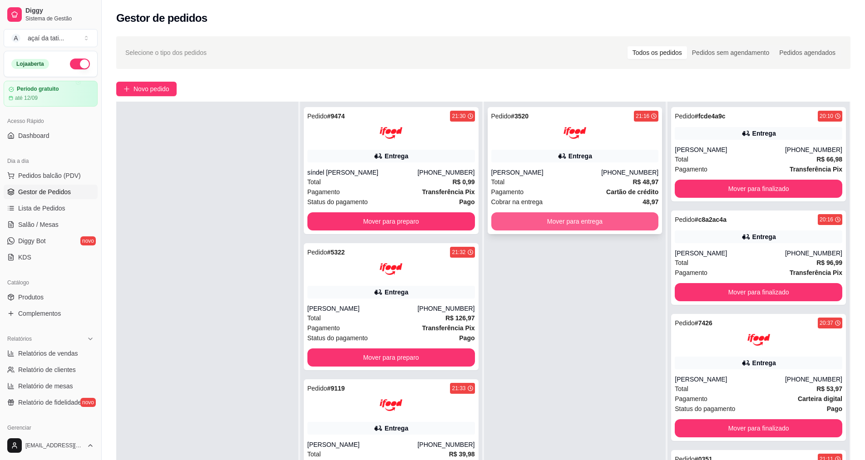
click at [555, 226] on button "Mover para entrega" at bounding box center [575, 221] width 168 height 18
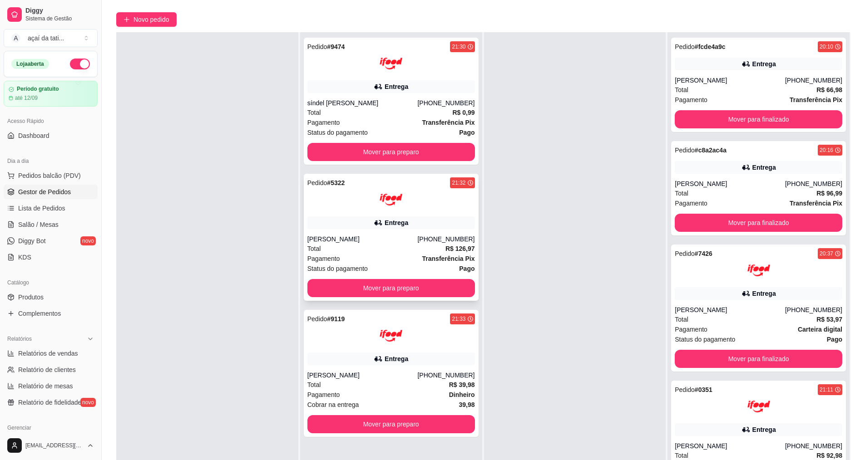
scroll to position [138, 0]
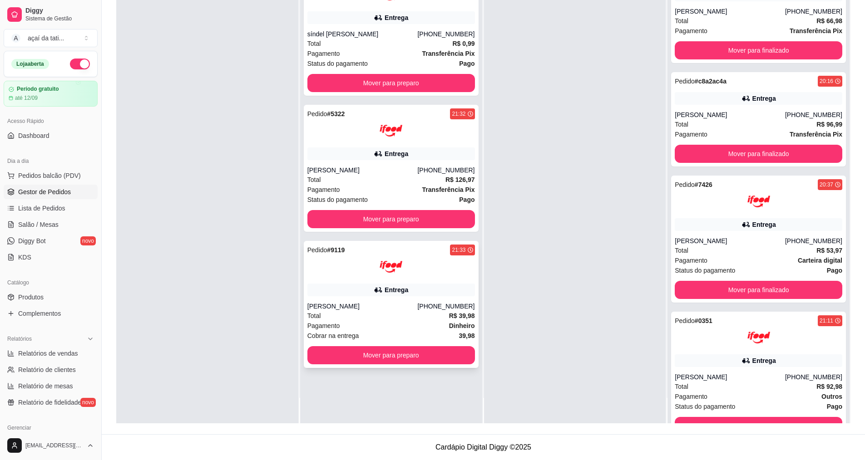
click at [426, 323] on div "Pagamento Dinheiro" at bounding box center [391, 326] width 168 height 10
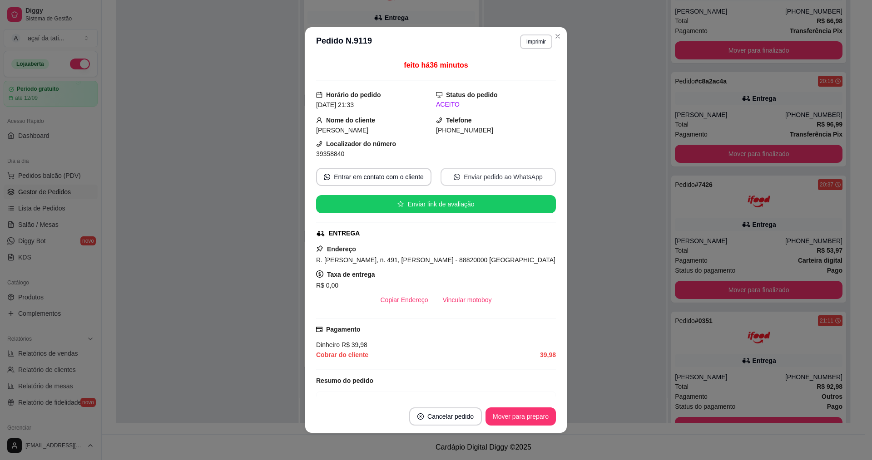
click at [480, 178] on button "Enviar pedido ao WhatsApp" at bounding box center [497, 177] width 115 height 18
click at [468, 306] on button "Vincular motoboy" at bounding box center [467, 300] width 64 height 18
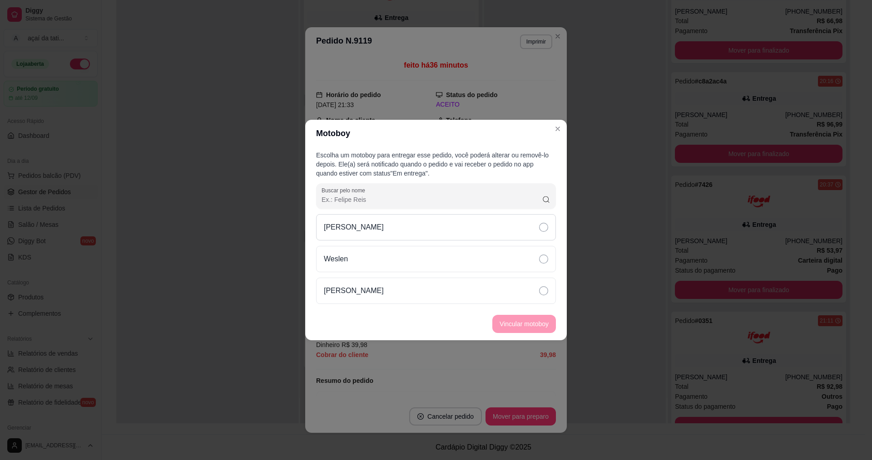
click at [538, 222] on div "[PERSON_NAME]" at bounding box center [436, 227] width 240 height 26
click at [533, 318] on button "Vincular motoboy" at bounding box center [524, 324] width 64 height 18
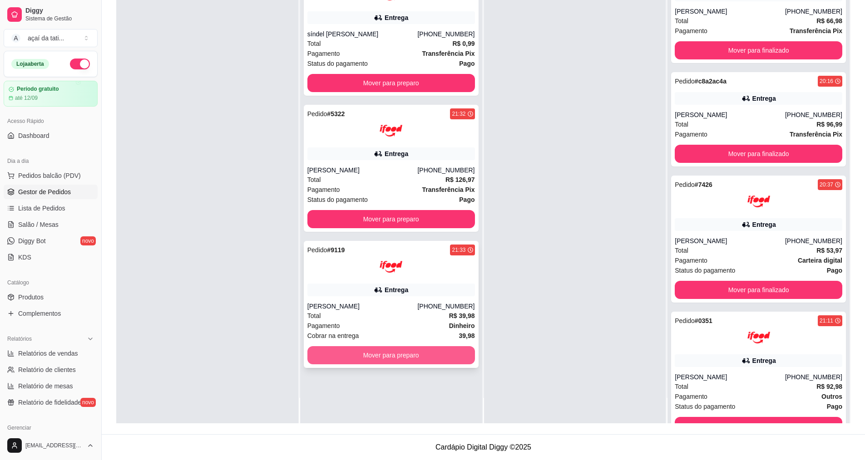
click at [429, 356] on button "Mover para preparo" at bounding box center [391, 355] width 168 height 18
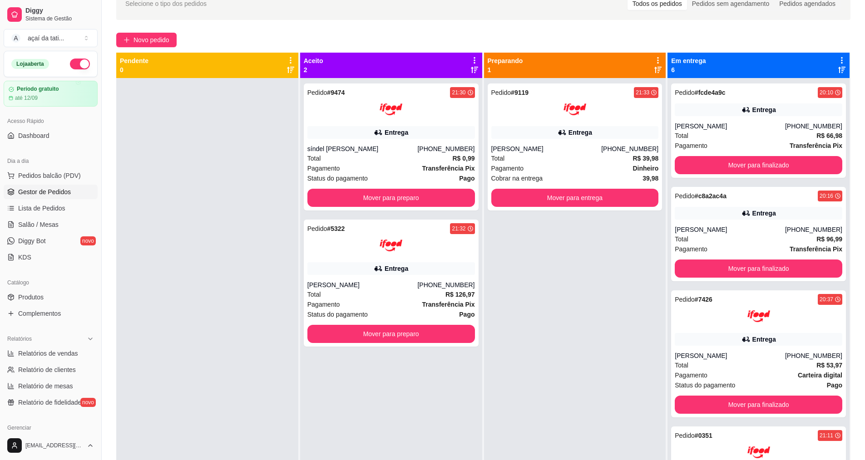
scroll to position [2, 0]
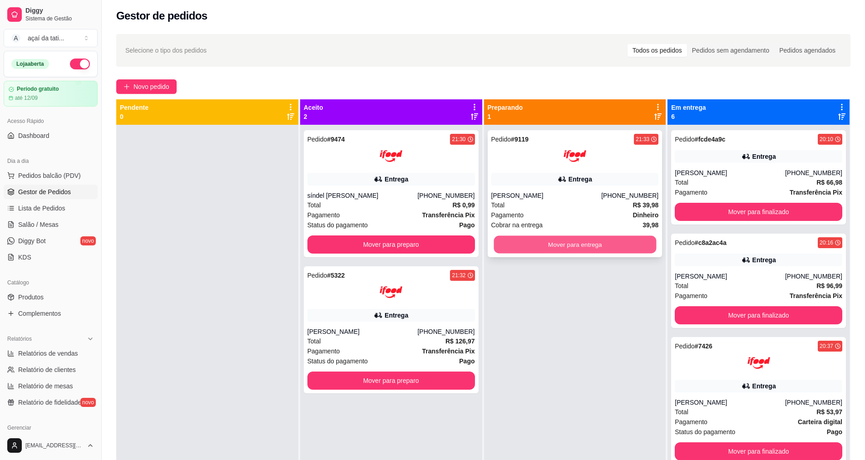
click at [605, 251] on button "Mover para entrega" at bounding box center [574, 245] width 163 height 18
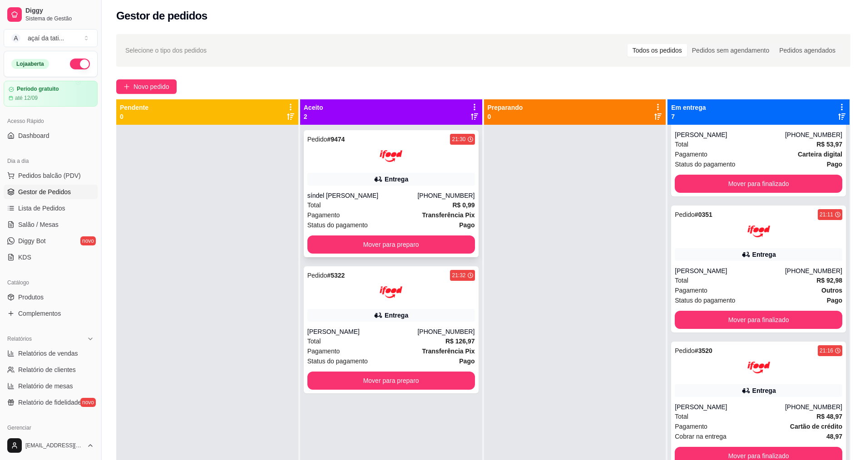
scroll to position [0, 0]
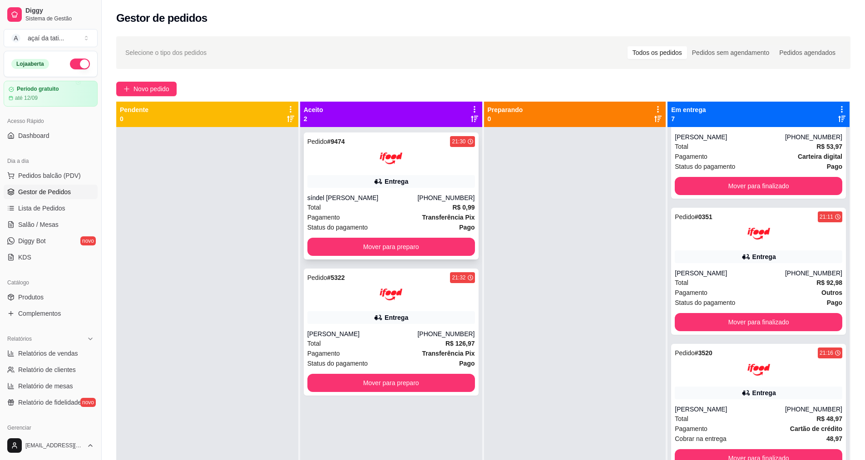
click at [359, 202] on div "síndel [PERSON_NAME]" at bounding box center [362, 197] width 110 height 9
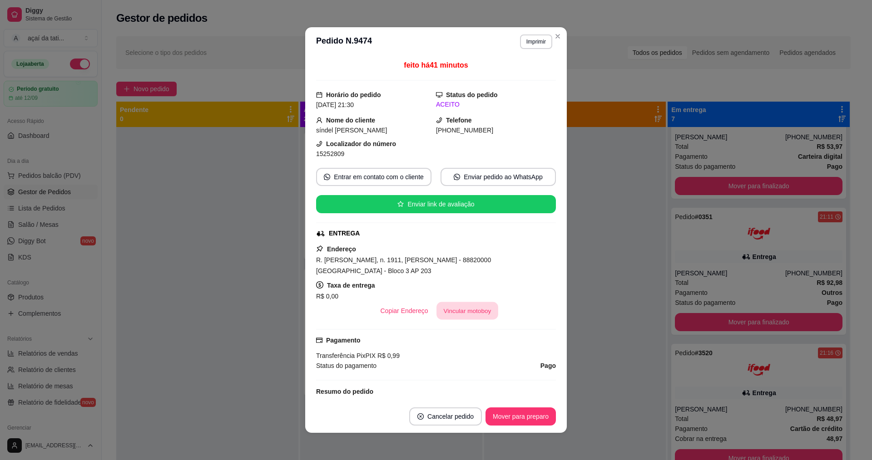
click at [459, 313] on button "Vincular motoboy" at bounding box center [467, 311] width 62 height 18
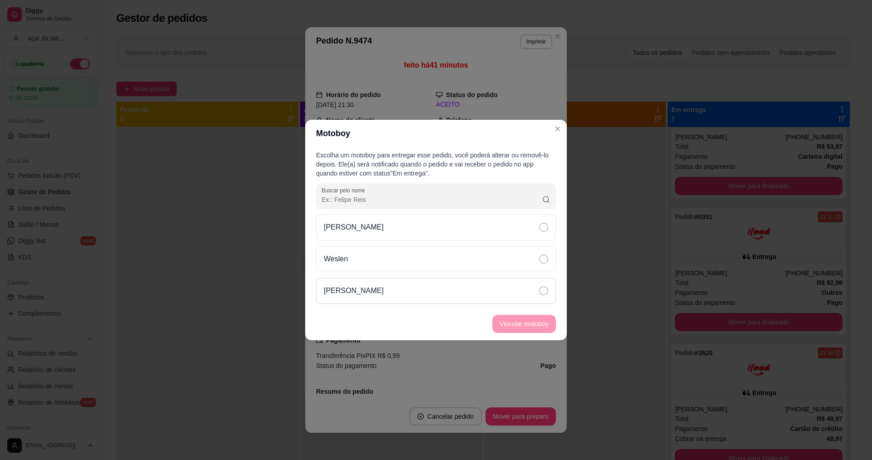
click at [403, 281] on div "[PERSON_NAME]" at bounding box center [436, 291] width 240 height 26
click at [519, 322] on button "Vincular motoboy" at bounding box center [524, 325] width 62 height 18
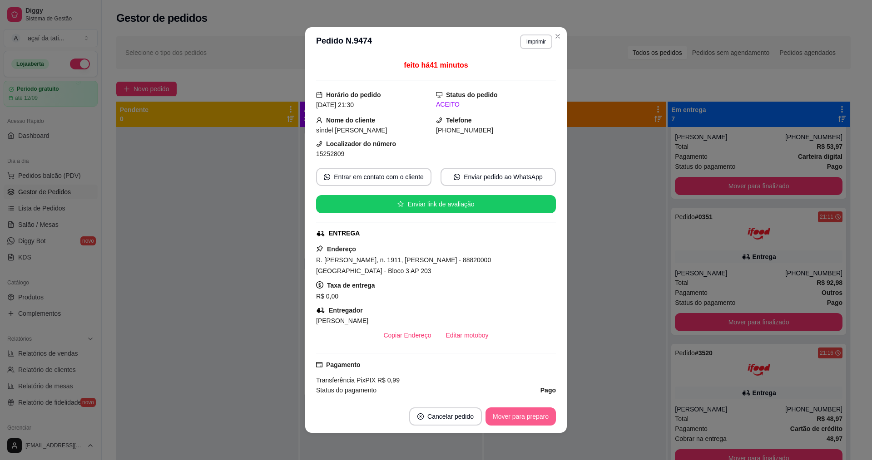
click at [502, 419] on button "Mover para preparo" at bounding box center [520, 417] width 70 height 18
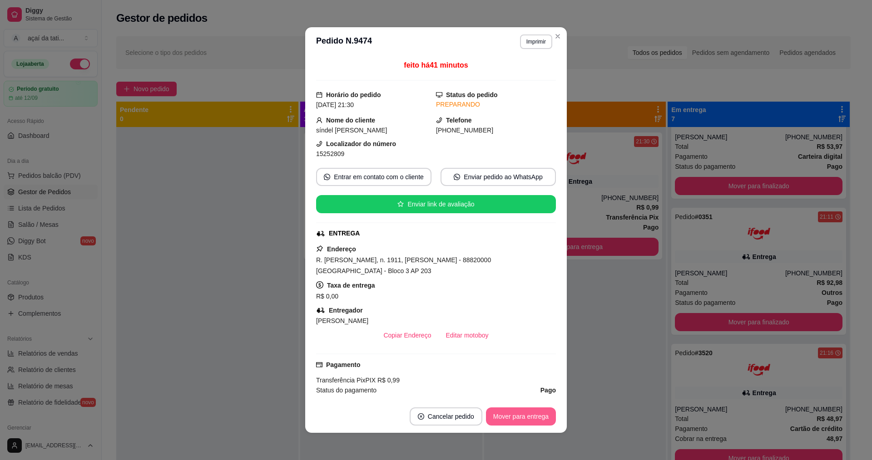
click at [502, 419] on button "Mover para entrega" at bounding box center [521, 417] width 70 height 18
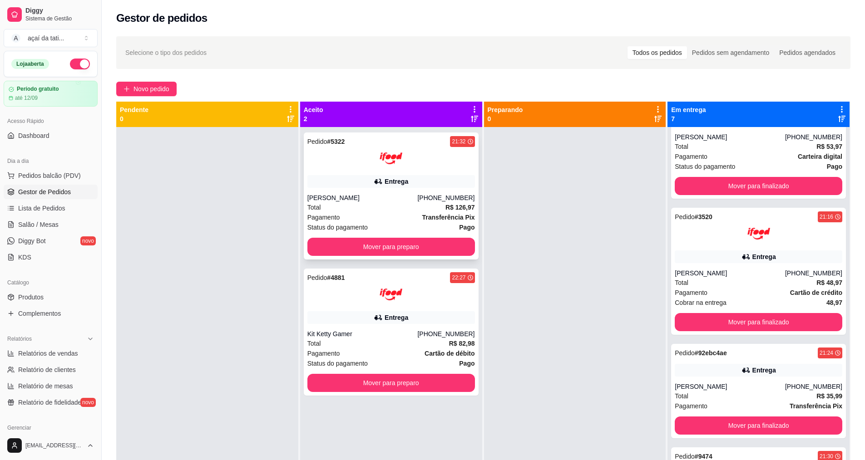
click at [362, 195] on div "[PERSON_NAME]" at bounding box center [362, 197] width 110 height 9
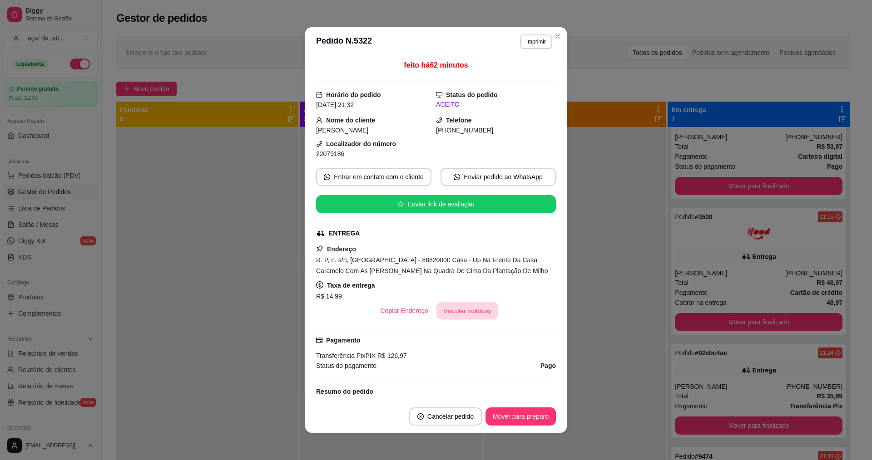
click at [456, 314] on button "Vincular motoboy" at bounding box center [467, 311] width 62 height 18
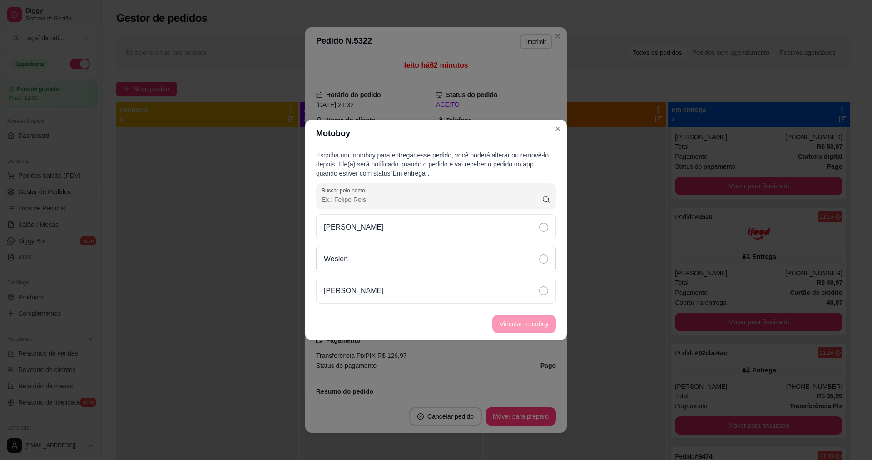
drag, startPoint x: 369, startPoint y: 223, endPoint x: 421, endPoint y: 270, distance: 70.1
click at [374, 228] on div "[PERSON_NAME]" at bounding box center [436, 227] width 240 height 26
click at [508, 325] on button "Vincular motoboy" at bounding box center [524, 325] width 62 height 18
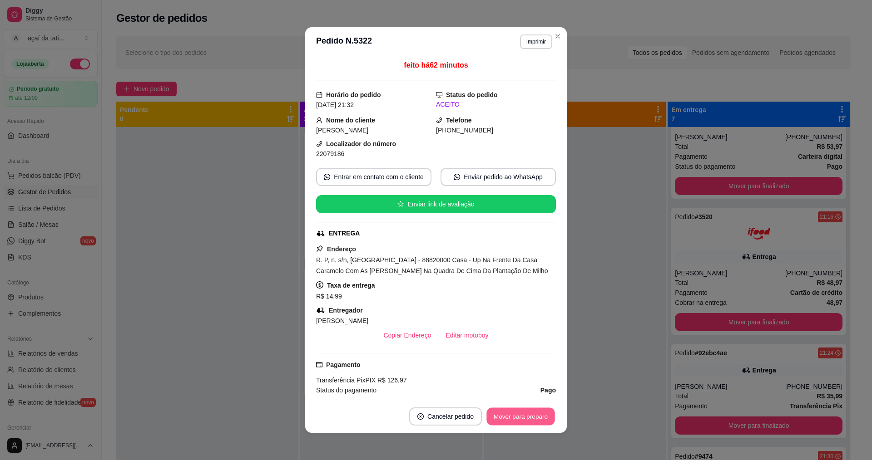
click at [501, 416] on button "Mover para preparo" at bounding box center [520, 417] width 68 height 18
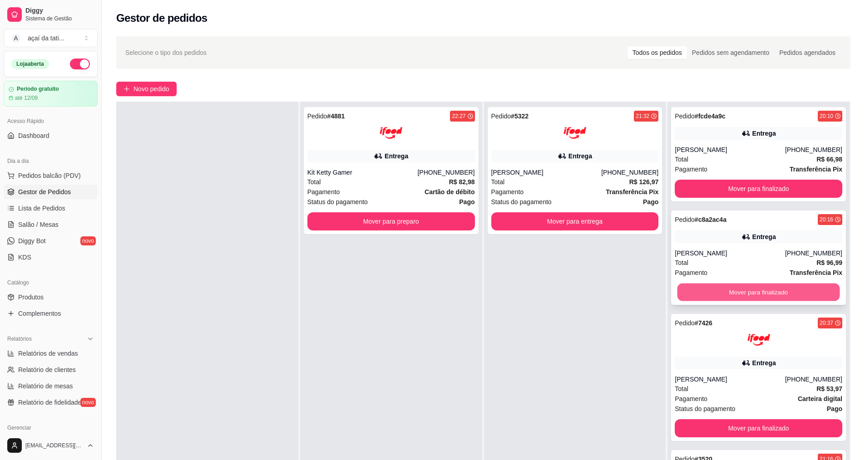
click at [702, 287] on button "Mover para finalizado" at bounding box center [758, 293] width 163 height 18
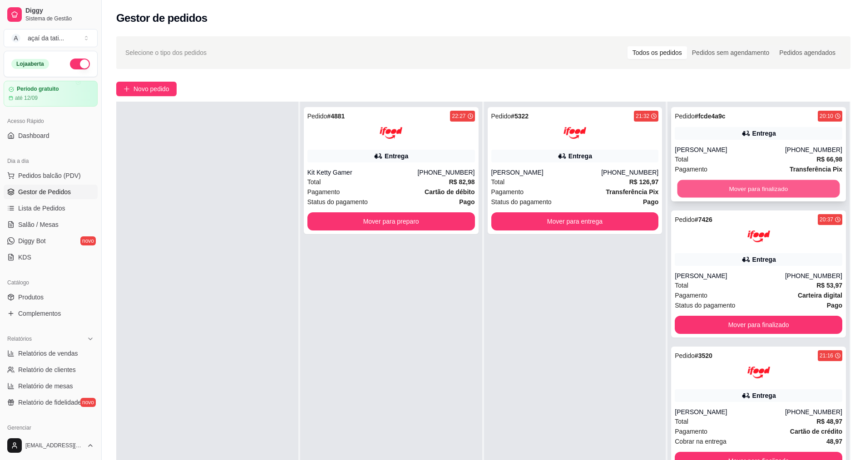
click at [712, 187] on button "Mover para finalizado" at bounding box center [758, 189] width 163 height 18
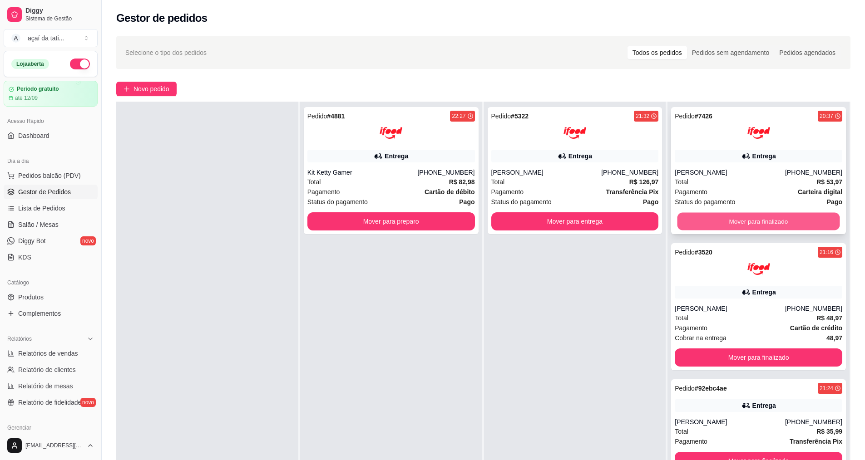
click at [715, 228] on button "Mover para finalizado" at bounding box center [758, 222] width 163 height 18
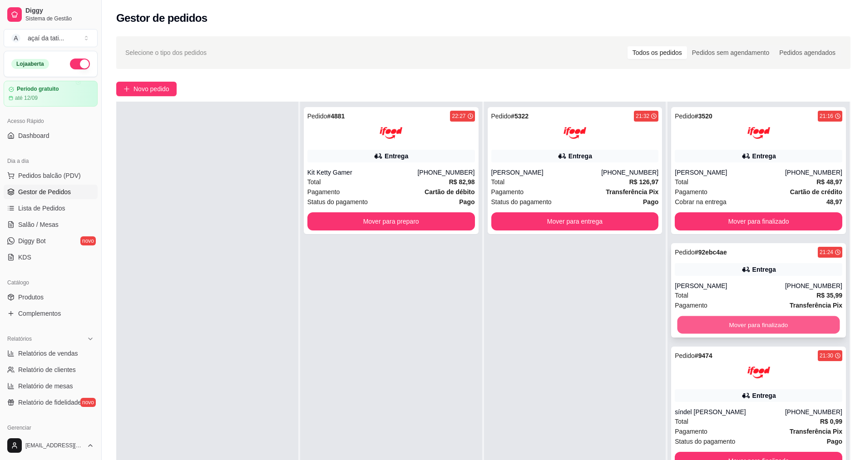
click at [727, 320] on button "Mover para finalizado" at bounding box center [758, 325] width 163 height 18
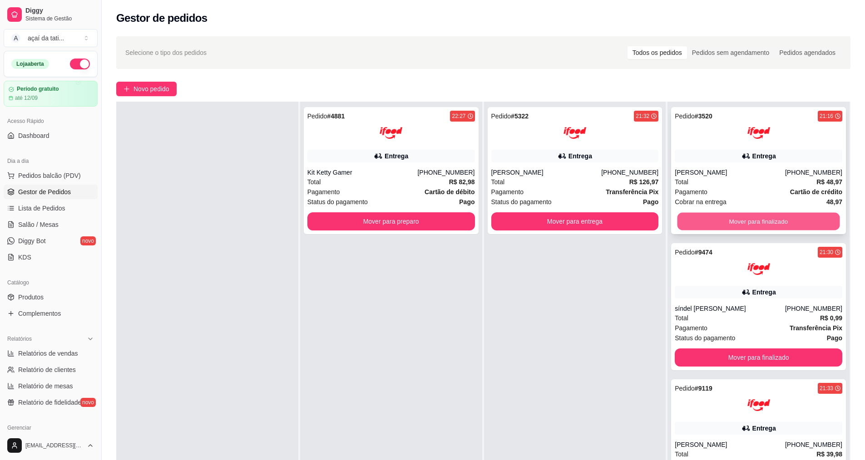
click at [712, 227] on button "Mover para finalizado" at bounding box center [758, 222] width 163 height 18
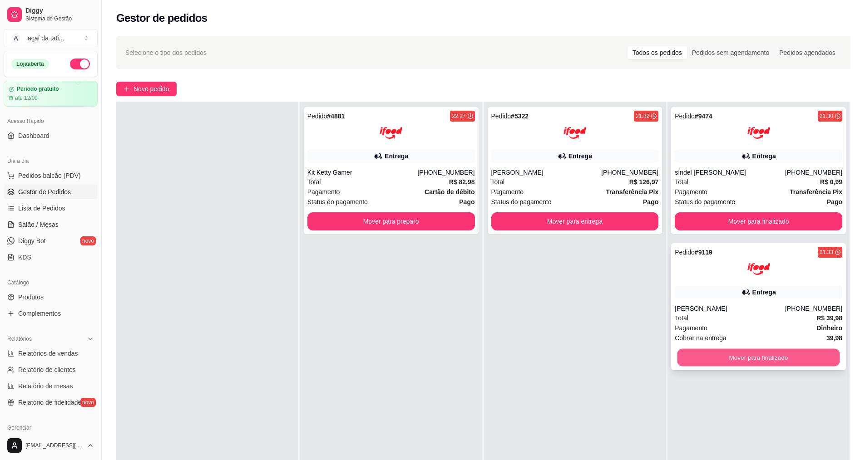
click at [707, 357] on button "Mover para finalizado" at bounding box center [758, 358] width 163 height 18
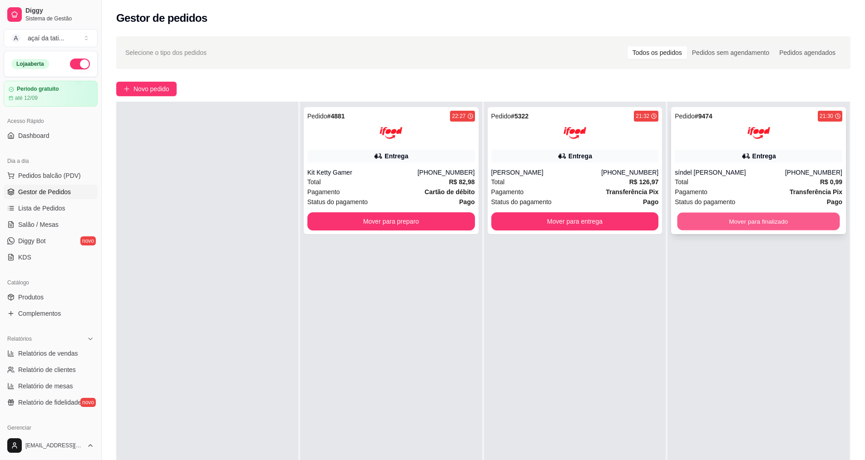
click at [690, 224] on button "Mover para finalizado" at bounding box center [758, 222] width 163 height 18
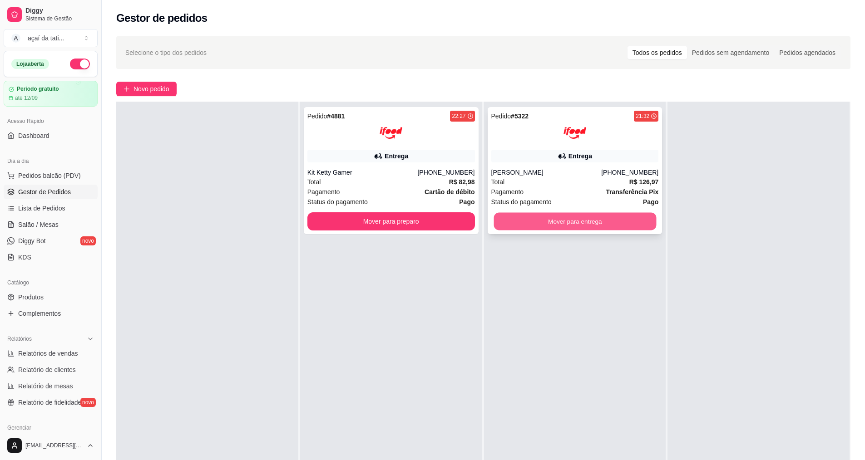
click at [627, 230] on button "Mover para entrega" at bounding box center [574, 222] width 163 height 18
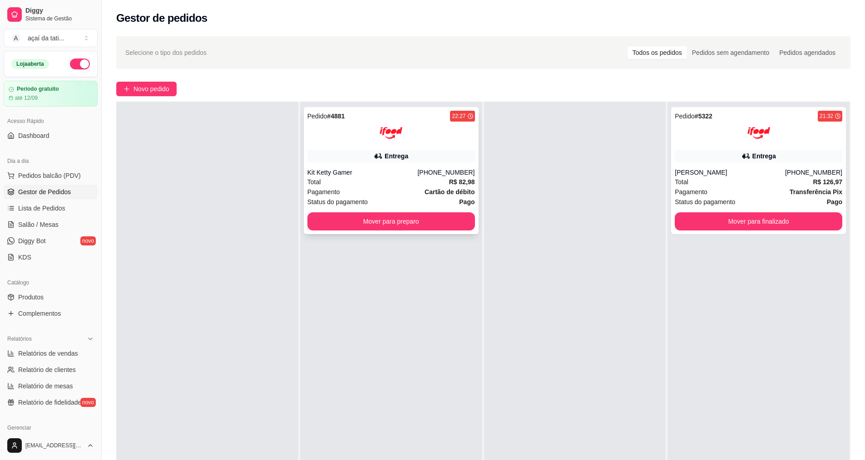
click at [359, 148] on div "Pedido # 4881 22:27 Entrega Kit Ketty Gamer [PHONE_NUMBER] Total R$ 82,98 Pagam…" at bounding box center [391, 170] width 175 height 127
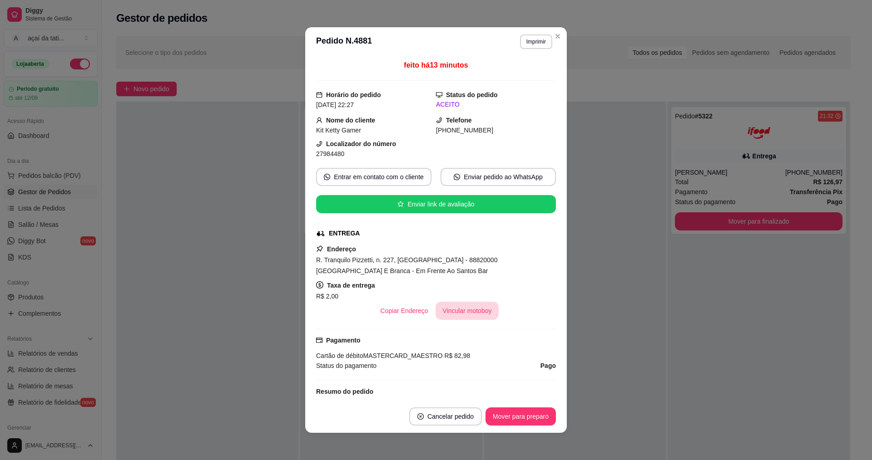
click at [459, 307] on button "Vincular motoboy" at bounding box center [467, 311] width 64 height 18
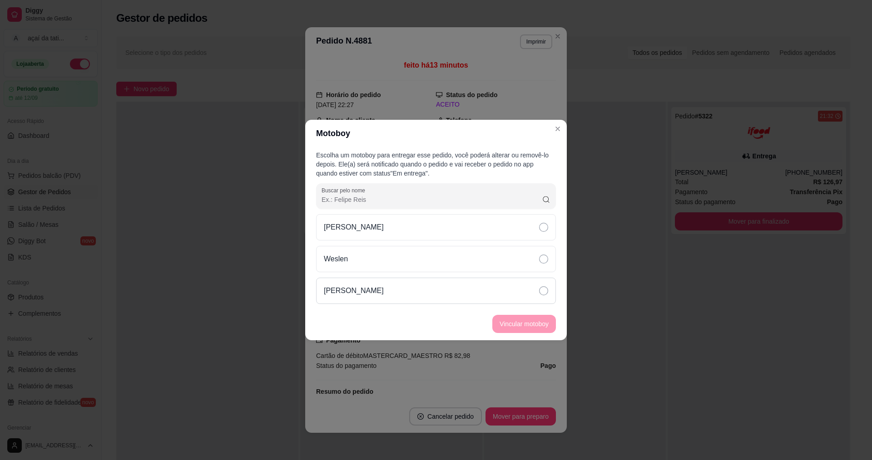
click at [457, 295] on div "[PERSON_NAME]" at bounding box center [436, 291] width 240 height 26
click at [530, 333] on button "Vincular motoboy" at bounding box center [524, 324] width 64 height 18
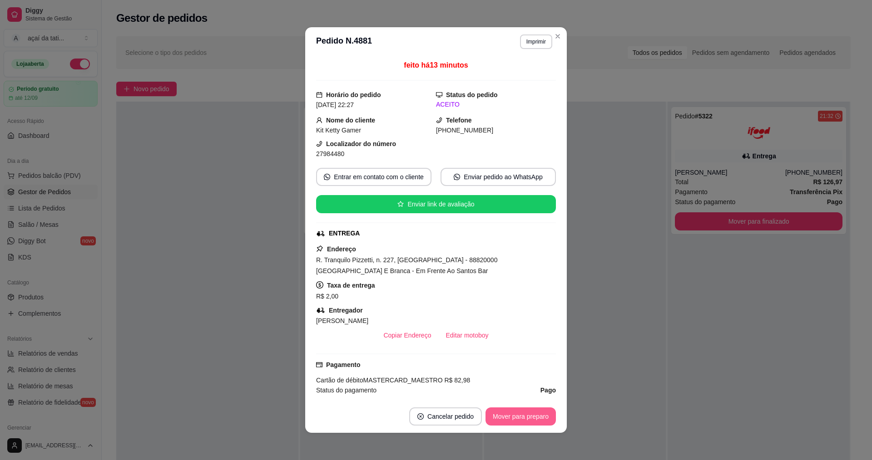
click at [531, 411] on button "Mover para preparo" at bounding box center [520, 417] width 70 height 18
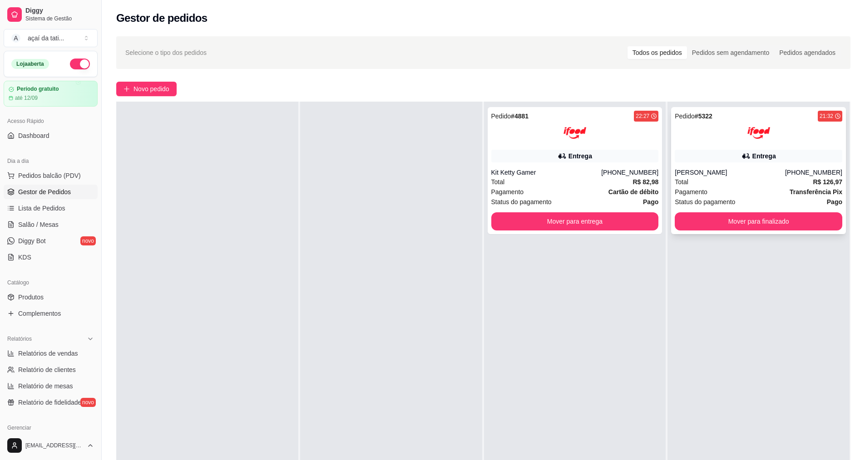
click at [696, 158] on div "Entrega" at bounding box center [759, 156] width 168 height 13
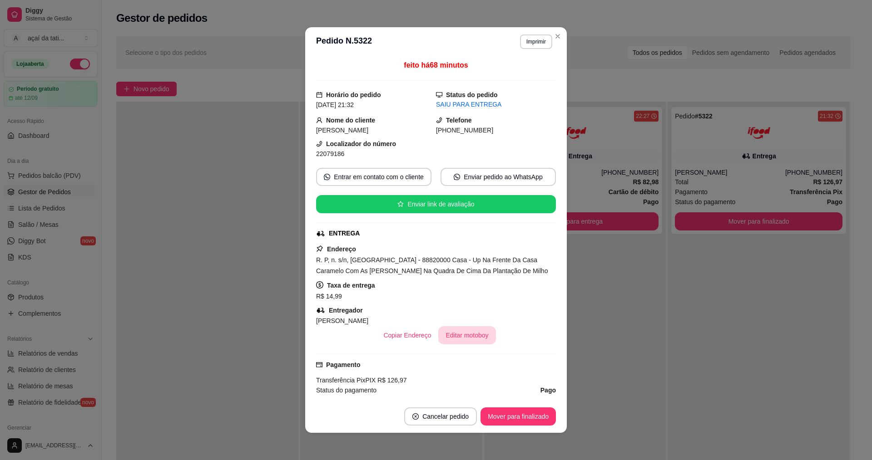
click at [463, 329] on button "Editar motoboy" at bounding box center [466, 335] width 57 height 18
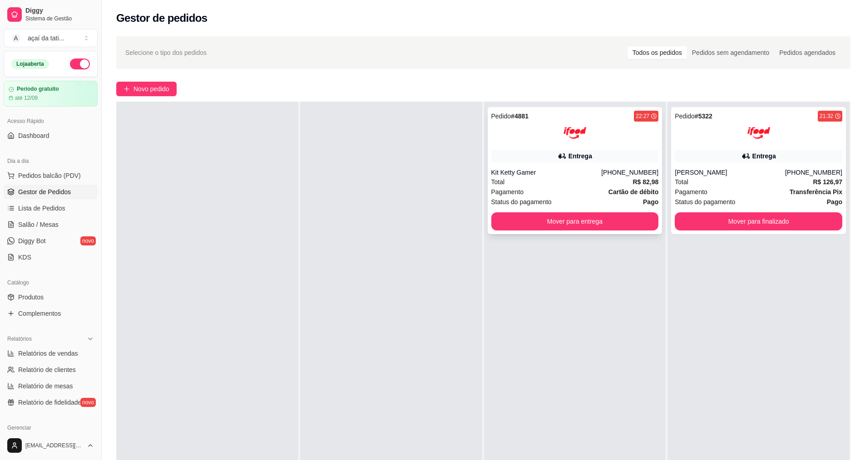
click at [572, 185] on div "Total R$ 82,98" at bounding box center [575, 182] width 168 height 10
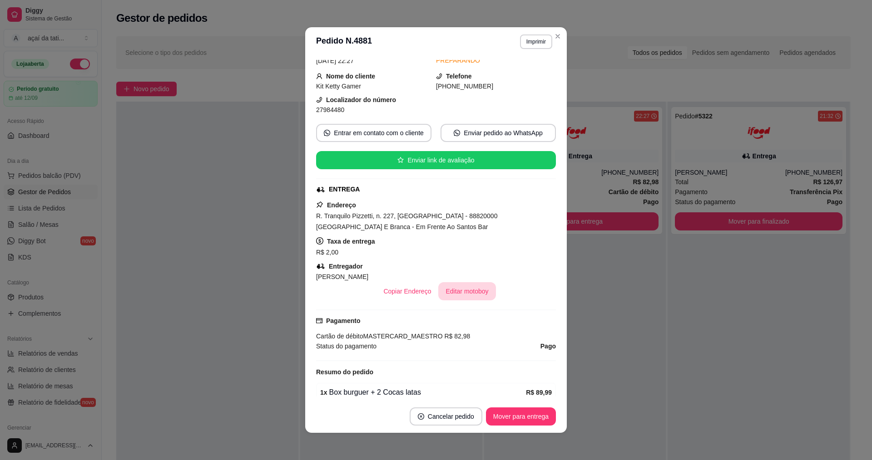
scroll to position [12, 0]
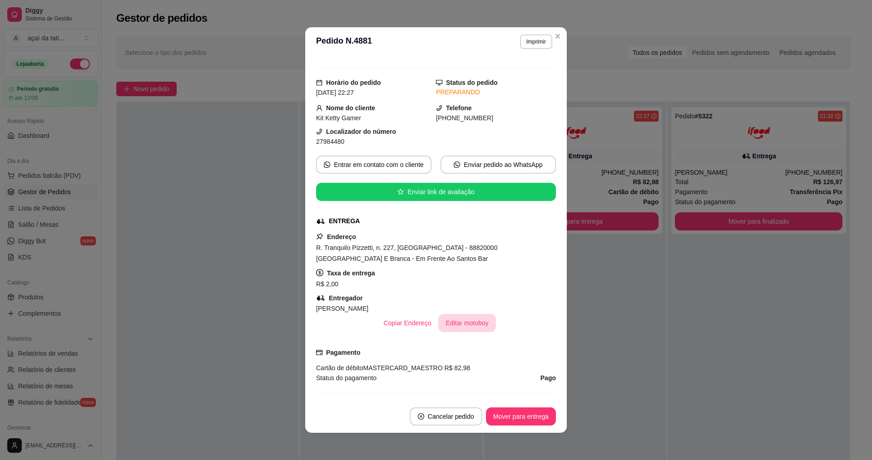
click at [464, 327] on button "Editar motoboy" at bounding box center [466, 323] width 57 height 18
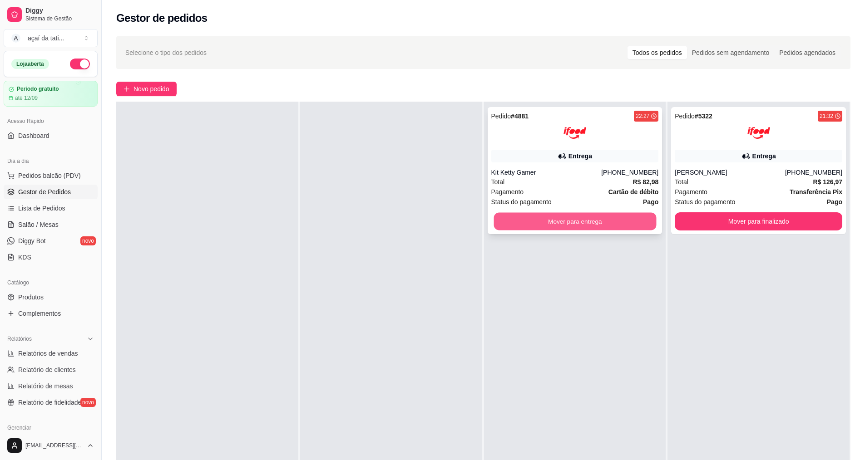
click at [599, 226] on button "Mover para entrega" at bounding box center [574, 222] width 163 height 18
click at [599, 226] on div "Mover para entrega" at bounding box center [575, 221] width 168 height 18
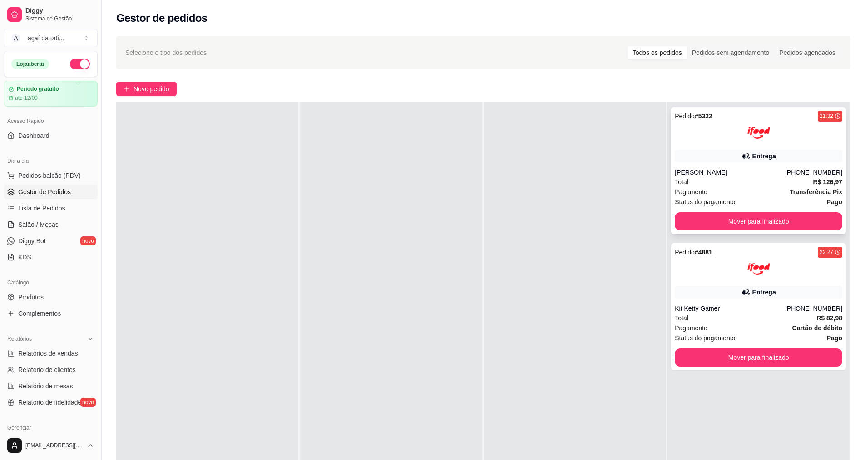
click at [764, 174] on div "[PERSON_NAME]" at bounding box center [730, 172] width 110 height 9
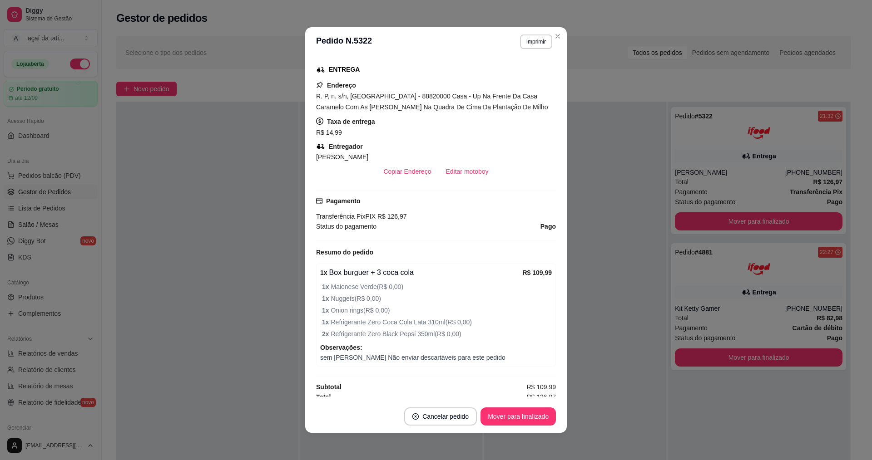
scroll to position [169, 0]
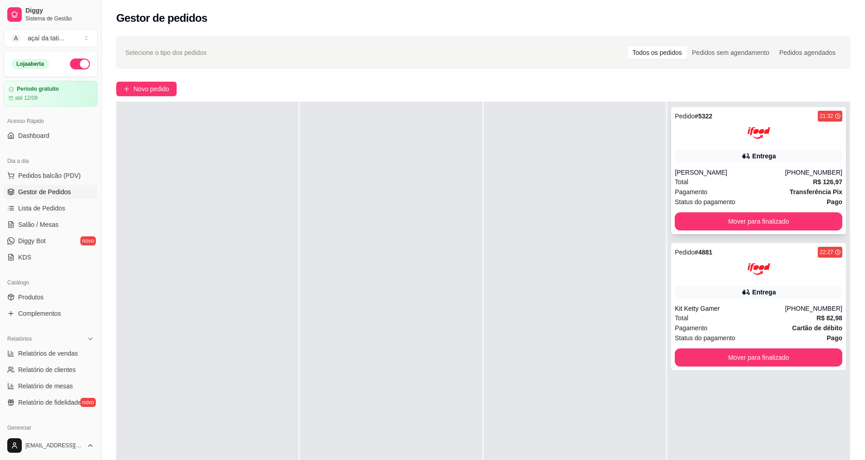
click at [733, 185] on div "Total R$ 126,97" at bounding box center [759, 182] width 168 height 10
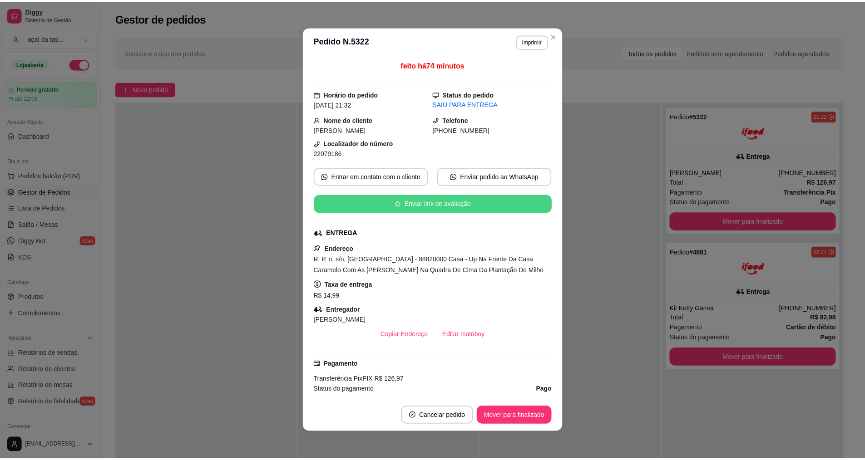
scroll to position [0, 0]
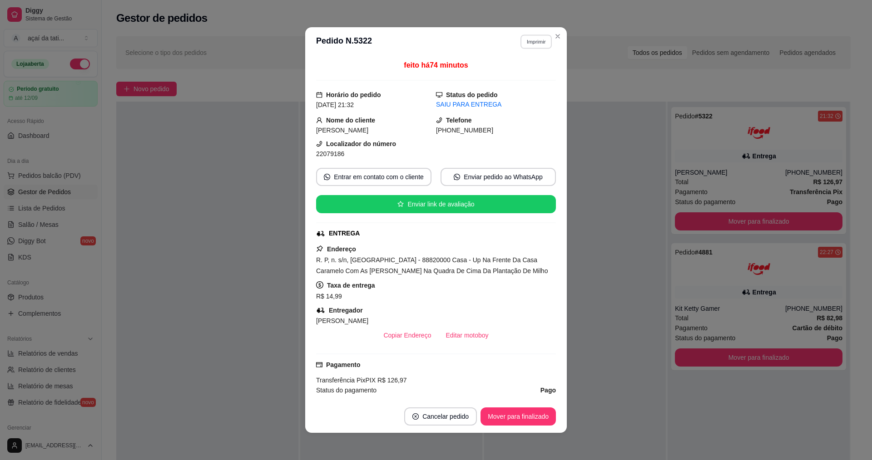
click at [533, 40] on button "Imprimir" at bounding box center [535, 42] width 31 height 14
click at [536, 42] on button "Imprimir" at bounding box center [535, 42] width 31 height 14
click at [538, 39] on button "Imprimir" at bounding box center [535, 42] width 31 height 14
click at [534, 77] on button "IMPRESSORA" at bounding box center [517, 73] width 64 height 14
